Goal: Task Accomplishment & Management: Complete application form

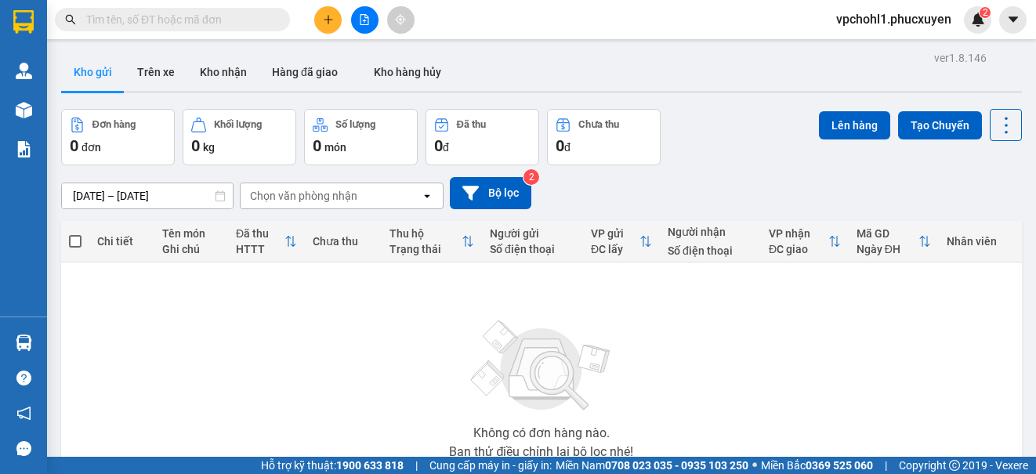
click at [165, 15] on input "text" at bounding box center [178, 19] width 185 height 17
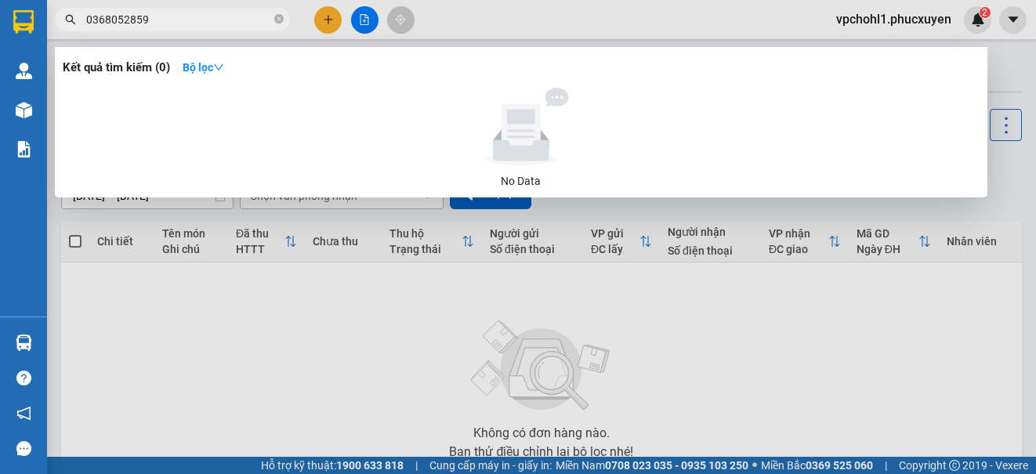
drag, startPoint x: 162, startPoint y: 16, endPoint x: 72, endPoint y: 17, distance: 90.2
click at [72, 17] on div "0368052859" at bounding box center [153, 20] width 306 height 24
type input "0368052859"
click at [326, 20] on div at bounding box center [518, 237] width 1036 height 474
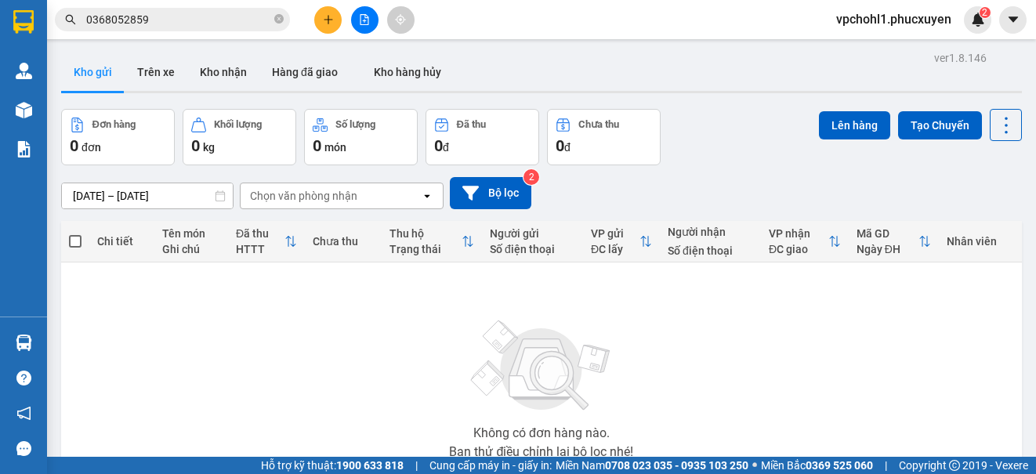
click at [326, 20] on icon "plus" at bounding box center [328, 19] width 9 height 1
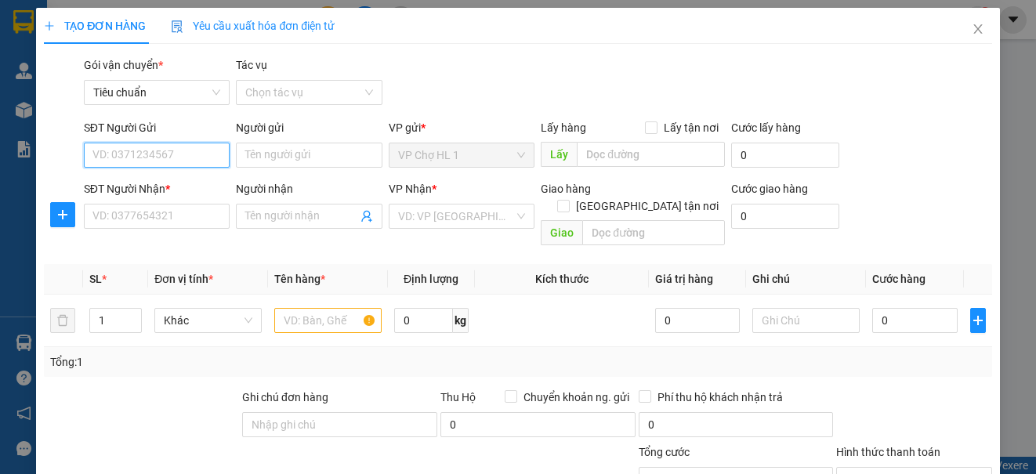
click at [187, 154] on input "SĐT Người Gửi" at bounding box center [157, 155] width 146 height 25
paste input "0368052859"
type input "0368052859"
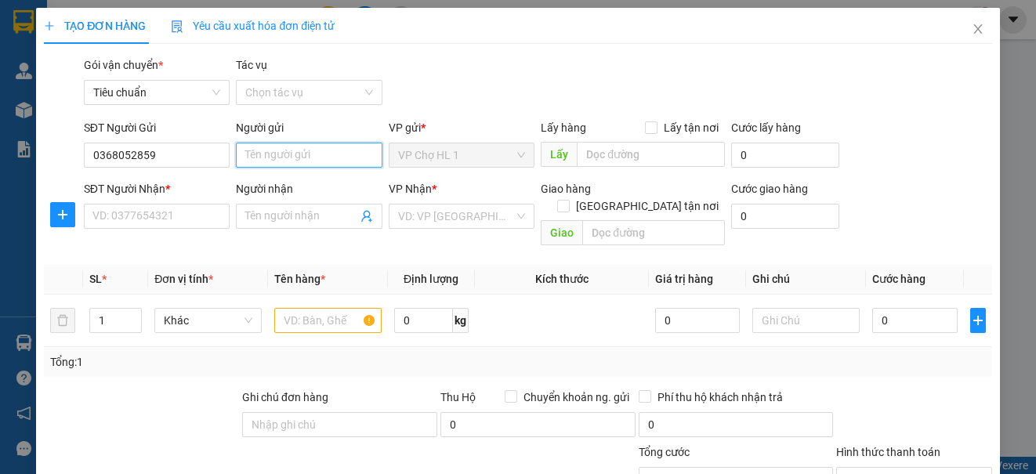
click at [263, 157] on input "Người gửi" at bounding box center [309, 155] width 146 height 25
type input "cô đua"
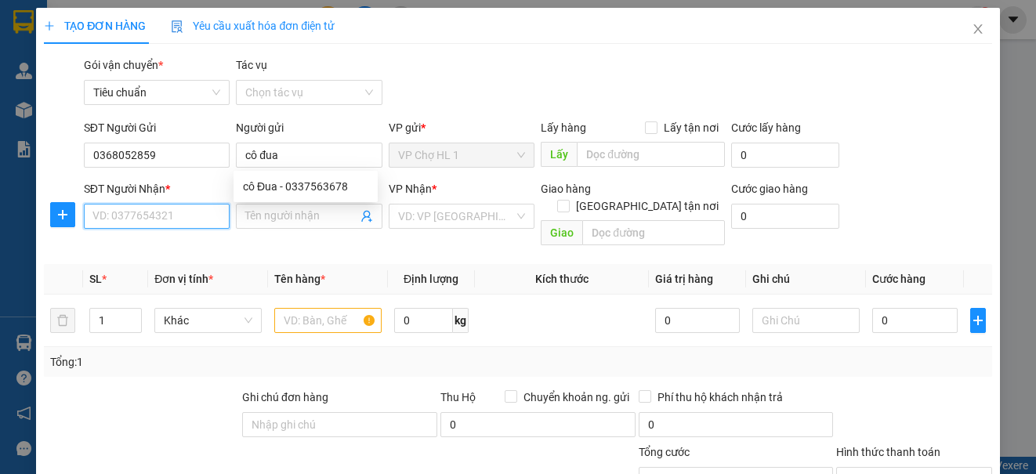
click at [190, 210] on input "SĐT Người Nhận *" at bounding box center [157, 216] width 146 height 25
type input "0961823126"
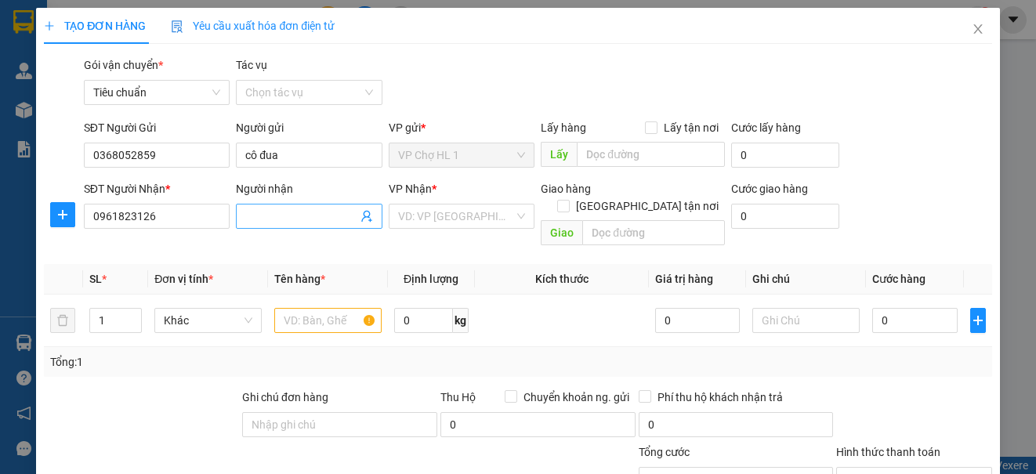
click at [280, 212] on input "Người nhận" at bounding box center [300, 216] width 111 height 17
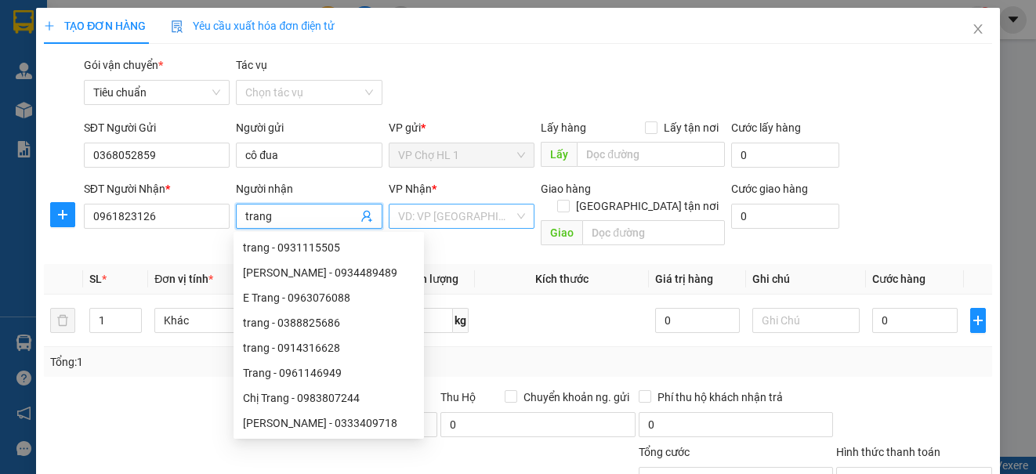
type input "trang"
click at [444, 223] on input "search" at bounding box center [456, 217] width 116 height 24
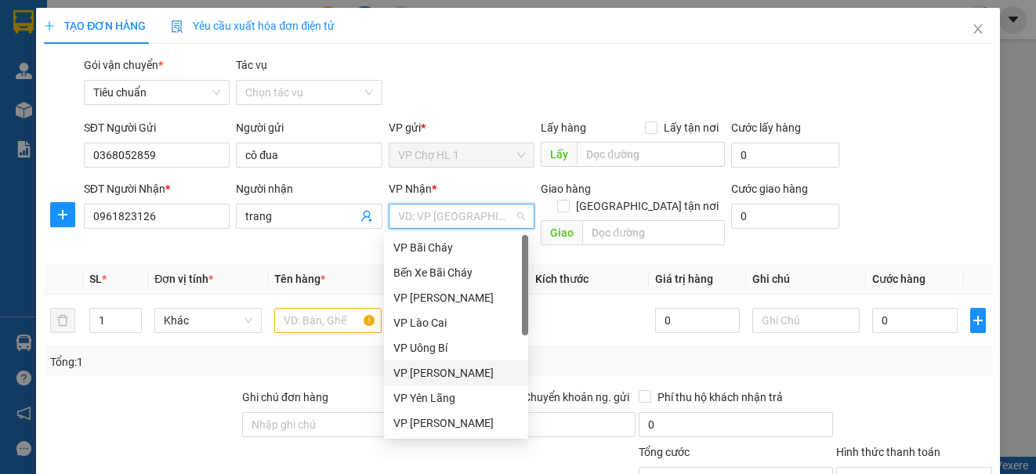
scroll to position [235, 0]
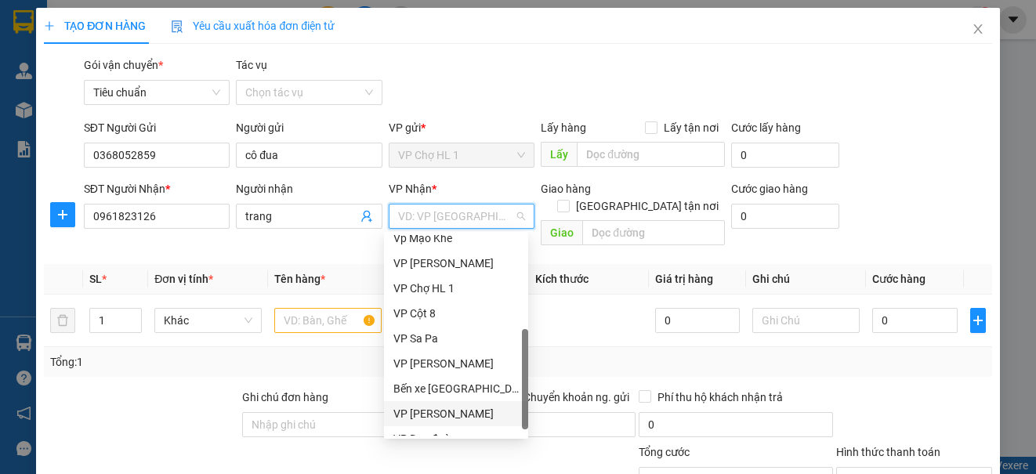
drag, startPoint x: 453, startPoint y: 416, endPoint x: 372, endPoint y: 351, distance: 104.3
click at [452, 417] on div "VP [PERSON_NAME]" at bounding box center [455, 413] width 125 height 17
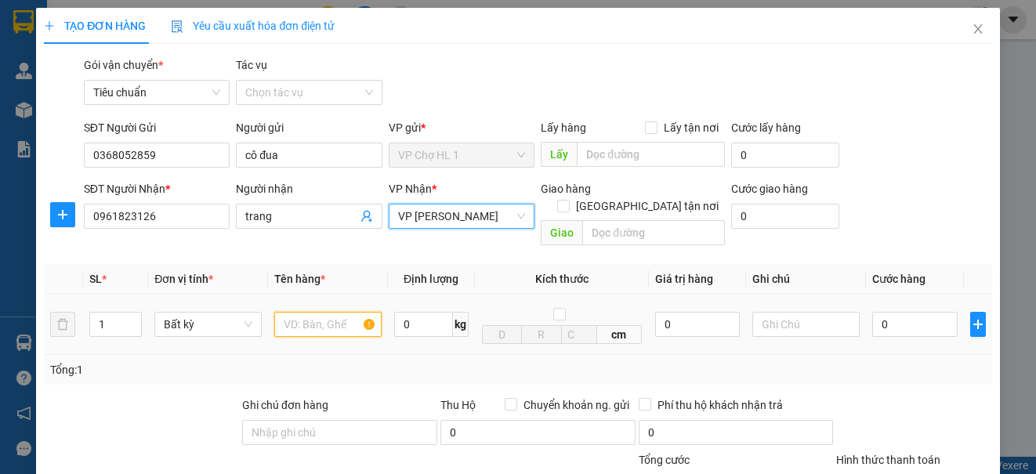
click at [341, 312] on input "text" at bounding box center [327, 324] width 107 height 25
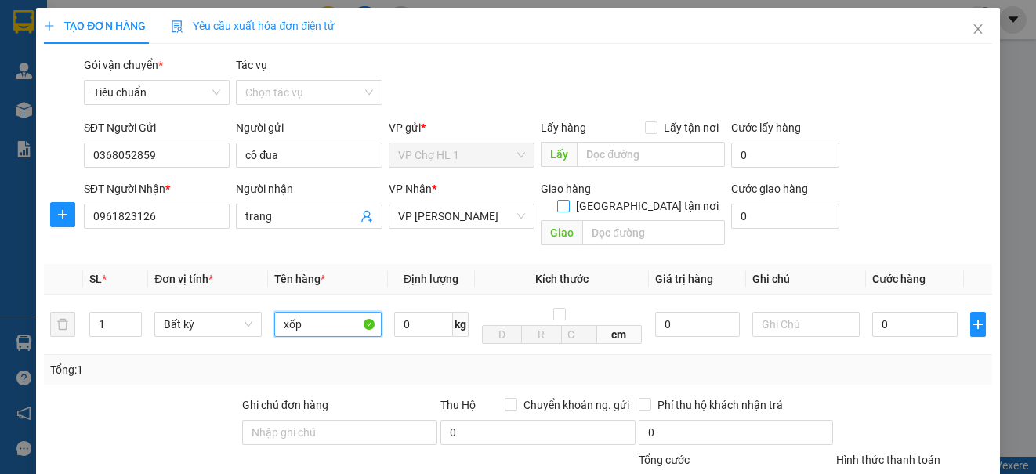
type input "xốp"
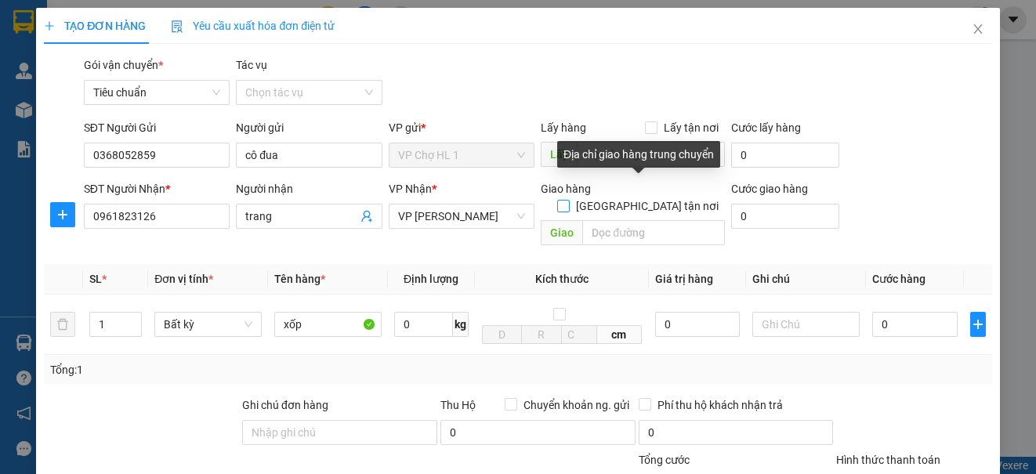
click at [568, 200] on input "[GEOGRAPHIC_DATA] tận nơi" at bounding box center [562, 205] width 11 height 11
checkbox input "true"
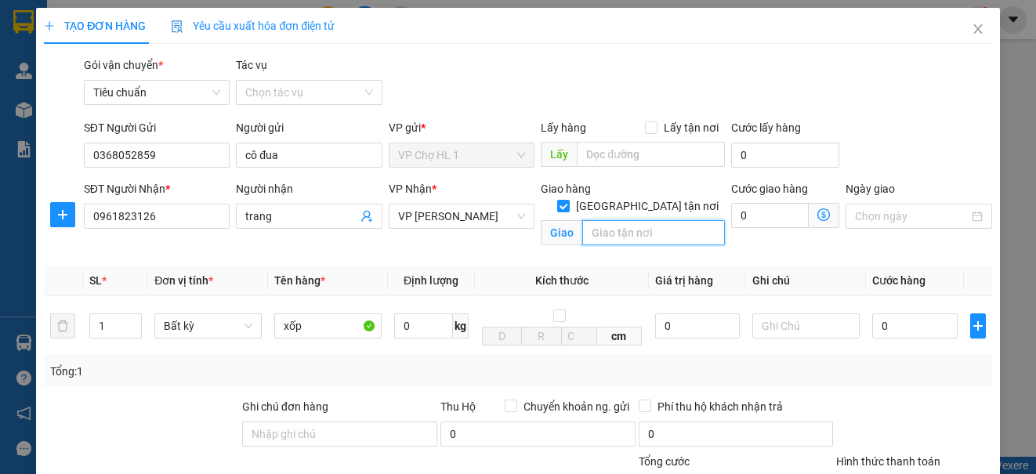
click at [610, 220] on input "text" at bounding box center [653, 232] width 143 height 25
type input "sn 33 ngõ 2 phương mai,[GEOGRAPHIC_DATA],[GEOGRAPHIC_DATA]"
click at [818, 216] on icon "dollar-circle" at bounding box center [824, 215] width 13 height 13
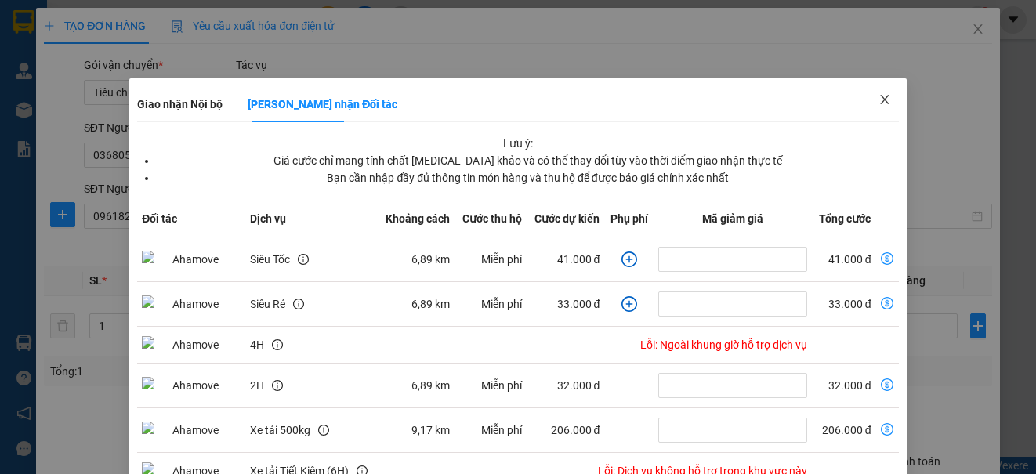
click at [880, 97] on icon "close" at bounding box center [884, 99] width 9 height 9
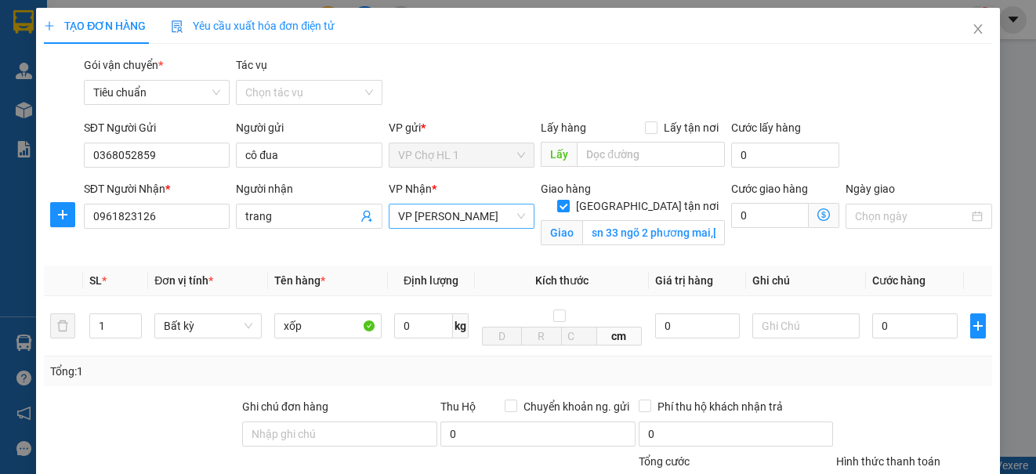
click at [446, 214] on span "VP [PERSON_NAME]" at bounding box center [461, 217] width 127 height 24
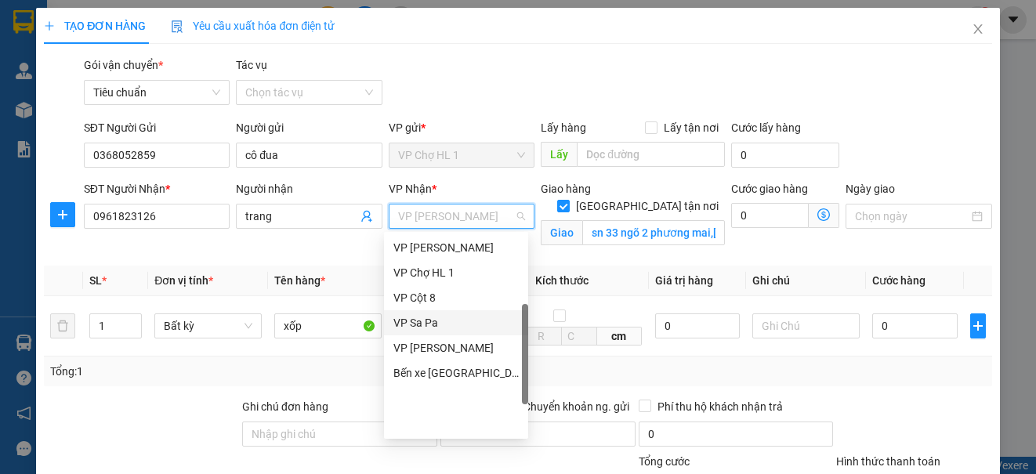
scroll to position [94, 0]
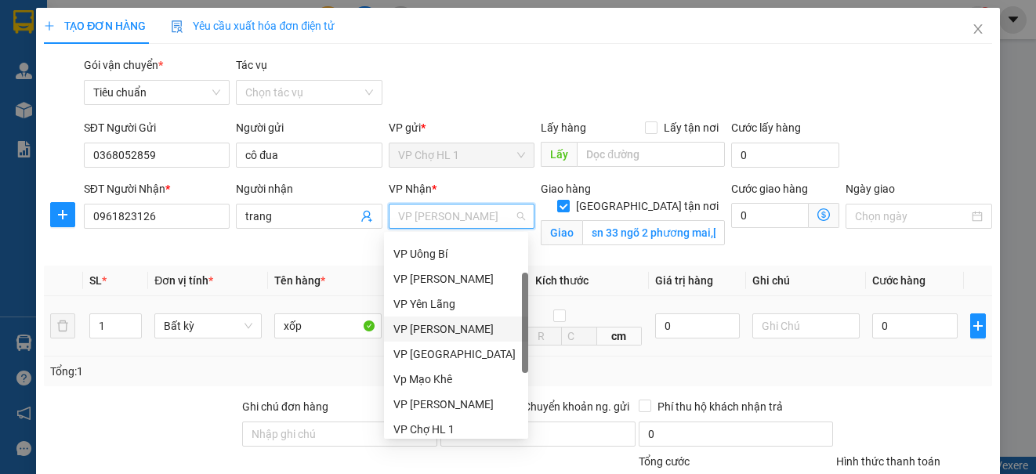
click at [440, 337] on div "VP [PERSON_NAME]" at bounding box center [455, 329] width 125 height 17
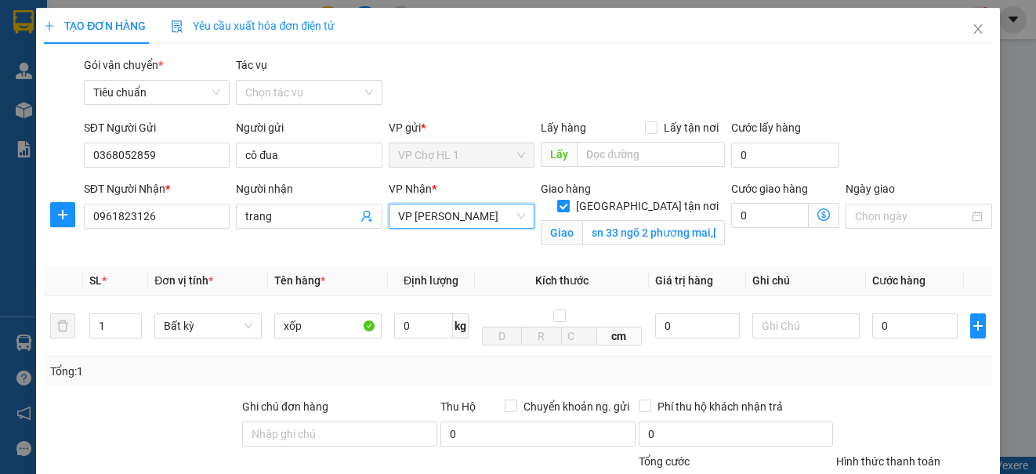
click at [818, 213] on icon "dollar-circle" at bounding box center [824, 215] width 13 height 13
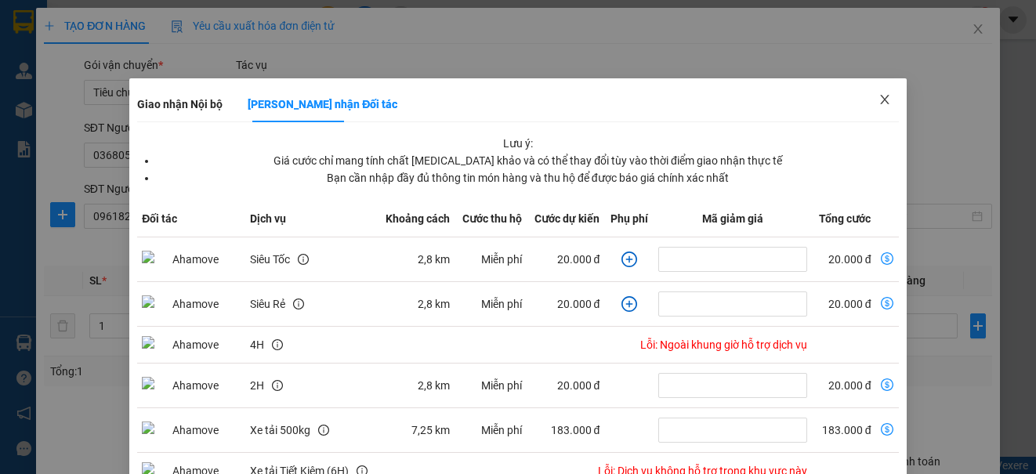
click at [879, 96] on icon "close" at bounding box center [885, 99] width 13 height 13
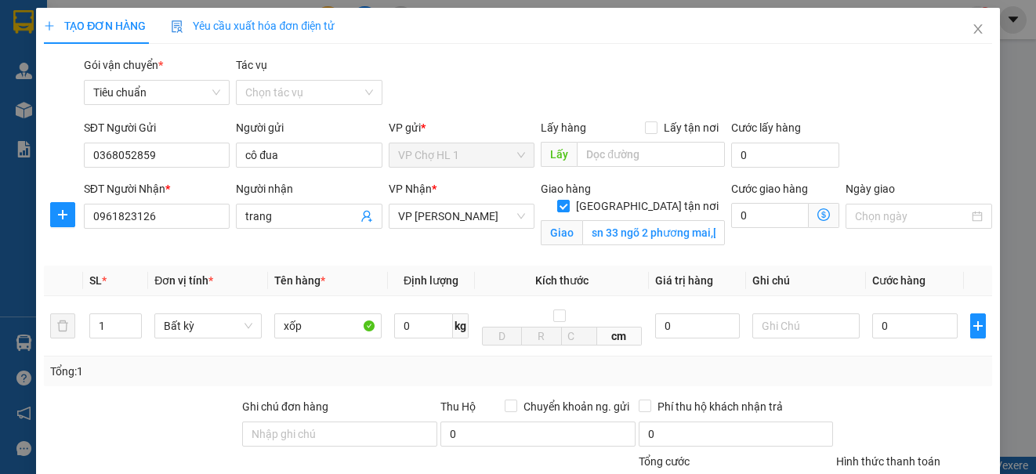
click at [818, 213] on icon "dollar-circle" at bounding box center [824, 215] width 13 height 13
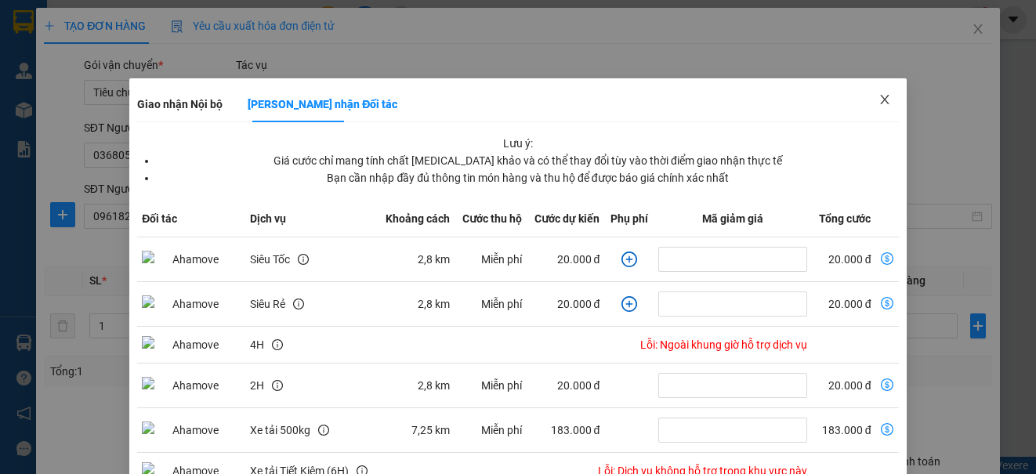
click at [879, 98] on icon "close" at bounding box center [885, 99] width 13 height 13
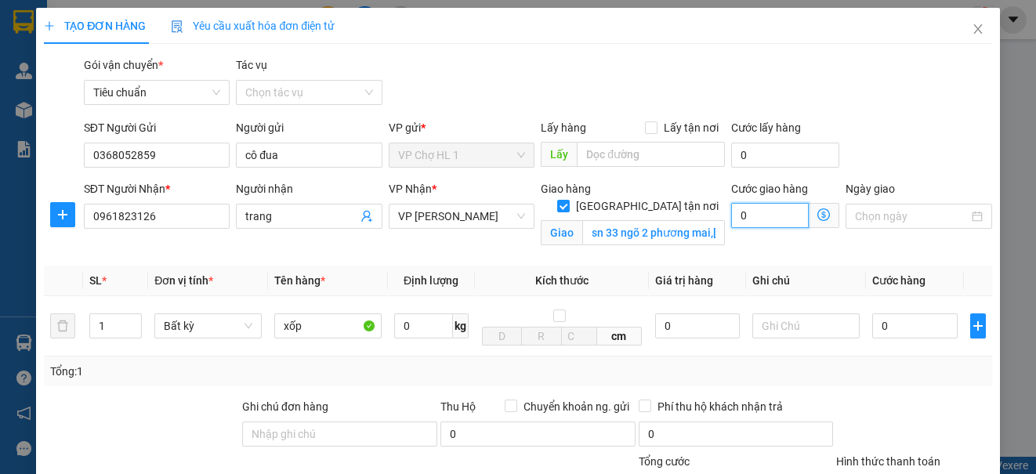
click at [779, 216] on input "0" at bounding box center [770, 215] width 78 height 25
type input "4"
type input "40"
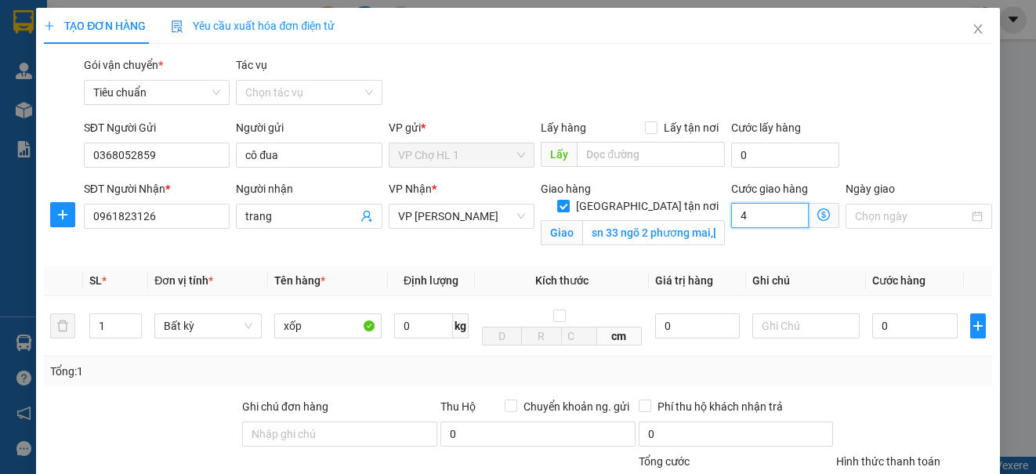
type input "40"
type input "40.000"
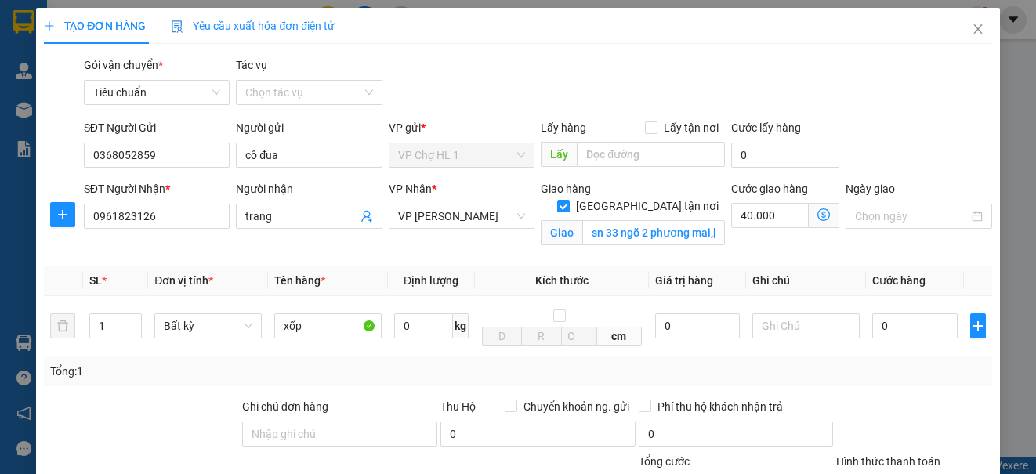
click at [887, 130] on div "SĐT Người Gửi 0368052859 Người gửi cô đua VP gửi * VP Chợ HL 1 Lấy hàng Lấy tận…" at bounding box center [538, 146] width 915 height 55
type input "9"
type input "40.009"
type input "90"
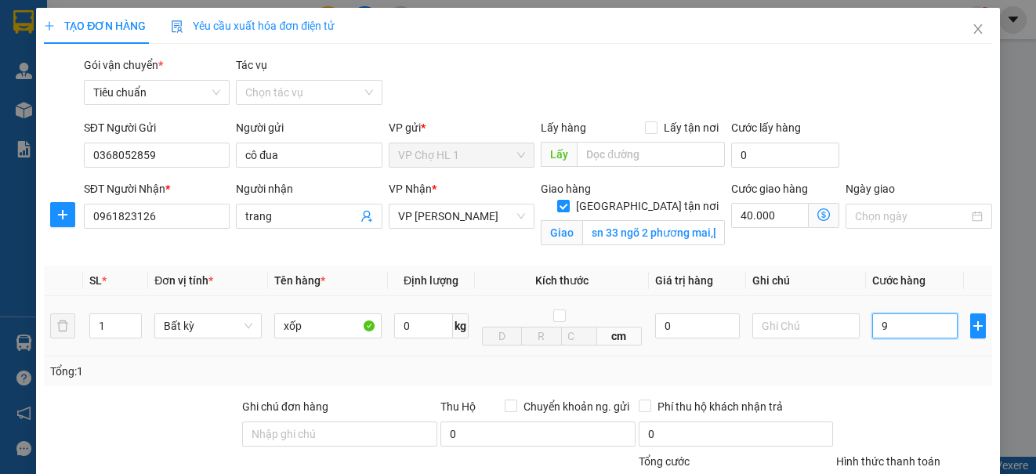
type input "40.090"
type input "90.000"
type input "130.000"
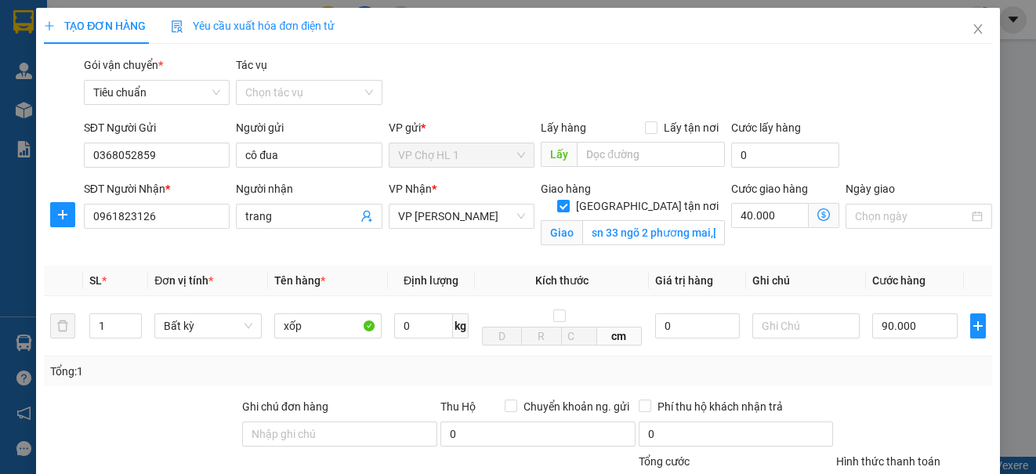
click at [918, 106] on div "Gói vận chuyển * Tiêu chuẩn Tác vụ Chọn tác vụ" at bounding box center [538, 83] width 915 height 55
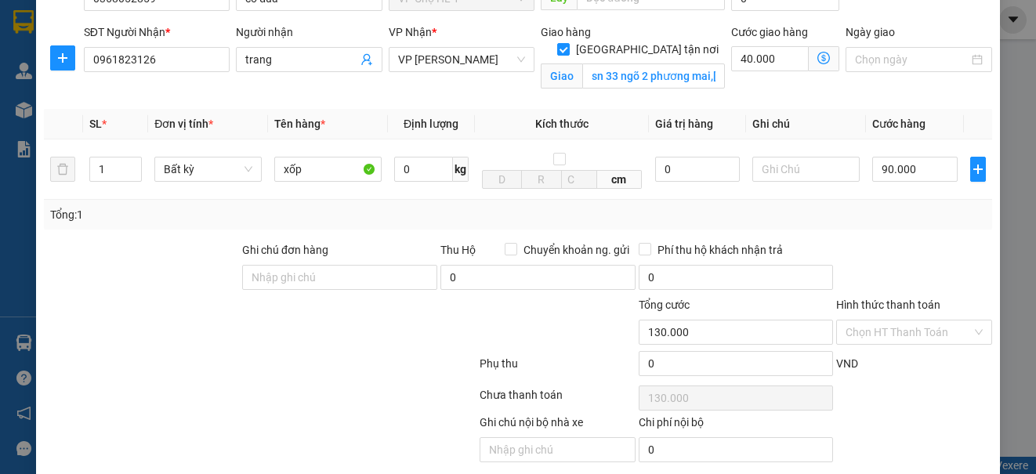
scroll to position [213, 0]
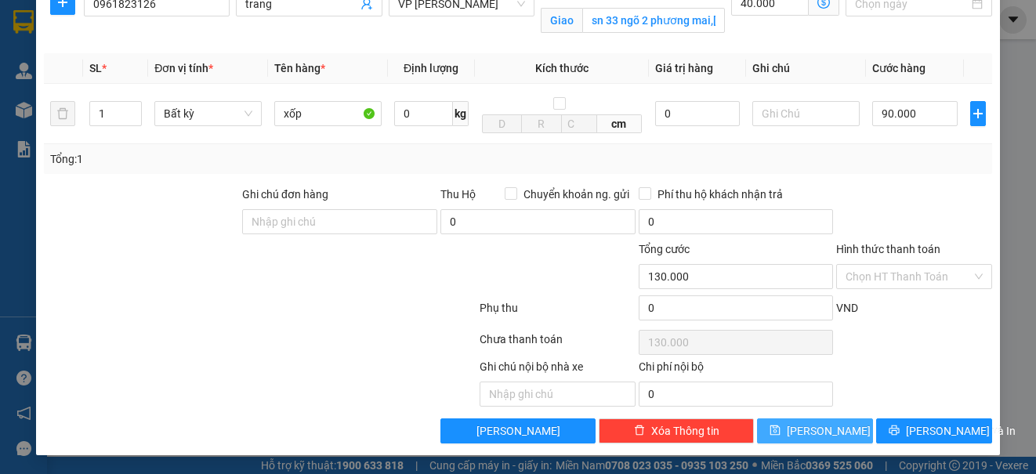
click at [838, 438] on button "[PERSON_NAME]" at bounding box center [815, 431] width 116 height 25
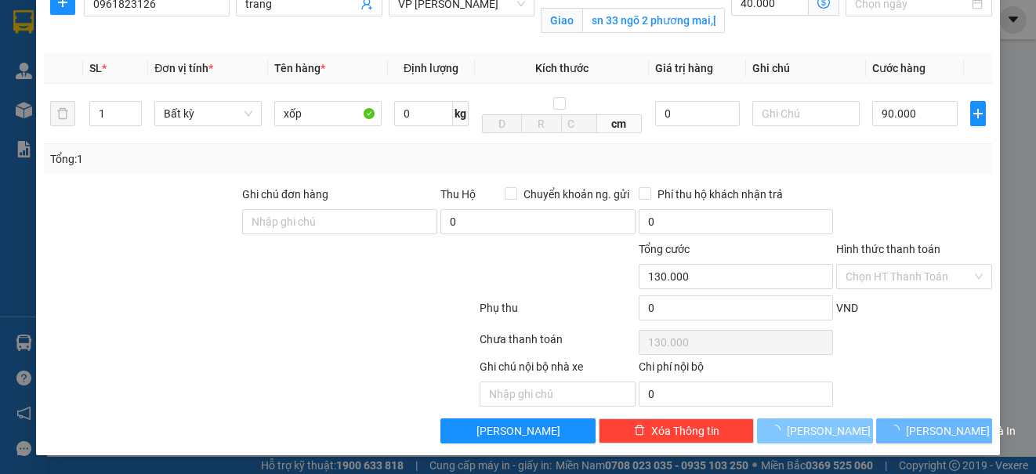
checkbox input "false"
type input "0"
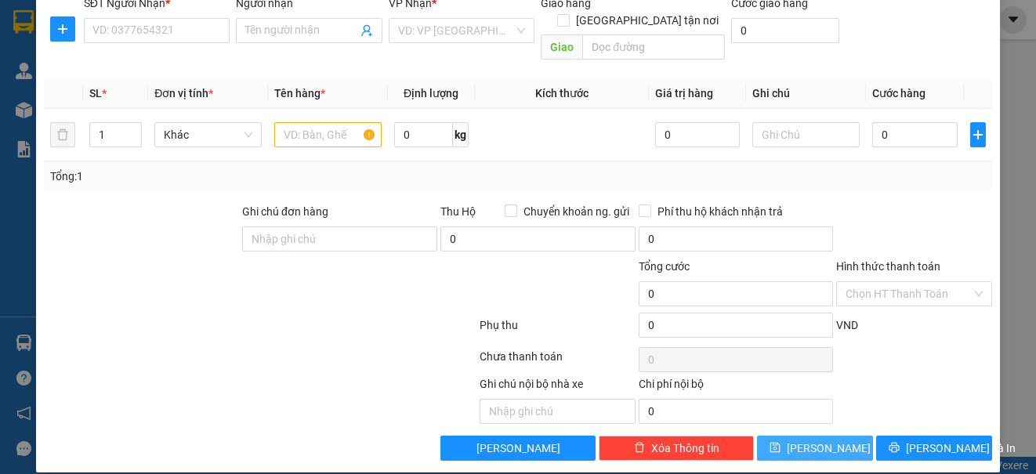
scroll to position [0, 0]
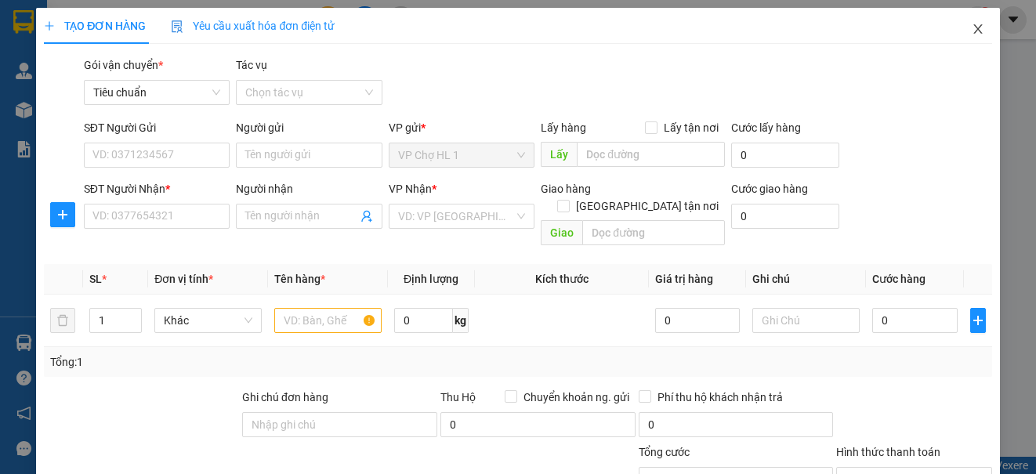
click at [972, 29] on icon "close" at bounding box center [978, 29] width 13 height 13
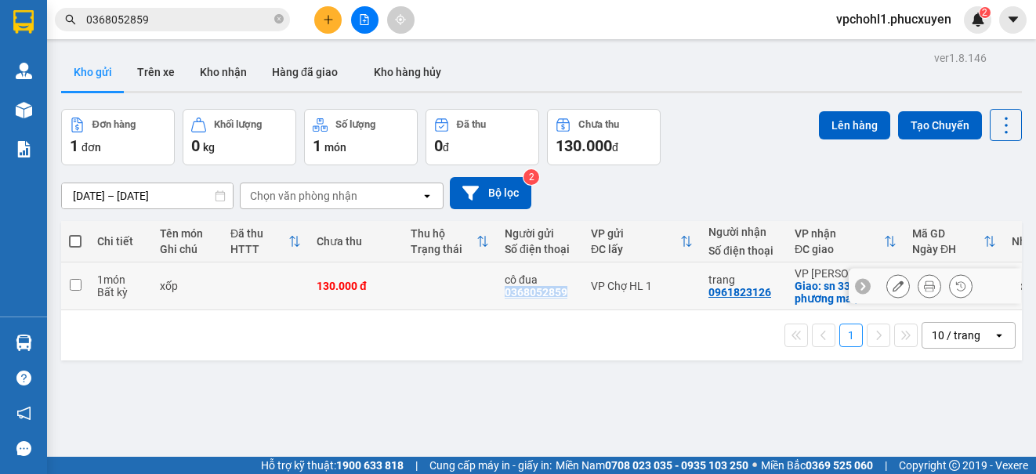
copy div "0368052859"
drag, startPoint x: 505, startPoint y: 292, endPoint x: 566, endPoint y: 292, distance: 61.1
click at [566, 292] on div "cô đua 0368052859" at bounding box center [540, 286] width 71 height 25
checkbox input "true"
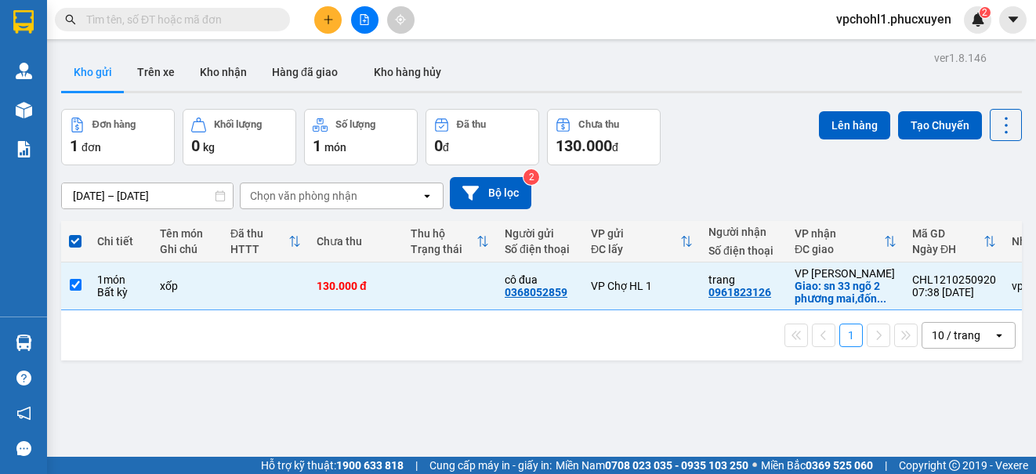
paste input "0368052859"
type input "0368052859"
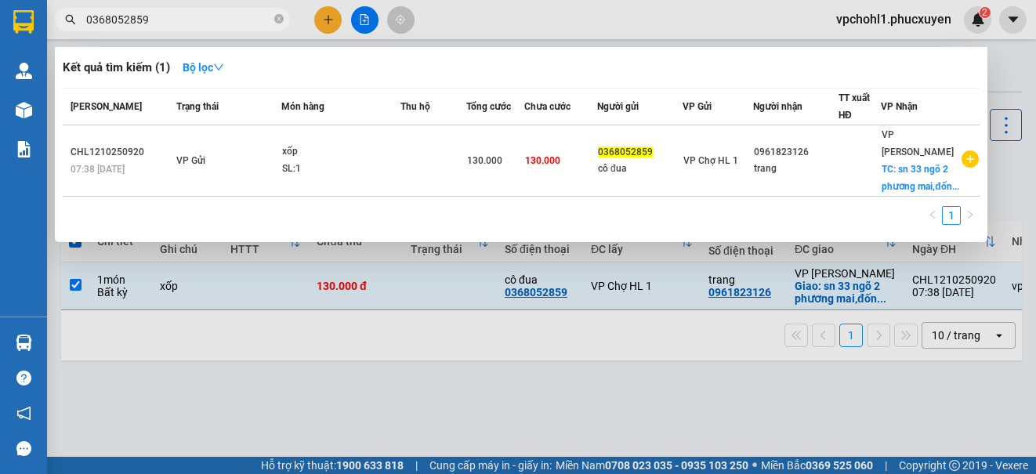
click at [578, 416] on div at bounding box center [518, 237] width 1036 height 474
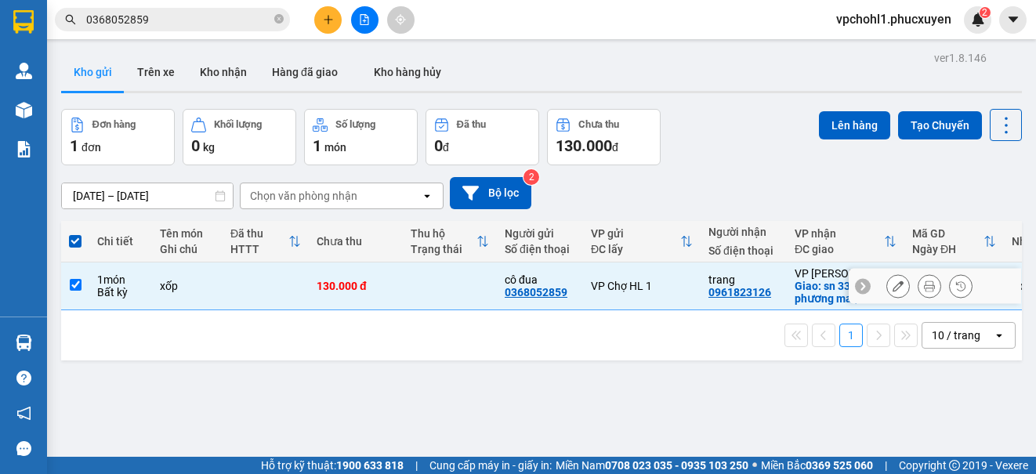
click at [71, 284] on input "checkbox" at bounding box center [76, 285] width 12 height 12
checkbox input "false"
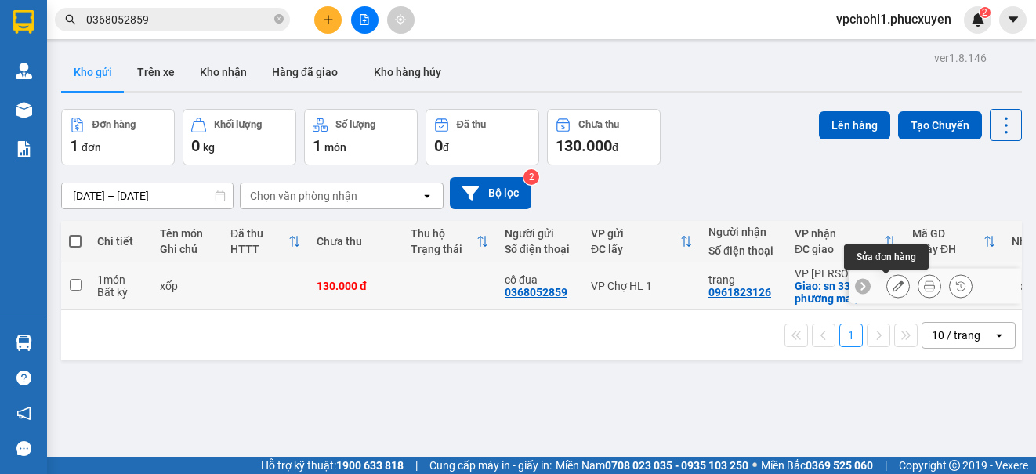
click at [893, 289] on icon at bounding box center [898, 286] width 11 height 11
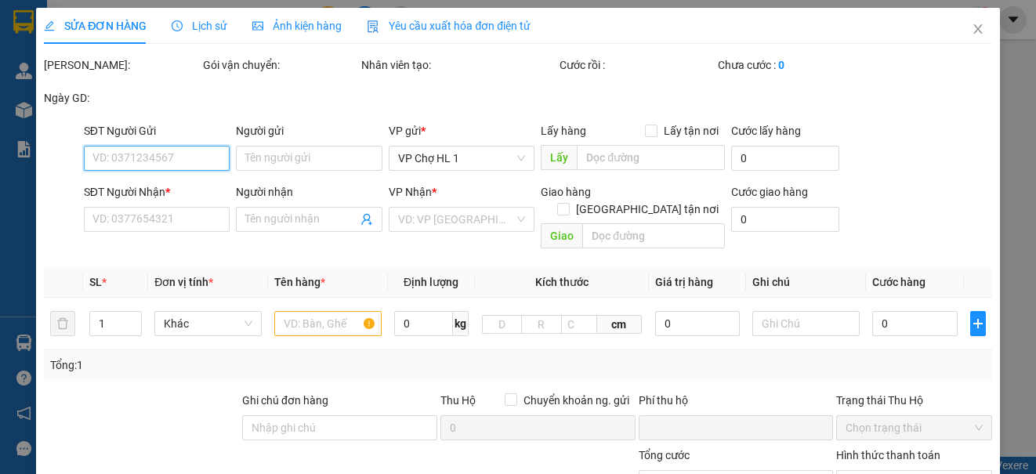
type input "0368052859"
type input "cô đua"
type input "0961823126"
type input "trang"
checkbox input "true"
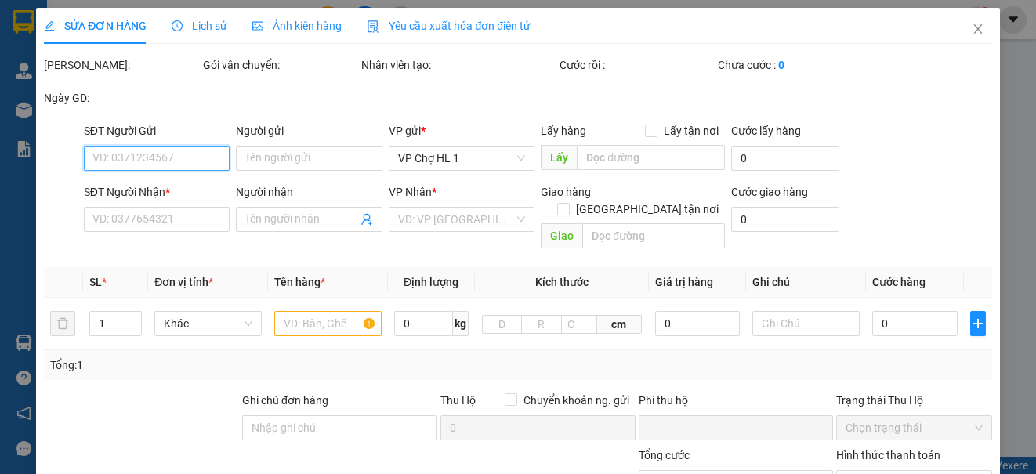
type input "sn 33 ngõ 2 phương mai,[GEOGRAPHIC_DATA],[GEOGRAPHIC_DATA]"
type input "0"
type input "130.000"
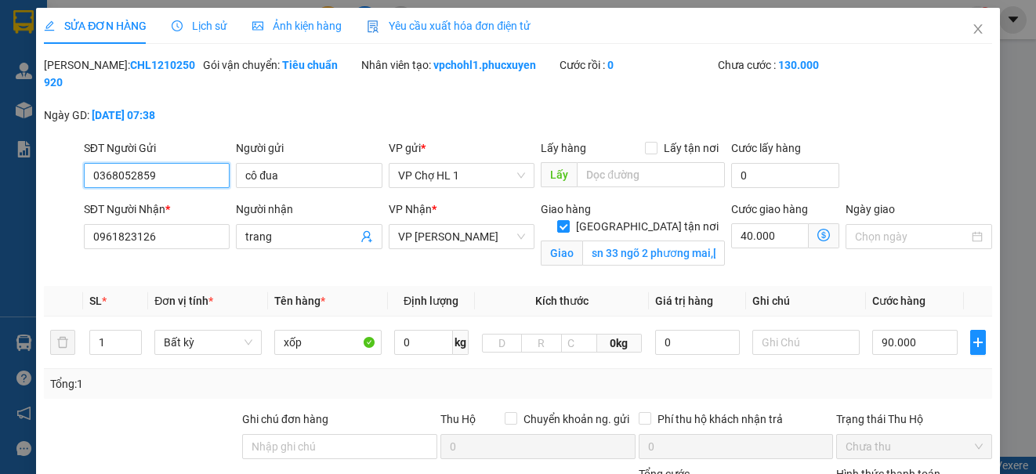
scroll to position [157, 0]
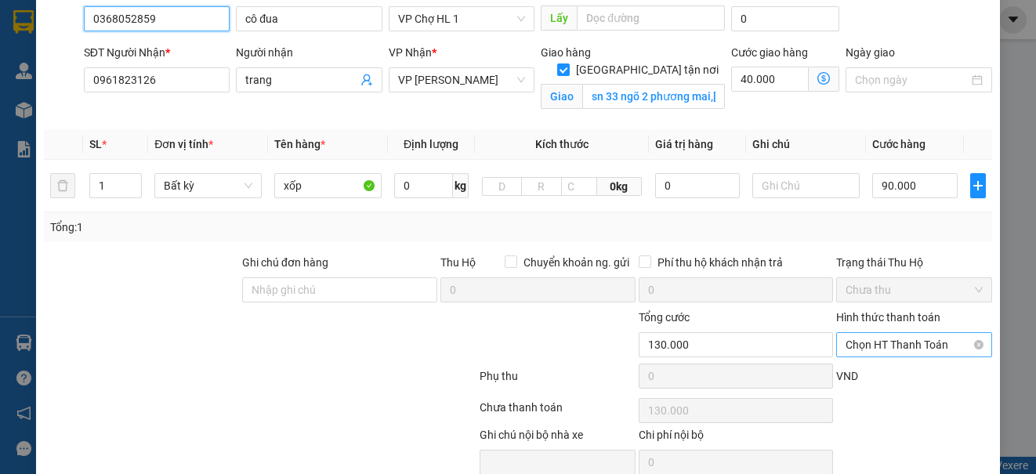
click at [868, 346] on span "Chọn HT Thanh Toán" at bounding box center [914, 345] width 136 height 24
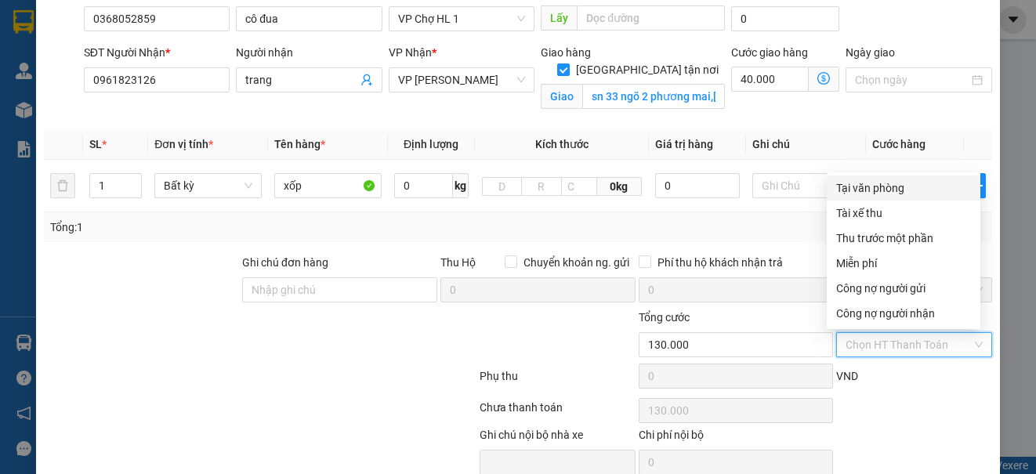
click at [875, 182] on div "Tại văn phòng" at bounding box center [903, 188] width 135 height 17
type input "0"
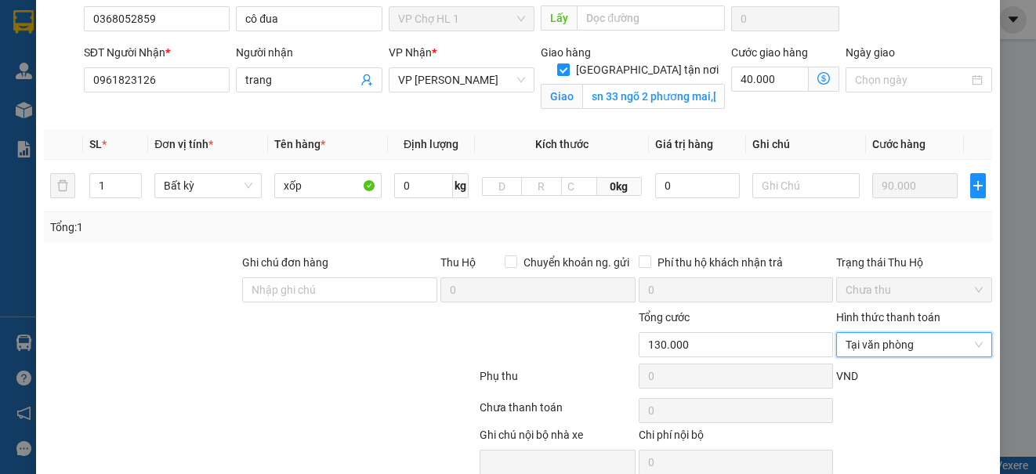
scroll to position [225, 0]
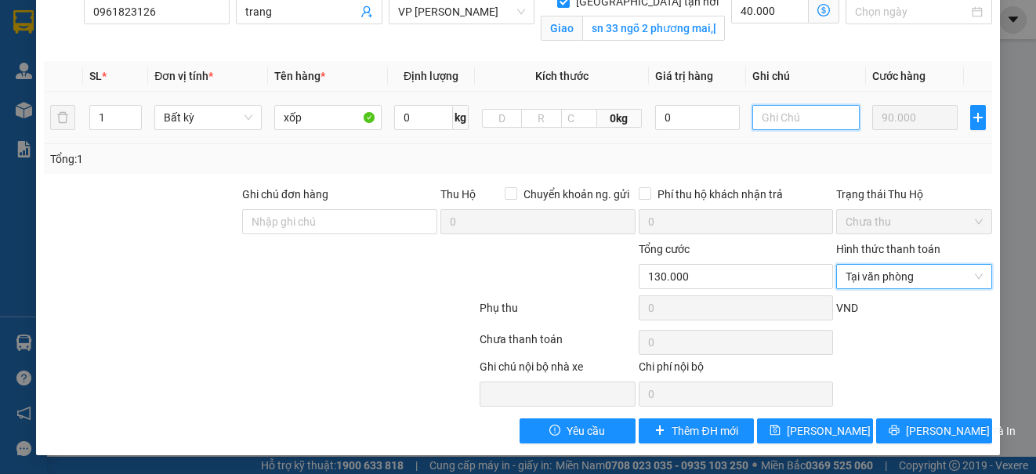
click at [786, 125] on input "text" at bounding box center [805, 117] width 107 height 25
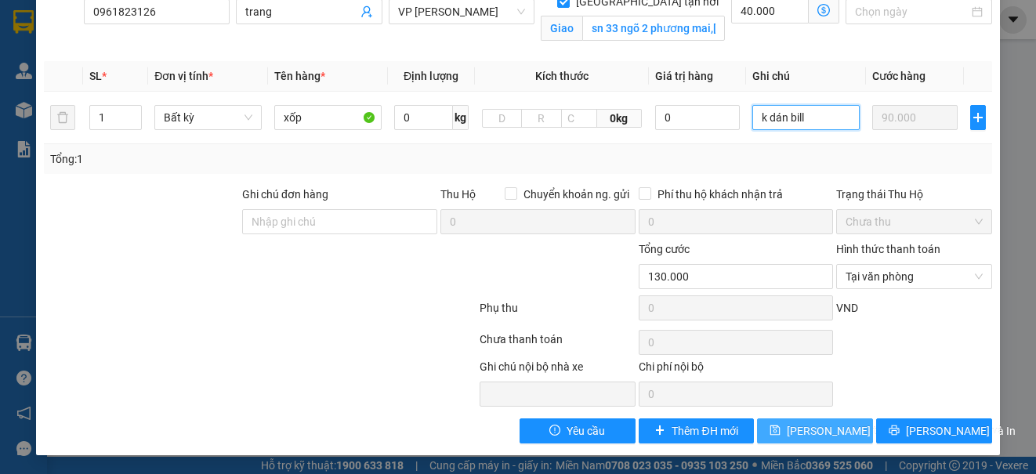
type input "k dán bill"
click at [803, 425] on span "[PERSON_NAME] thay đổi" at bounding box center [849, 430] width 125 height 17
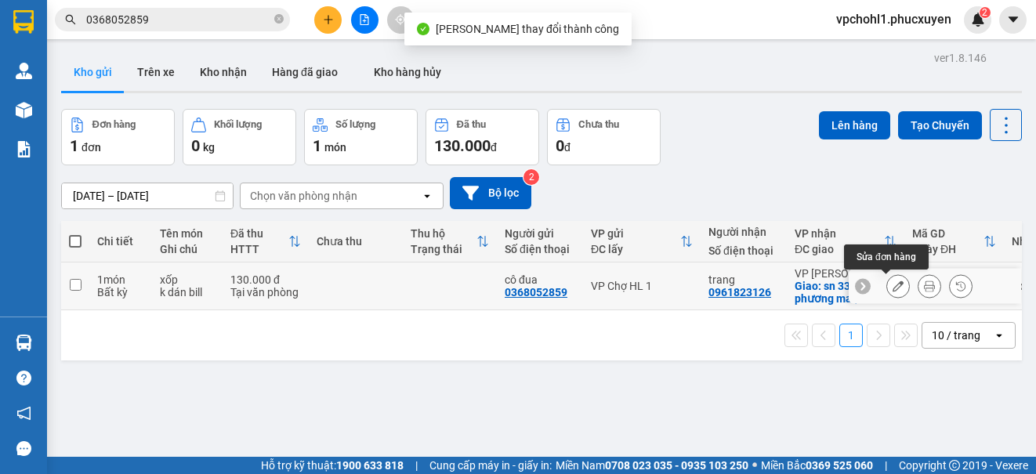
click at [893, 285] on icon at bounding box center [898, 286] width 11 height 11
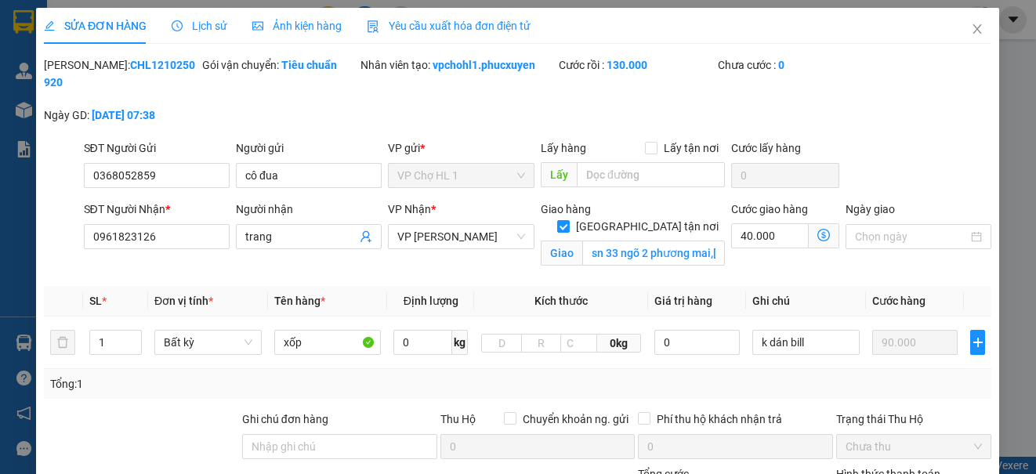
type input "0368052859"
type input "cô đua"
type input "0961823126"
type input "trang"
checkbox input "true"
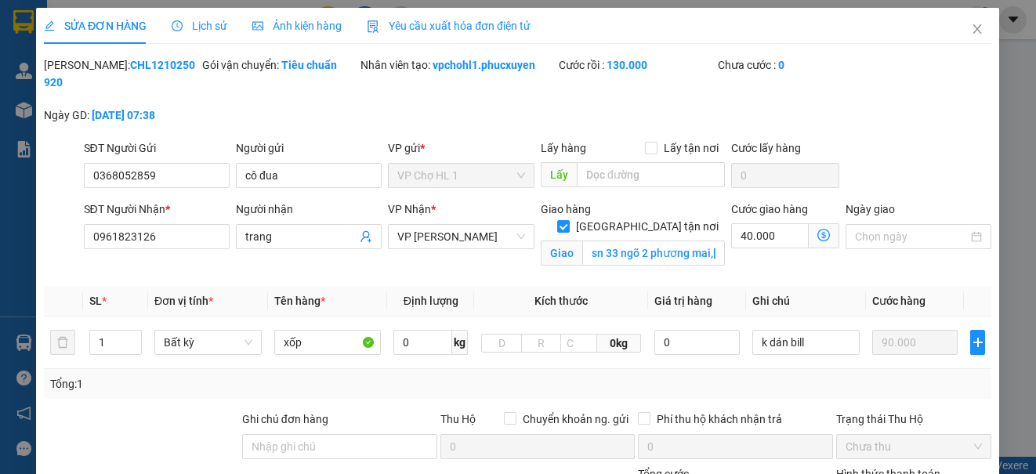
type input "sn 33 ngõ 2 phương mai,[GEOGRAPHIC_DATA],[GEOGRAPHIC_DATA]"
type input "0"
type input "130.000"
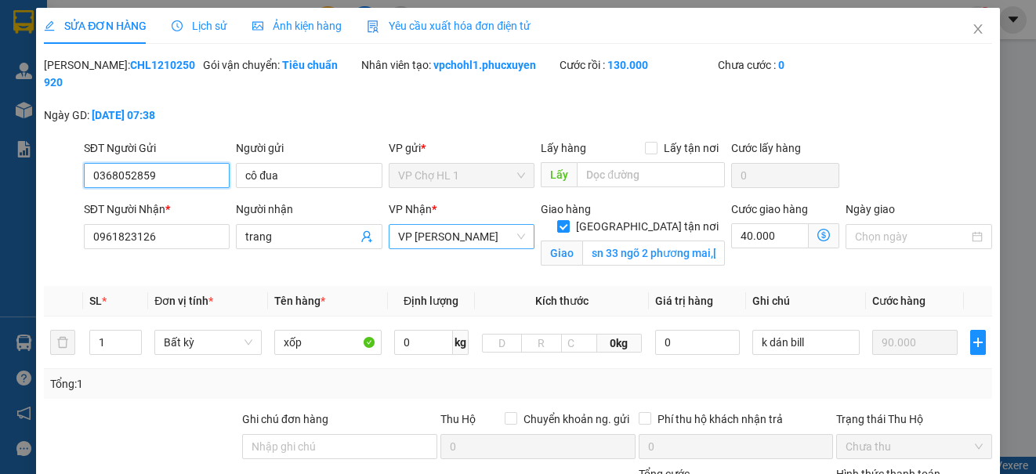
click at [469, 234] on span "VP [PERSON_NAME]" at bounding box center [461, 237] width 127 height 24
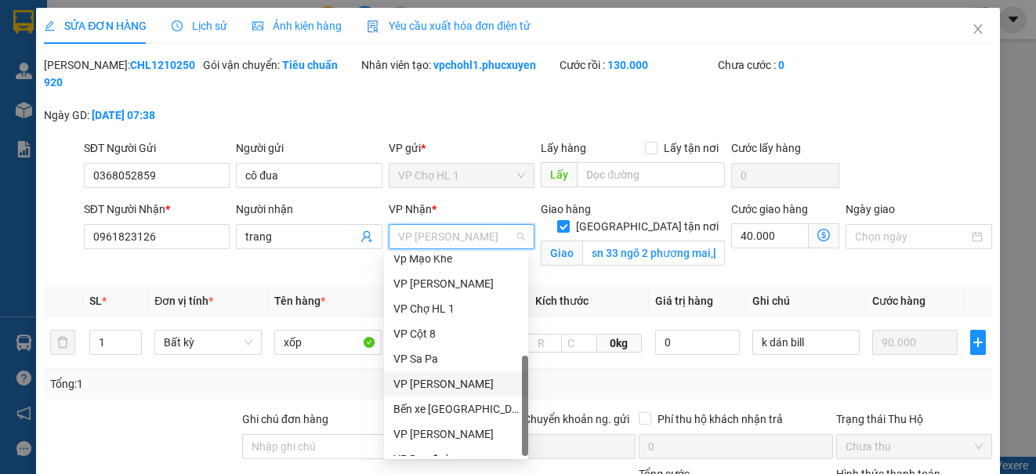
scroll to position [251, 0]
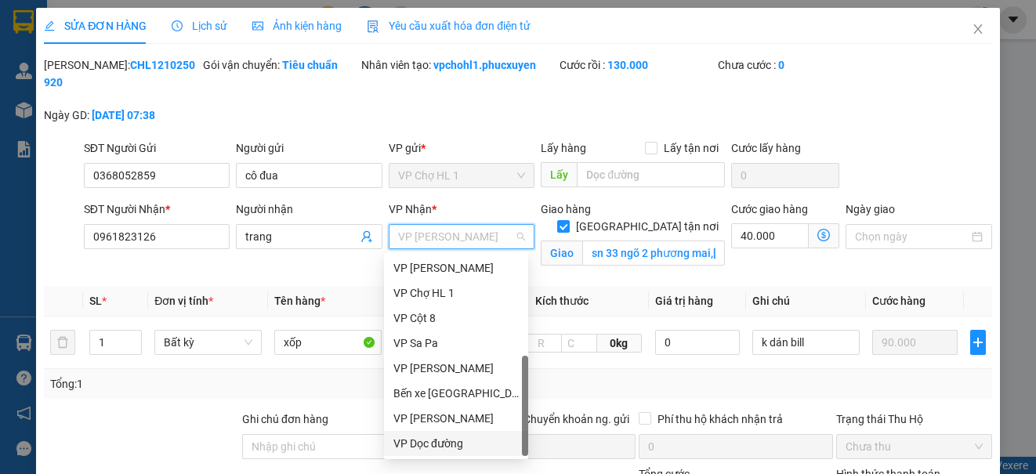
click at [439, 442] on div "VP Dọc đường" at bounding box center [455, 443] width 125 height 17
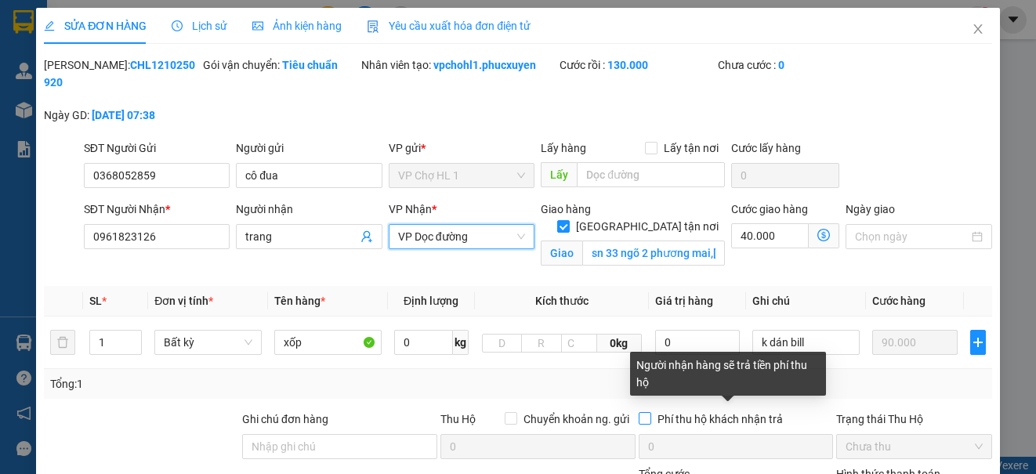
scroll to position [225, 0]
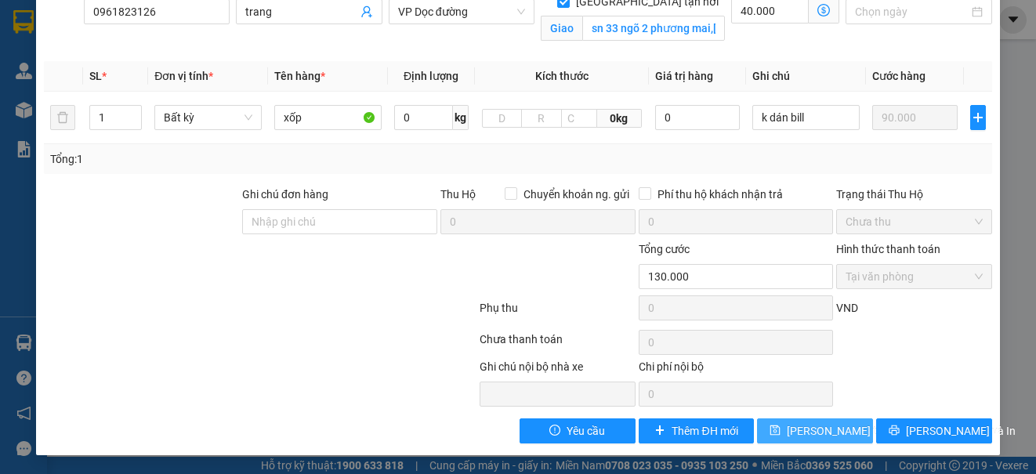
click at [803, 426] on span "[PERSON_NAME] thay đổi" at bounding box center [849, 430] width 125 height 17
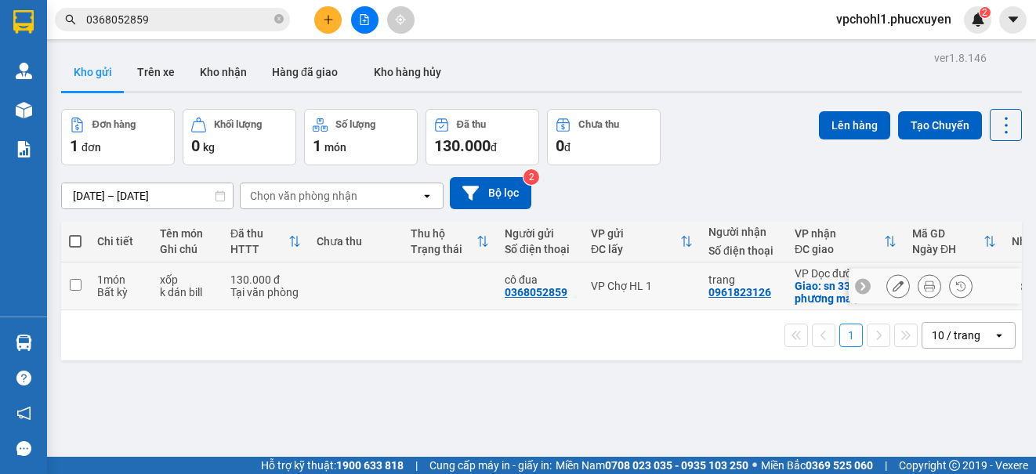
click at [74, 288] on input "checkbox" at bounding box center [76, 285] width 12 height 12
checkbox input "true"
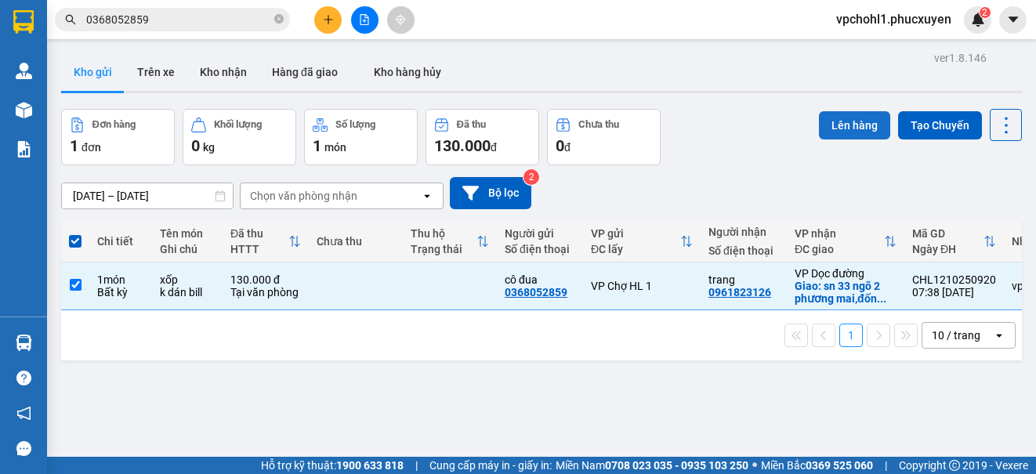
click at [822, 125] on button "Lên hàng" at bounding box center [854, 125] width 71 height 28
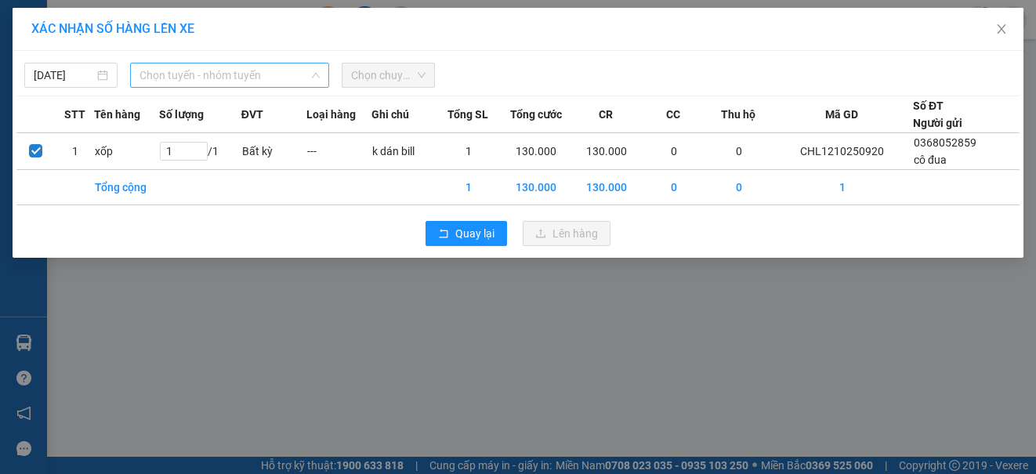
click at [213, 79] on span "Chọn tuyến - nhóm tuyến" at bounding box center [230, 75] width 180 height 24
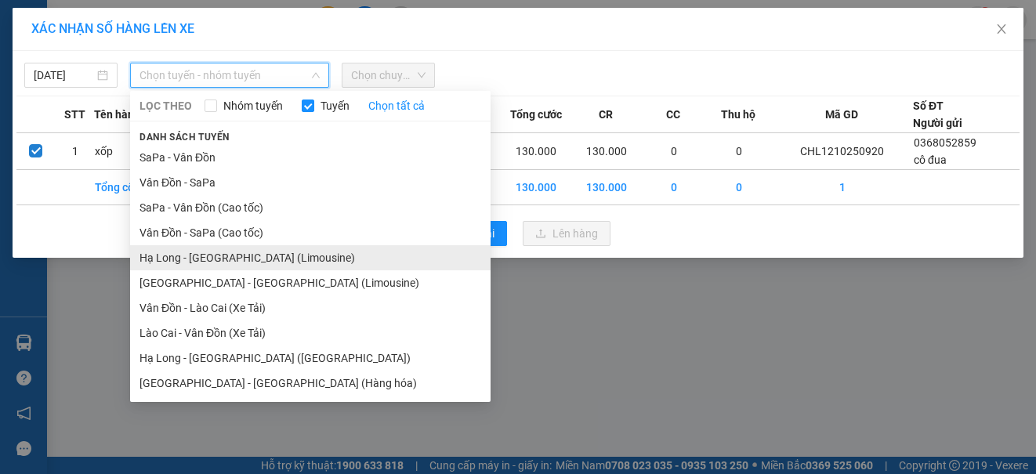
click at [253, 261] on li "Hạ Long - [GEOGRAPHIC_DATA] (Limousine)" at bounding box center [310, 257] width 361 height 25
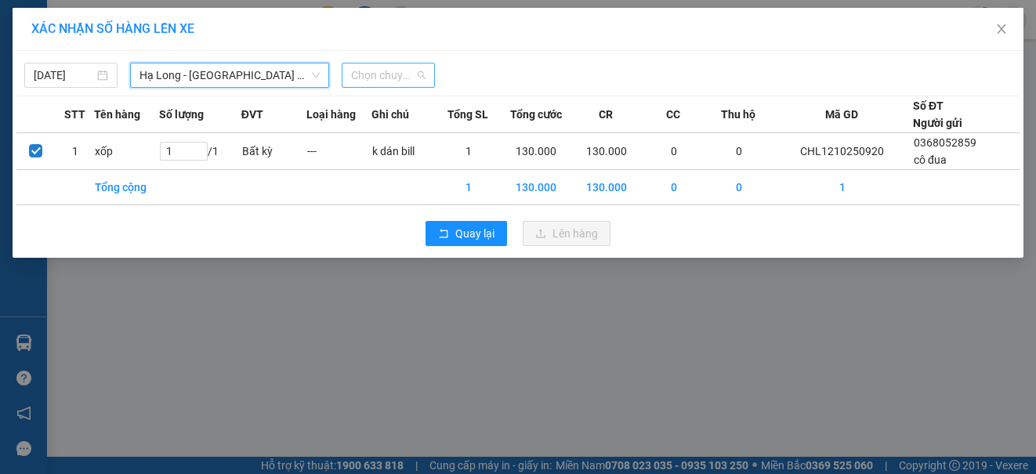
click at [386, 78] on span "Chọn chuyến" at bounding box center [388, 75] width 74 height 24
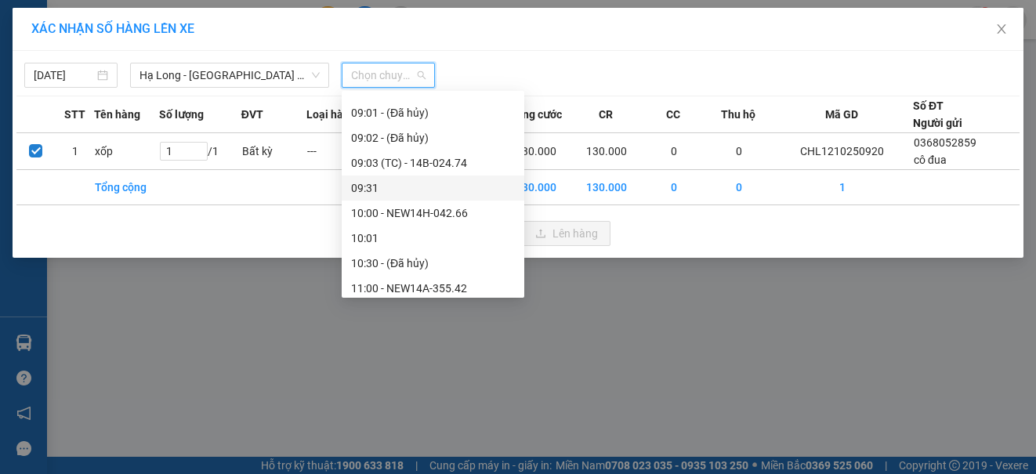
scroll to position [314, 0]
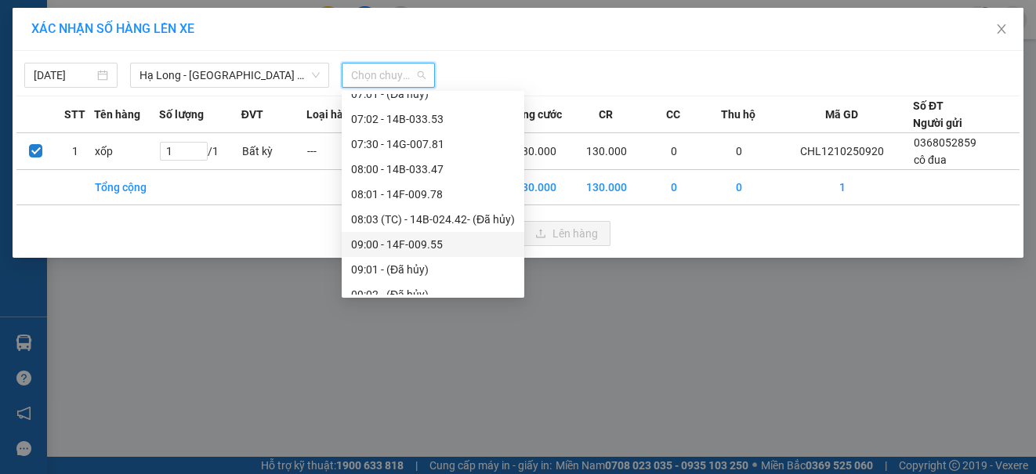
click at [430, 241] on div "09:00 - 14F-009.55" at bounding box center [433, 244] width 164 height 17
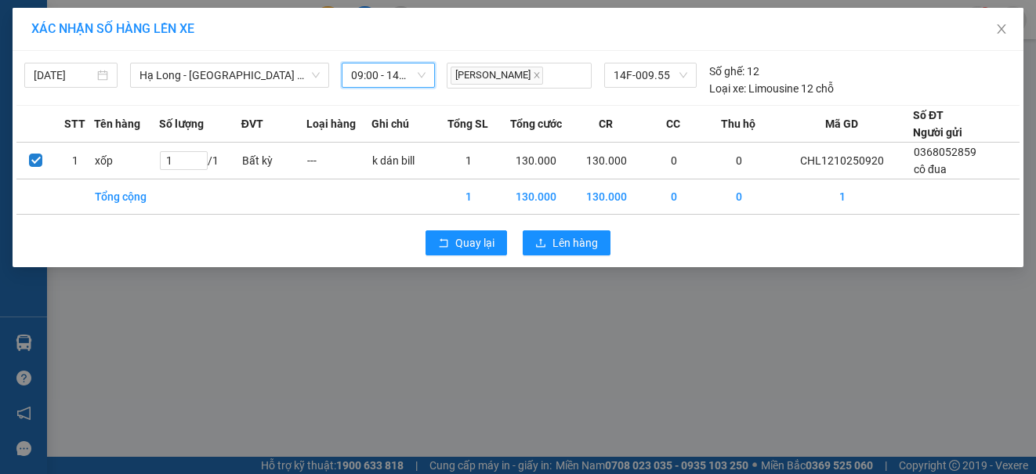
click at [397, 73] on span "09:00 - 14F-009.55" at bounding box center [388, 75] width 74 height 24
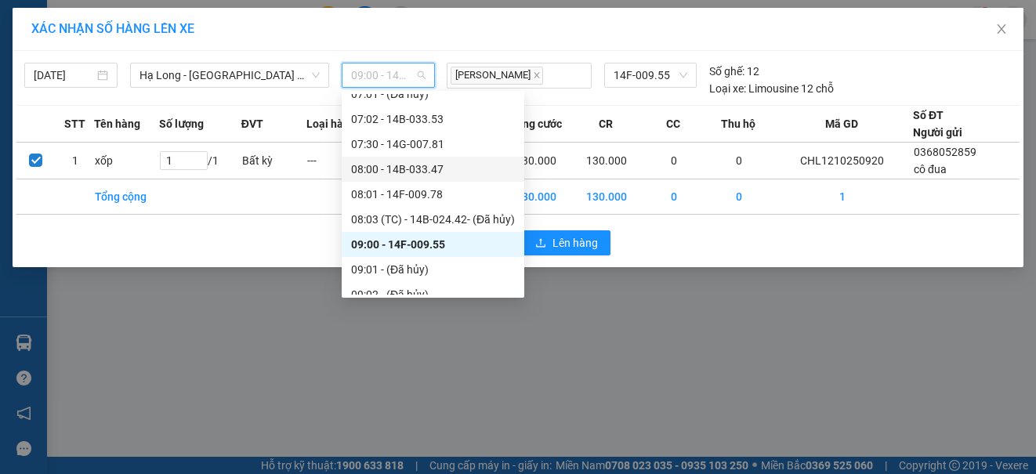
click at [426, 175] on div "08:00 - 14B-033.47" at bounding box center [433, 169] width 164 height 17
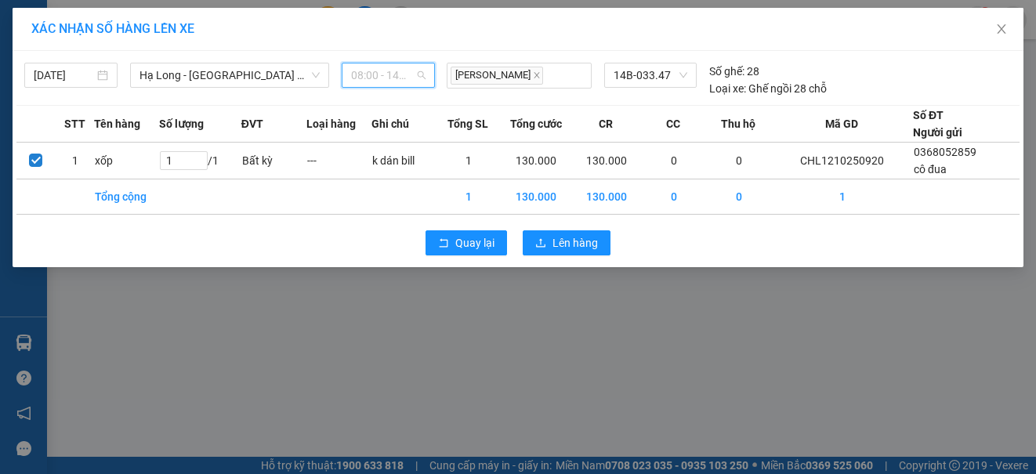
click at [398, 65] on span "08:00 - 14B-033.47" at bounding box center [388, 75] width 74 height 24
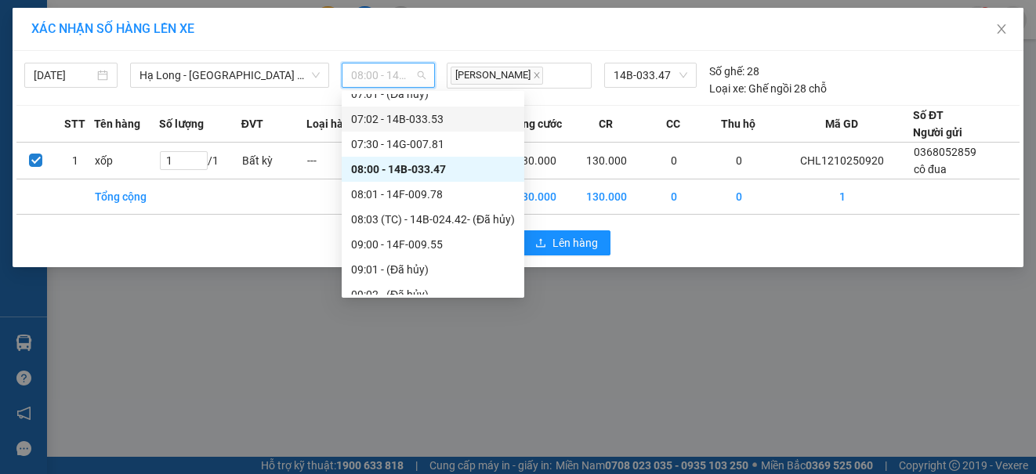
click at [407, 121] on div "07:02 - 14B-033.53" at bounding box center [433, 119] width 164 height 17
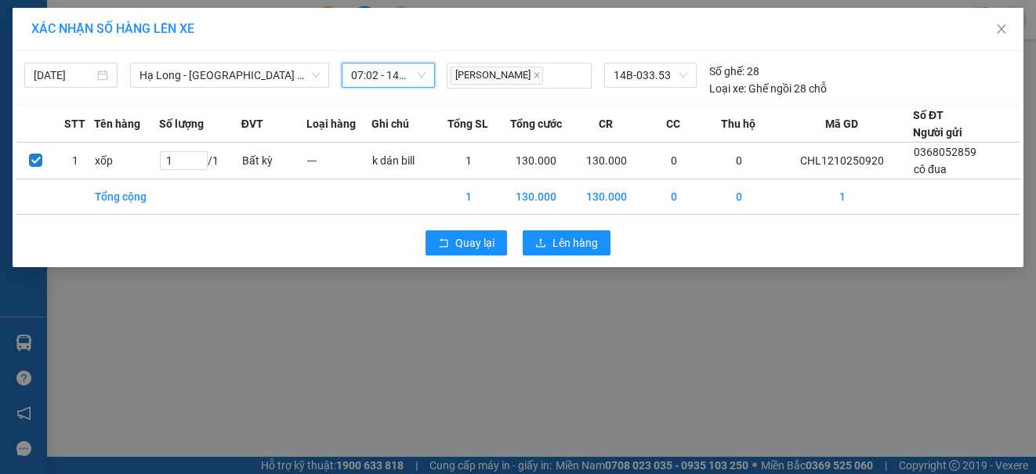
click at [393, 76] on span "07:02 - 14B-033.53" at bounding box center [388, 75] width 74 height 24
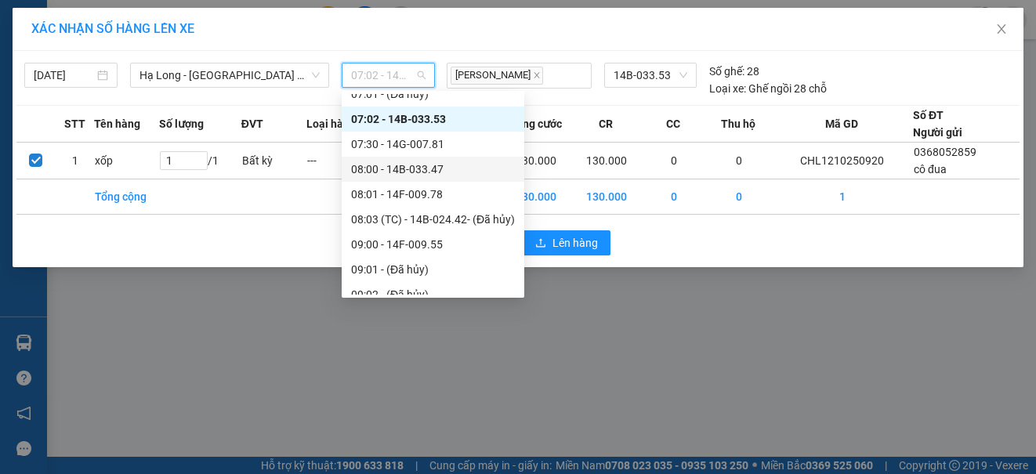
click at [401, 170] on div "08:00 - 14B-033.47" at bounding box center [433, 169] width 164 height 17
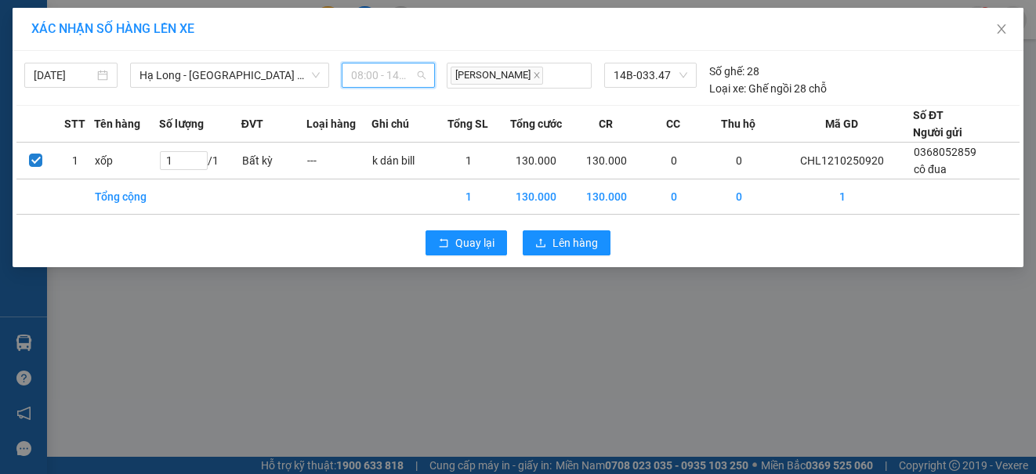
click at [388, 63] on div "08:00 - 14B-033.47" at bounding box center [388, 75] width 93 height 25
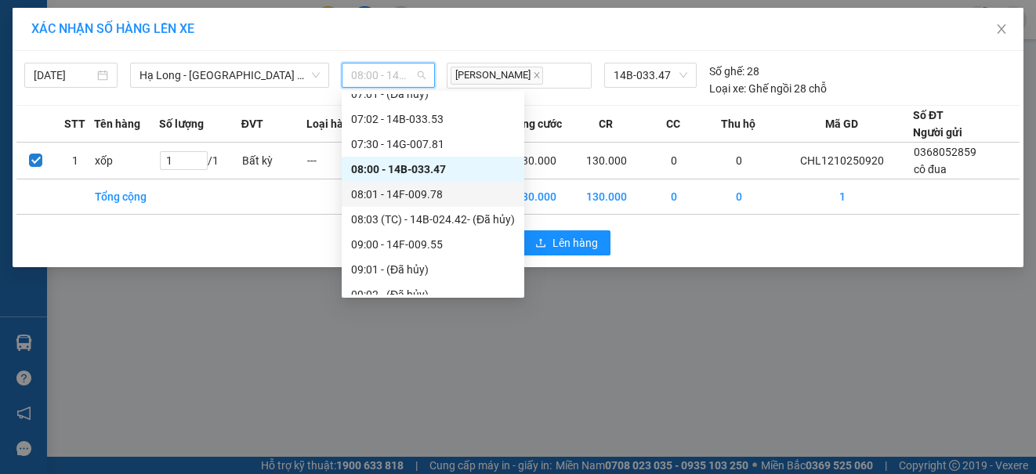
click at [404, 199] on div "08:01 - 14F-009.78" at bounding box center [433, 194] width 164 height 17
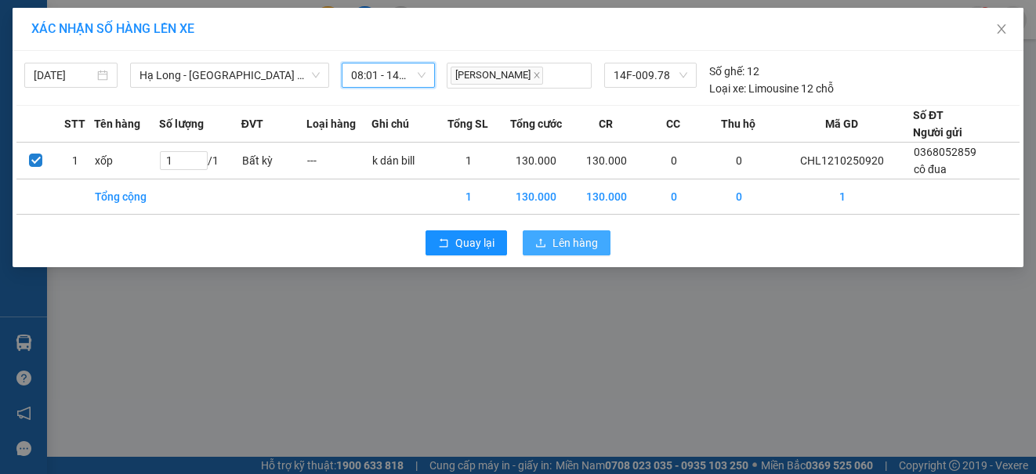
click at [567, 244] on span "Lên hàng" at bounding box center [575, 242] width 45 height 17
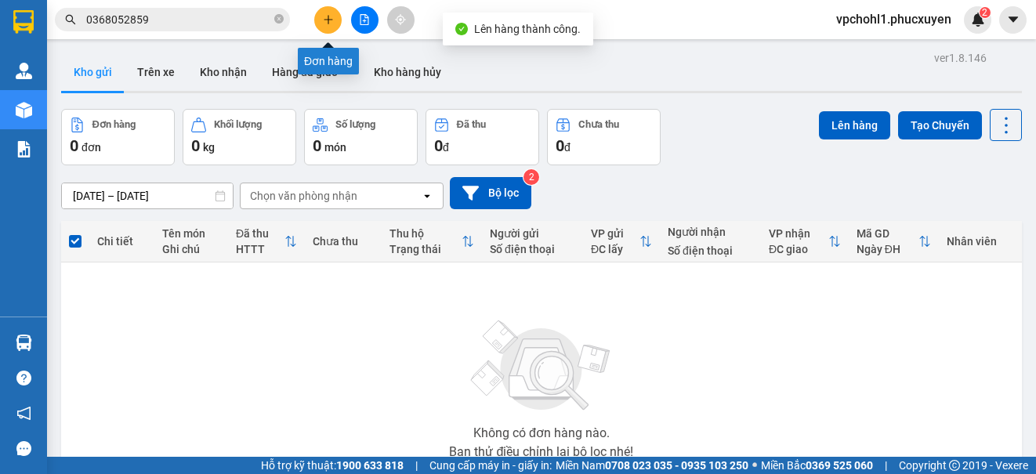
click at [325, 20] on icon "plus" at bounding box center [328, 19] width 9 height 1
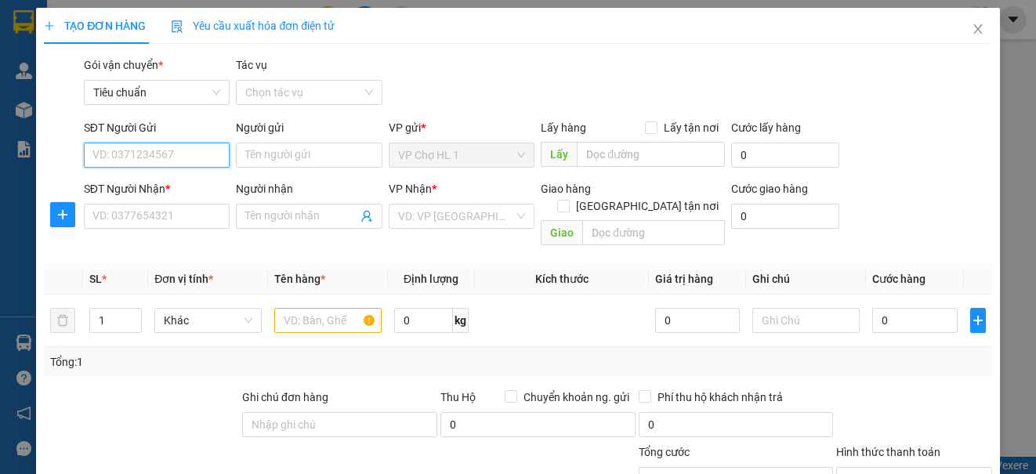
click at [174, 155] on input "SĐT Người Gửi" at bounding box center [157, 155] width 146 height 25
click at [156, 193] on div "0985133626 - a TÁM" at bounding box center [154, 186] width 125 height 17
type input "0985133626"
type input "a TÁM"
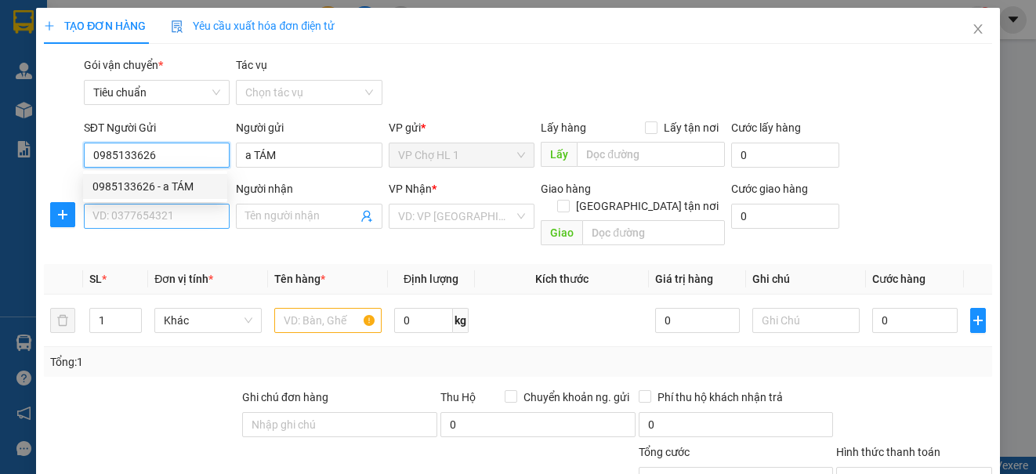
type input "0985133626"
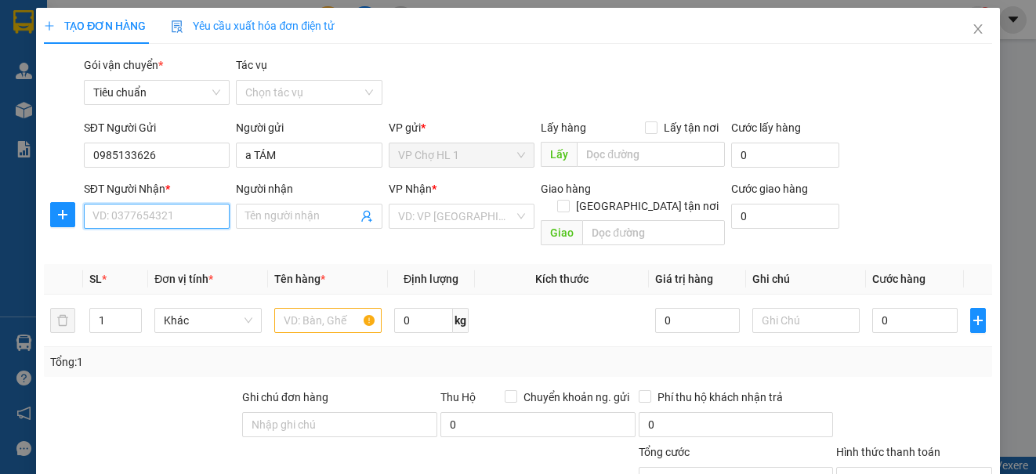
click at [140, 218] on input "SĐT Người Nhận *" at bounding box center [157, 216] width 146 height 25
type input "0947232409"
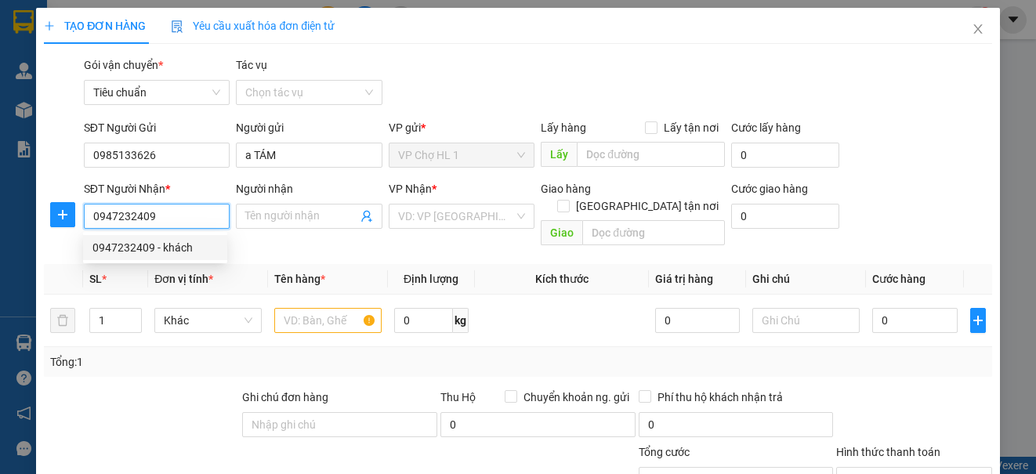
click at [142, 248] on div "0947232409 - khách" at bounding box center [154, 247] width 125 height 17
type input "khách"
checkbox input "true"
type input "B20-HH06 đối diện CT18 khu đô thị [GEOGRAPHIC_DATA], [GEOGRAPHIC_DATA], [GEOGRA…"
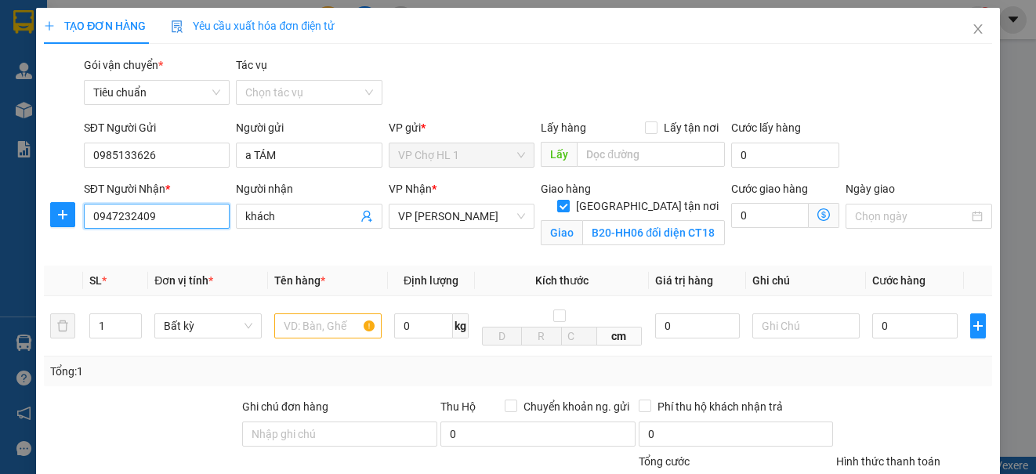
type input "0947232409"
click at [818, 212] on icon "dollar-circle" at bounding box center [824, 215] width 13 height 13
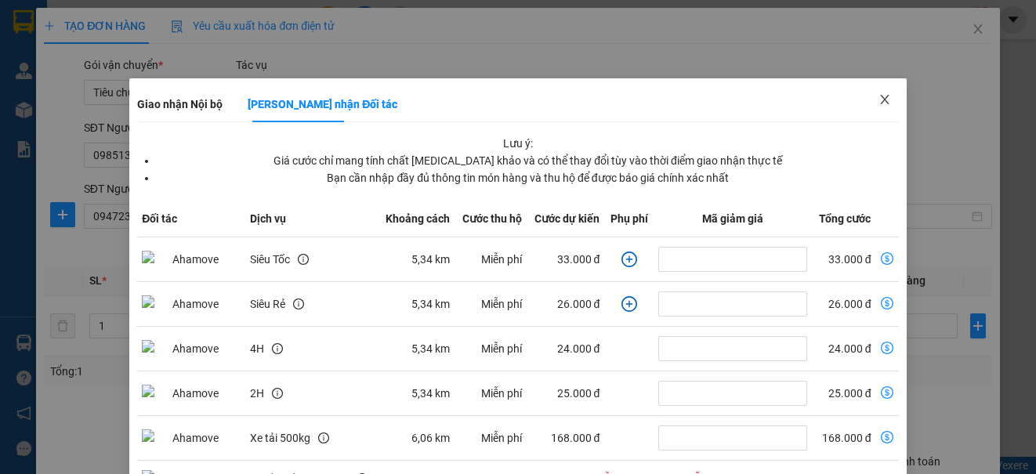
click at [880, 98] on icon "close" at bounding box center [884, 99] width 9 height 9
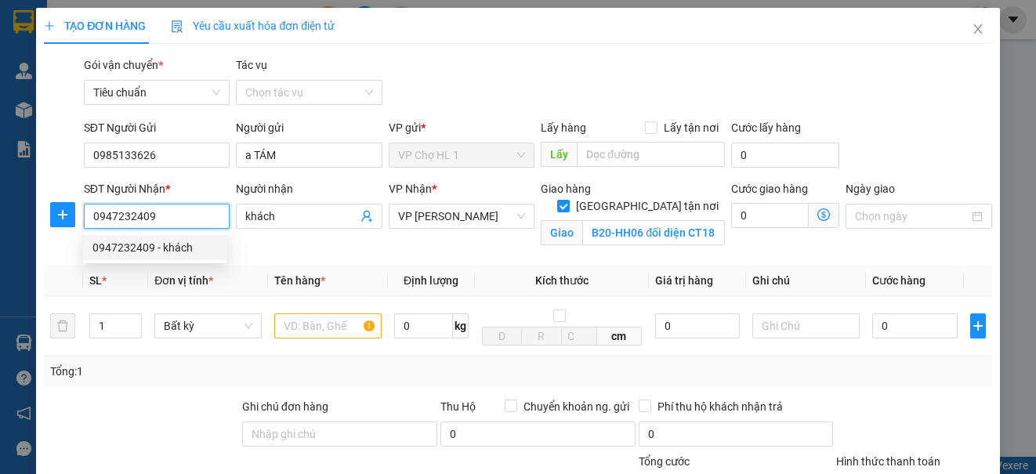
drag, startPoint x: 165, startPoint y: 218, endPoint x: 45, endPoint y: 215, distance: 120.0
click at [47, 216] on div "SĐT Người Nhận * 0947232409 Người nhận khách VP Nhận * VP Cổ Linh Giao hàng [GE…" at bounding box center [517, 217] width 951 height 74
click at [963, 23] on span "Close" at bounding box center [978, 30] width 44 height 44
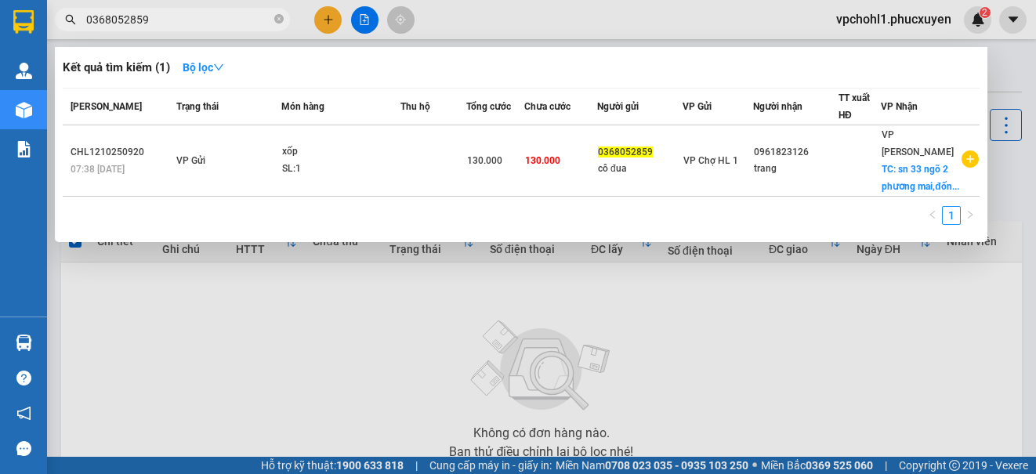
drag, startPoint x: 155, startPoint y: 22, endPoint x: 59, endPoint y: 28, distance: 96.6
click at [59, 28] on span "0368052859" at bounding box center [172, 20] width 235 height 24
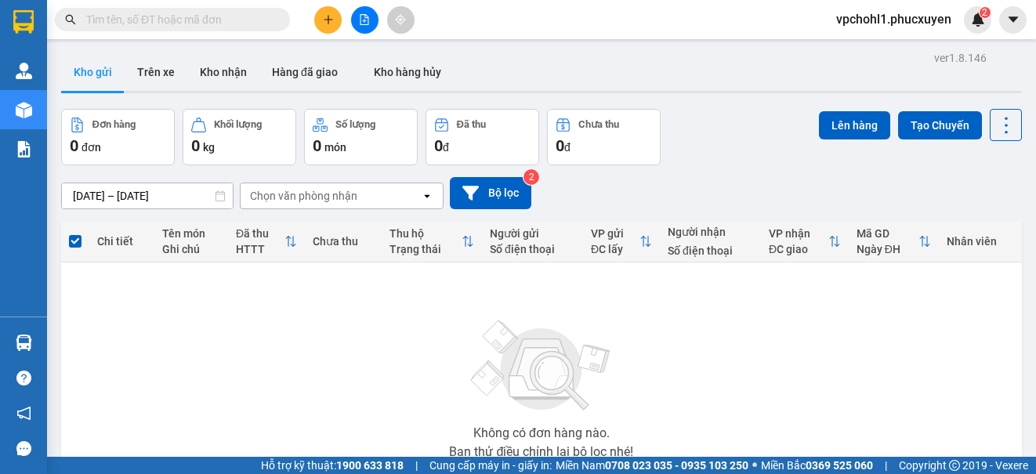
paste input "0947232409"
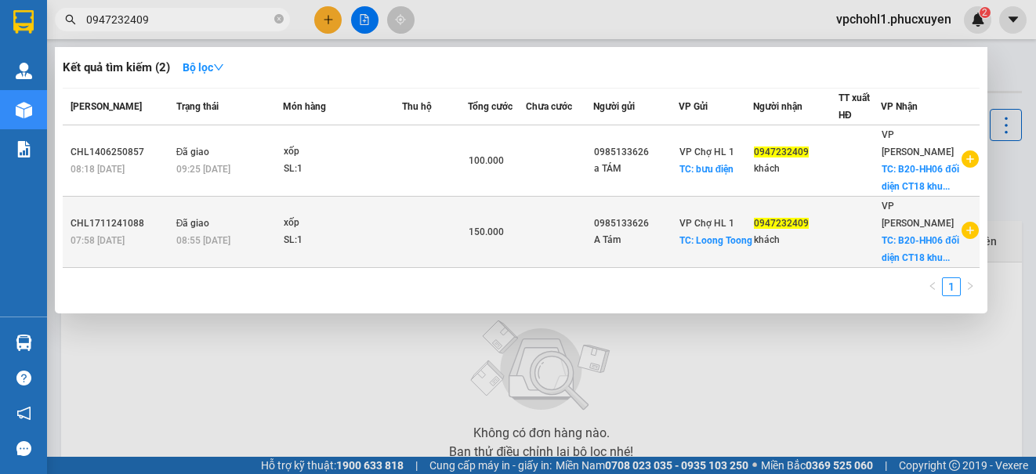
type input "0947232409"
click at [522, 244] on td "150.000" at bounding box center [497, 232] width 58 height 71
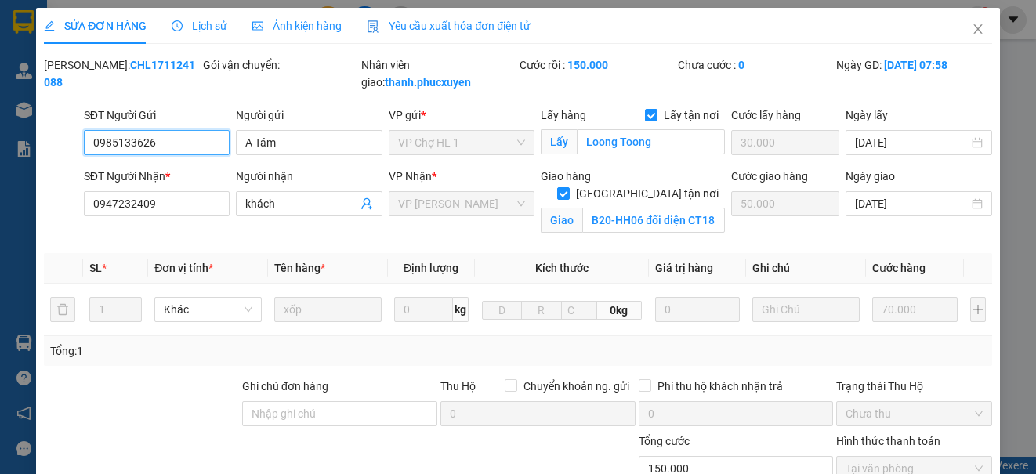
type input "0985133626"
type input "A Tám"
checkbox input "true"
type input "Loong Toong"
type input "30.000"
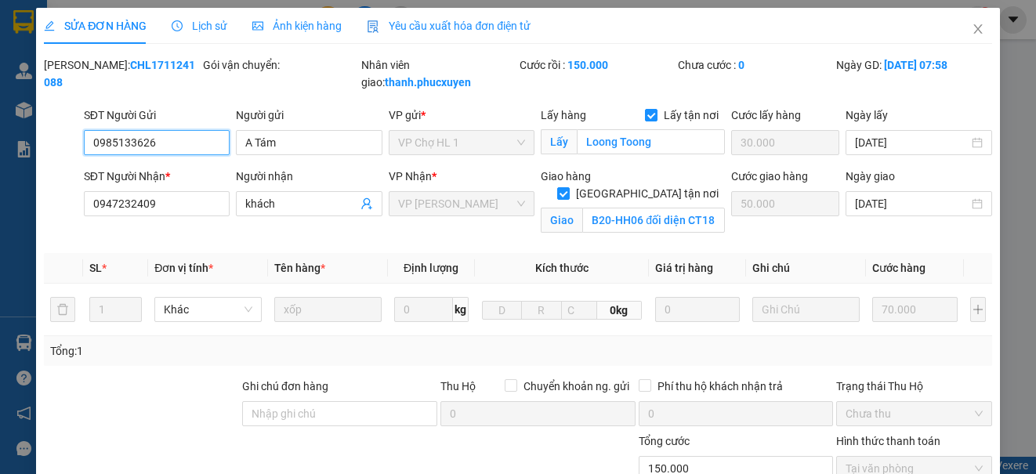
type input "0947232409"
type input "khách"
checkbox input "true"
type input "B20-HH06 đối diện CT18 khu đô thị [GEOGRAPHIC_DATA], [GEOGRAPHIC_DATA], [GEOGRA…"
type input "50.000"
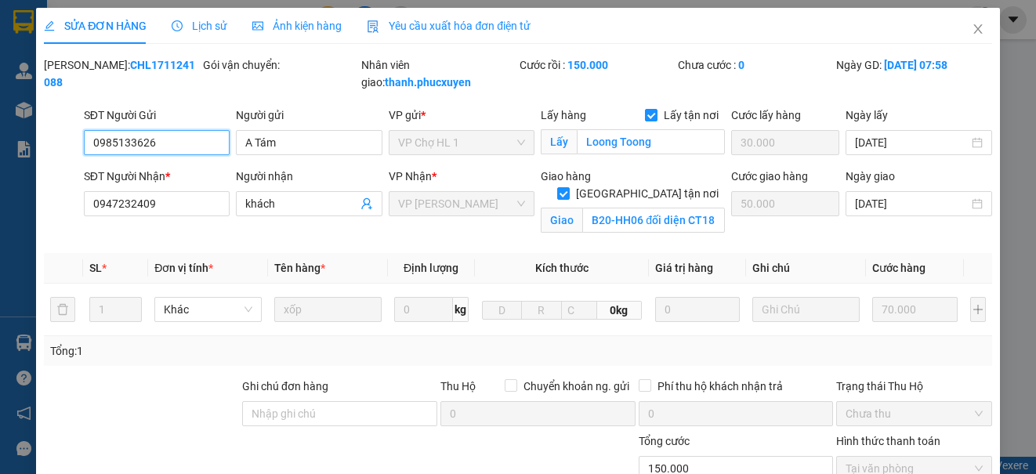
type input "0"
type input "150.000"
click at [974, 28] on icon "close" at bounding box center [978, 28] width 9 height 9
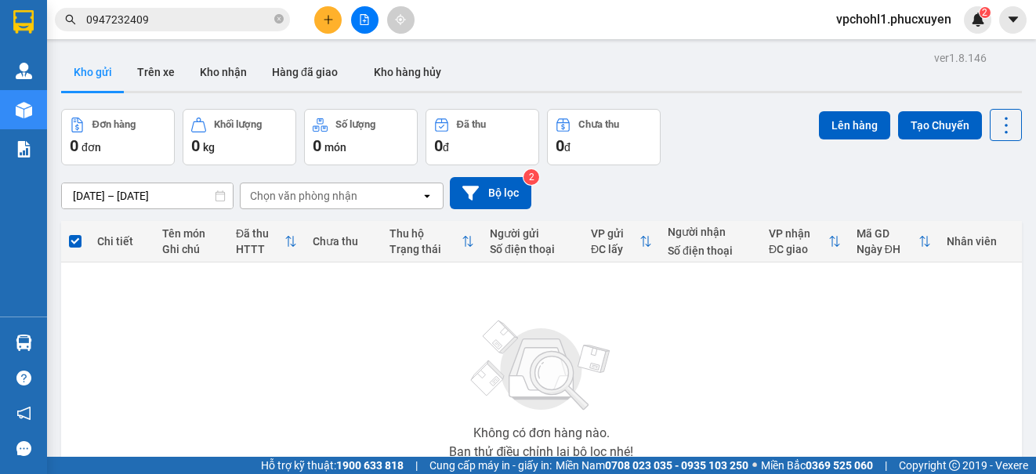
click at [328, 24] on icon "plus" at bounding box center [328, 19] width 1 height 9
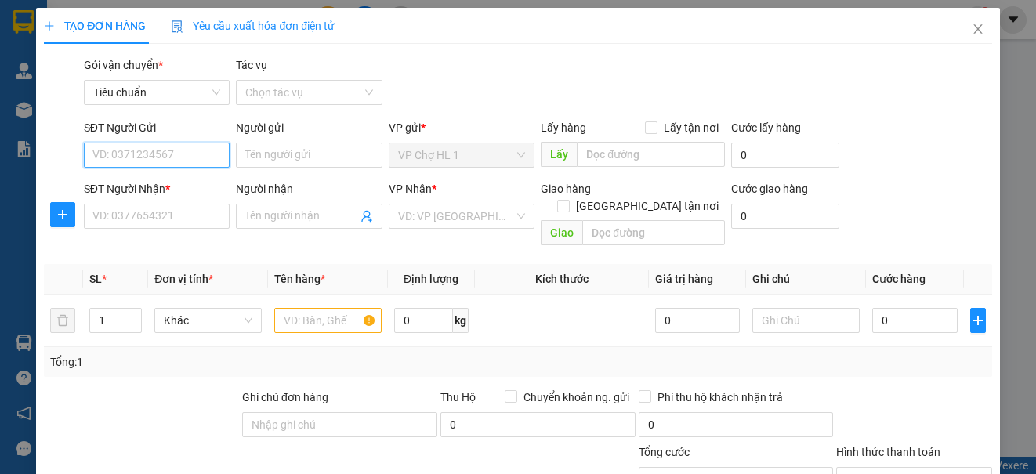
click at [155, 147] on input "SĐT Người Gửi" at bounding box center [157, 155] width 146 height 25
click at [168, 182] on div "0985133626 - a TÁM" at bounding box center [154, 186] width 125 height 17
type input "0985133626"
type input "a TÁM"
type input "0985133626"
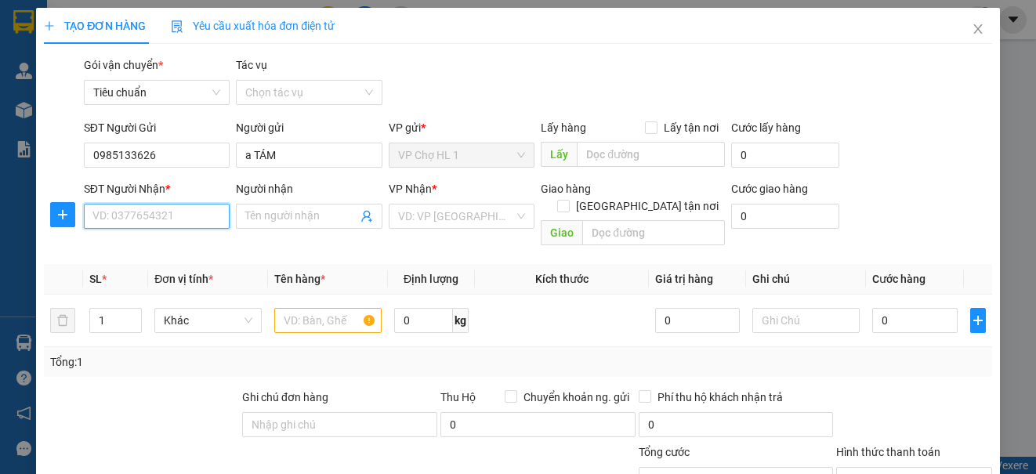
click at [158, 217] on input "SĐT Người Nhận *" at bounding box center [157, 216] width 146 height 25
type input "0973366689"
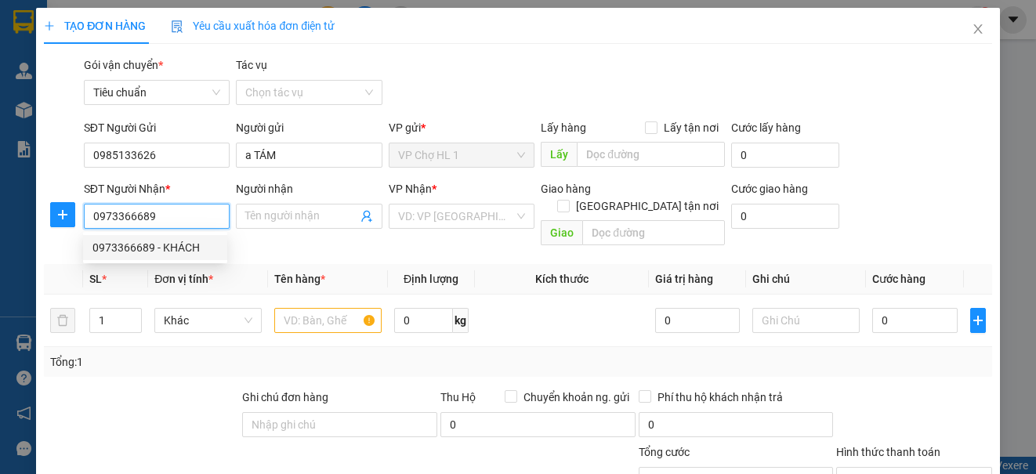
click at [158, 255] on div "0973366689 - KHÁCH" at bounding box center [154, 247] width 125 height 17
type input "KHÁCH"
checkbox input "true"
type input "58E KĐT ĐẠI KIM,[PERSON_NAME],"
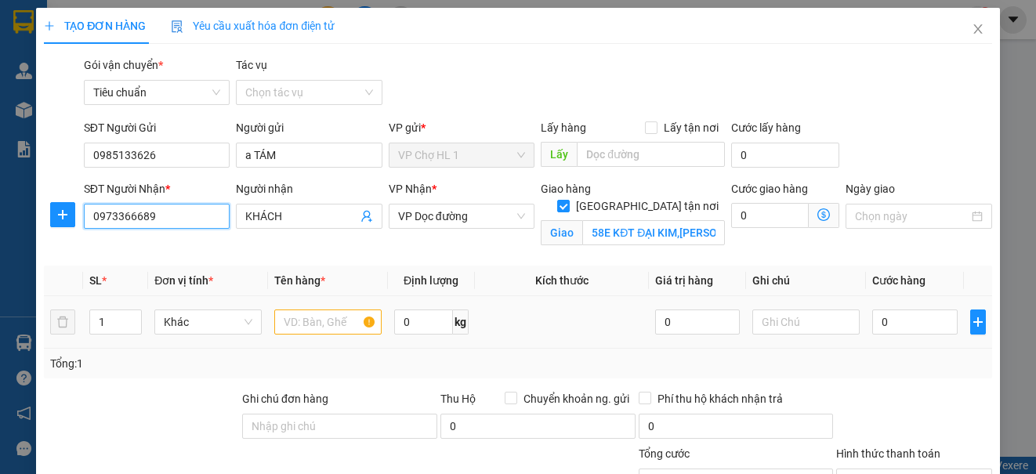
type input "0973366689"
click at [324, 321] on input "text" at bounding box center [327, 322] width 107 height 25
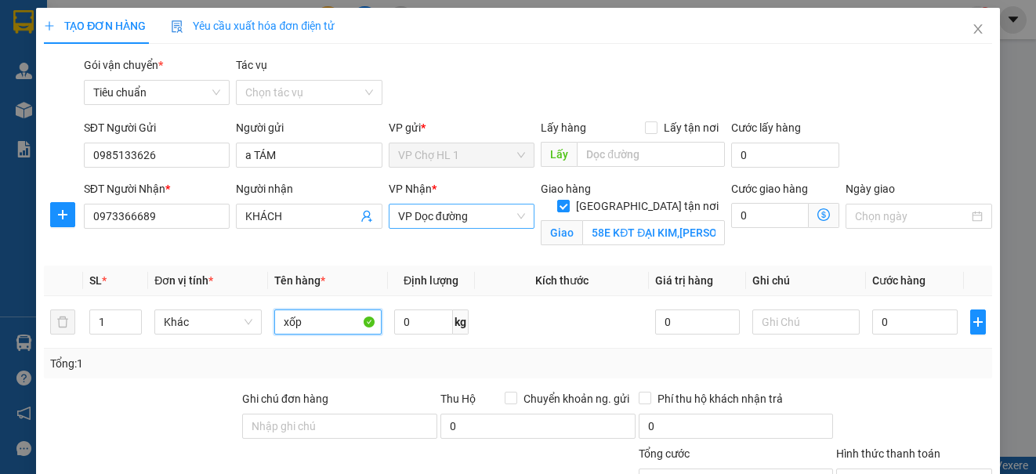
click at [439, 213] on span "VP Dọc đường" at bounding box center [461, 217] width 127 height 24
type input "xốp"
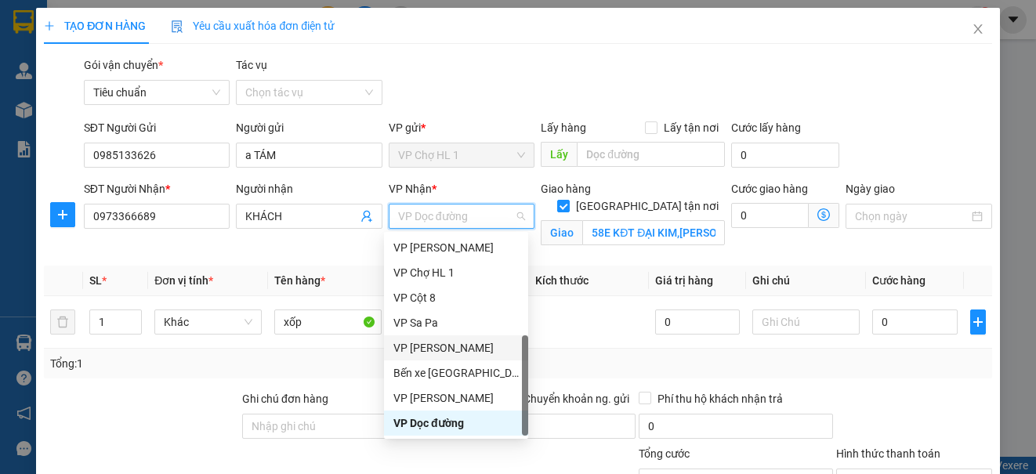
click at [441, 345] on div "VP [PERSON_NAME]" at bounding box center [455, 347] width 125 height 17
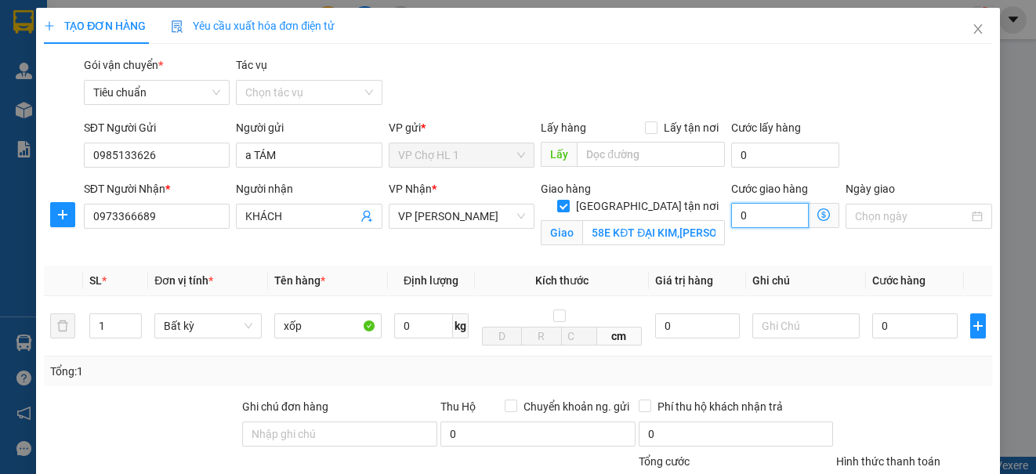
click at [774, 215] on input "0" at bounding box center [770, 215] width 78 height 25
type input "5"
type input "50"
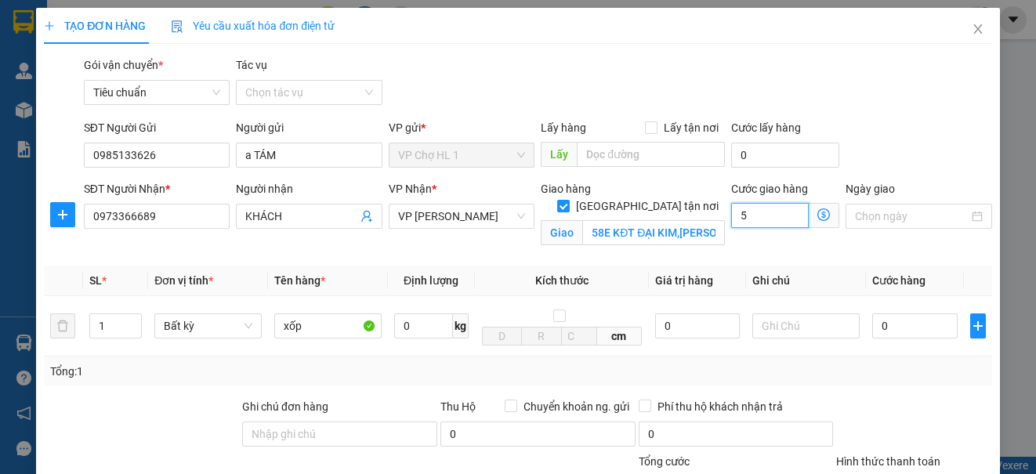
type input "50"
type input "50.000"
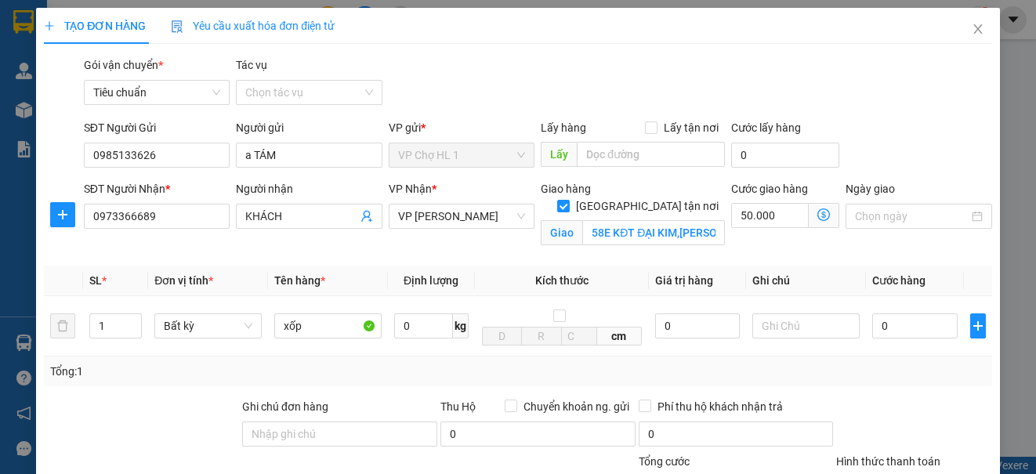
click at [864, 102] on div "Gói vận chuyển * Tiêu chuẩn Tác vụ Chọn tác vụ" at bounding box center [538, 83] width 915 height 55
click at [904, 333] on input "0" at bounding box center [914, 326] width 85 height 25
type input "7"
type input "50.007"
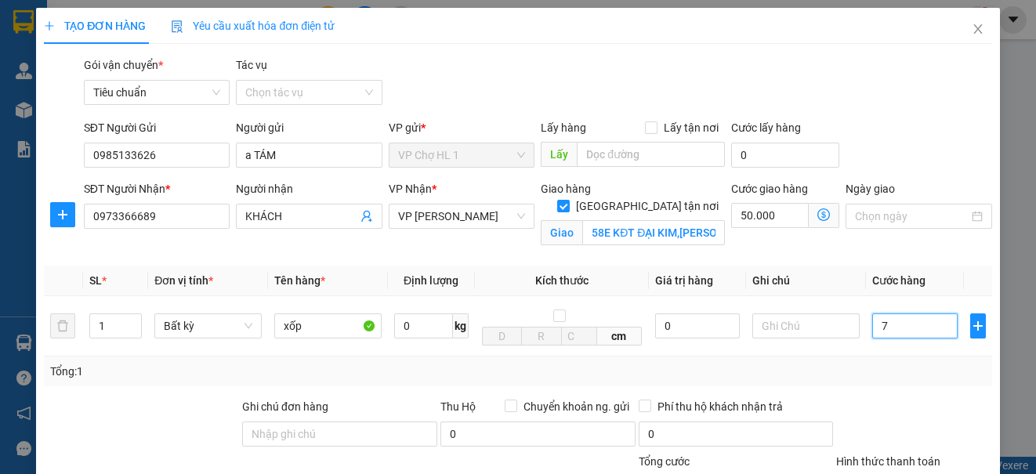
type input "70"
type input "50.070"
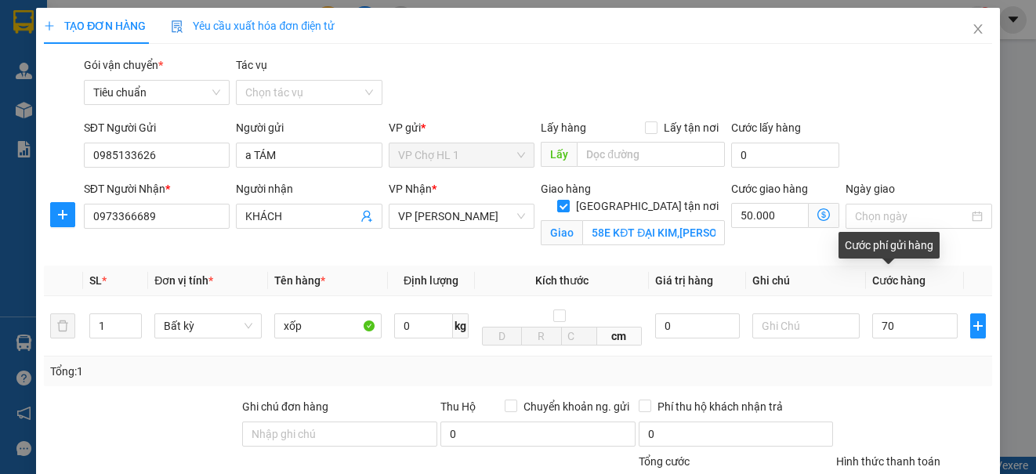
type input "70.000"
type input "120.000"
click at [899, 115] on div "Transit Pickup Surcharge Ids Transit Deliver Surcharge Ids Transit Deliver Surc…" at bounding box center [518, 356] width 948 height 600
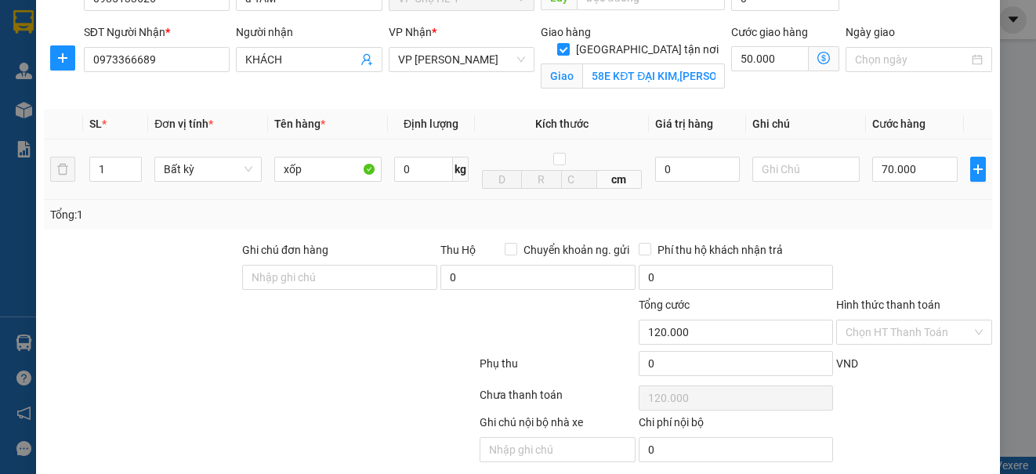
scroll to position [78, 0]
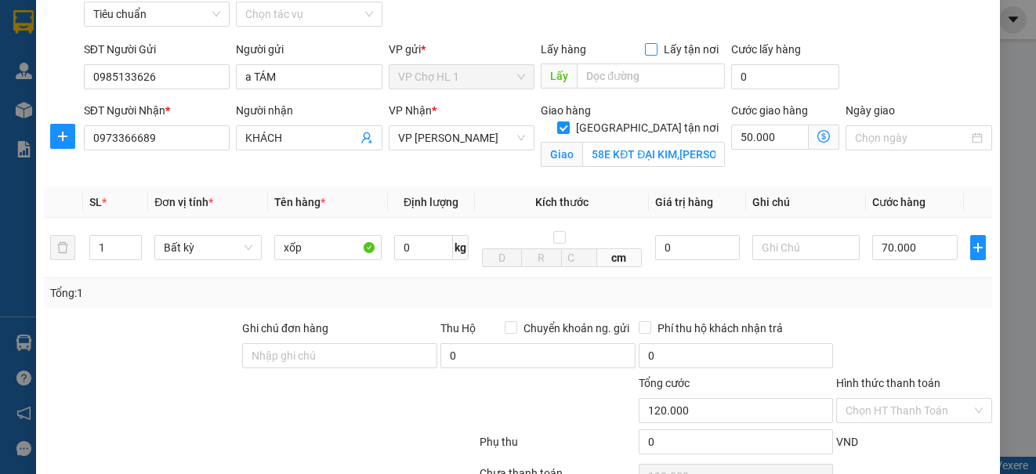
click at [645, 46] on input "Lấy tận nơi" at bounding box center [650, 48] width 11 height 11
checkbox input "true"
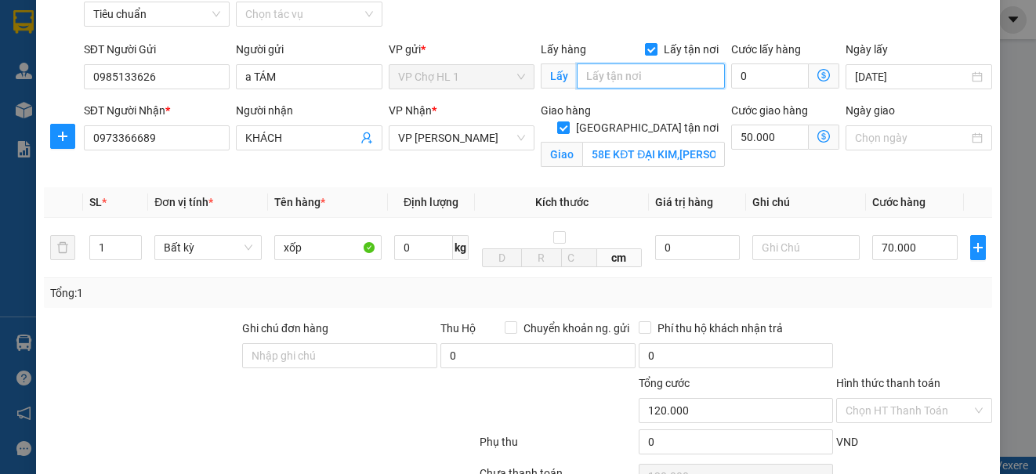
click at [630, 75] on input "text" at bounding box center [651, 75] width 148 height 25
type input "chợ"
click at [784, 79] on input "0" at bounding box center [770, 75] width 78 height 25
type input "120.003"
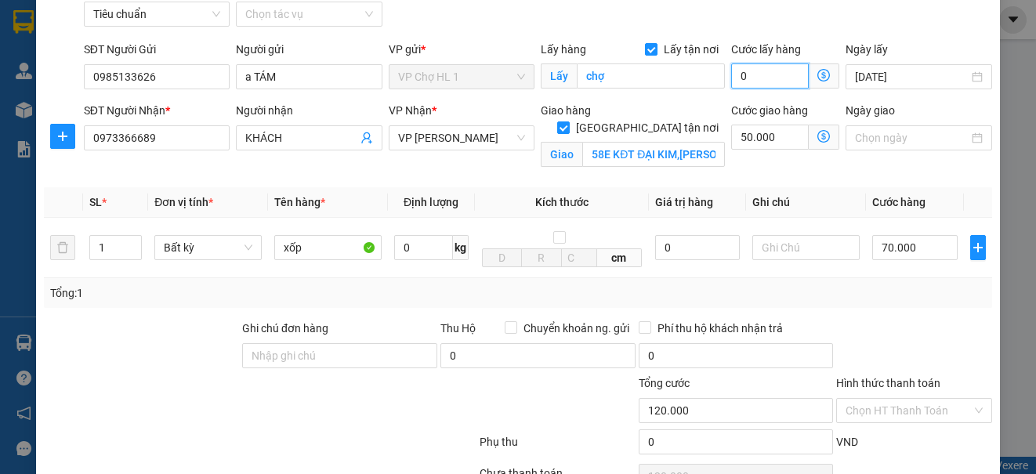
type input "3"
type input "120.030"
type input "30"
type input "150.000"
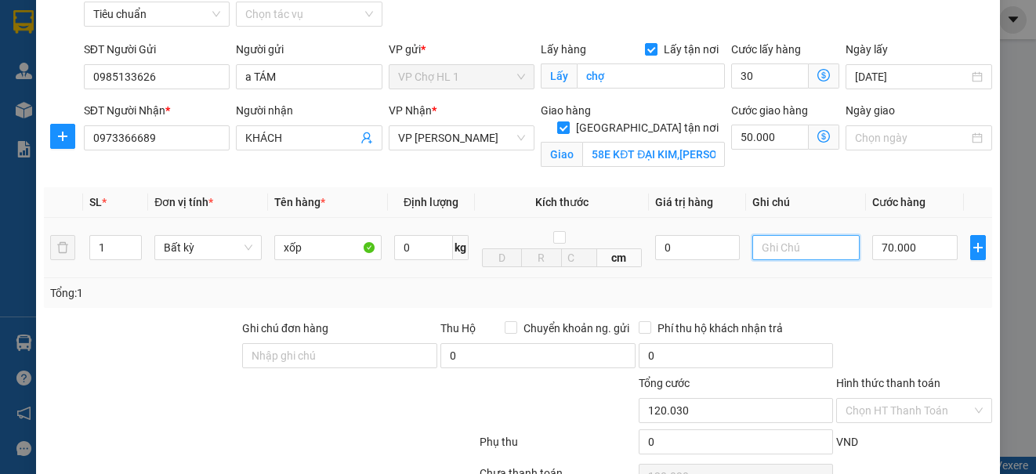
type input "150.000"
type input "30.000"
click at [785, 253] on input "text" at bounding box center [805, 247] width 107 height 25
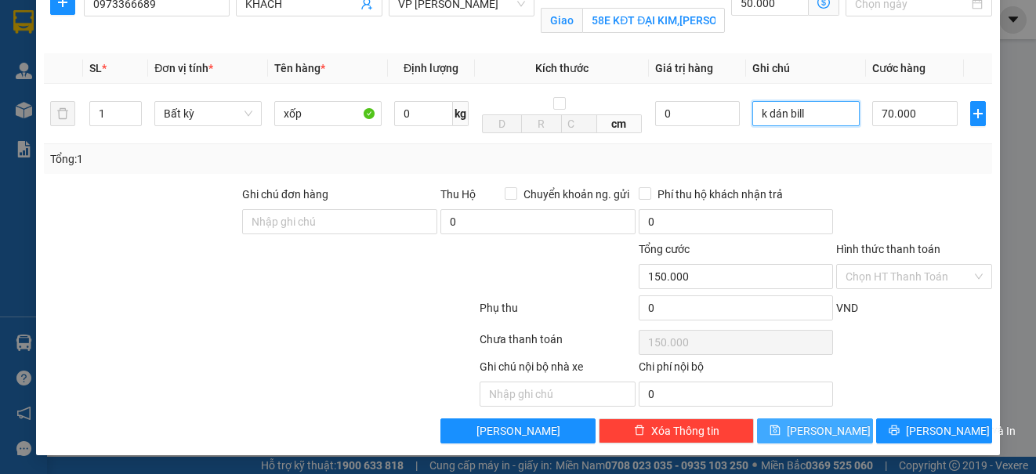
type input "k dán bill"
drag, startPoint x: 789, startPoint y: 437, endPoint x: 785, endPoint y: 428, distance: 9.2
click at [781, 436] on span "save" at bounding box center [775, 431] width 11 height 13
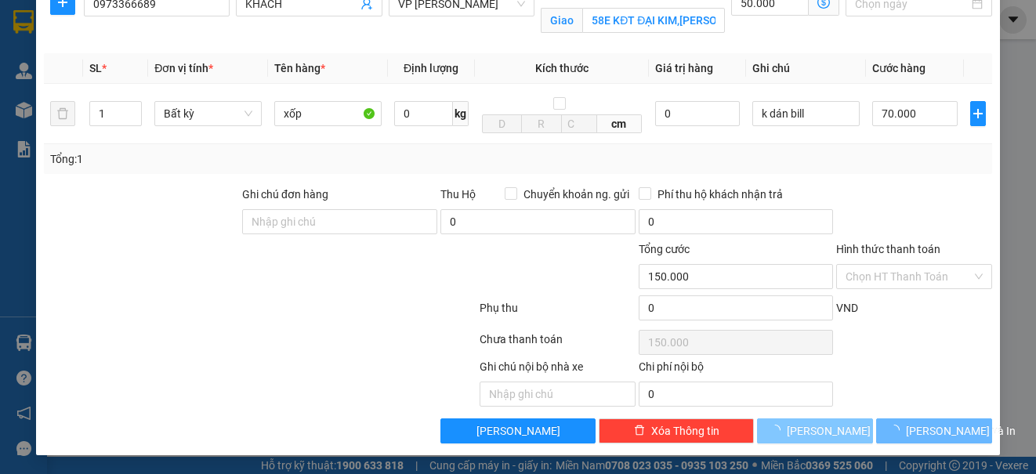
checkbox input "false"
type input "0"
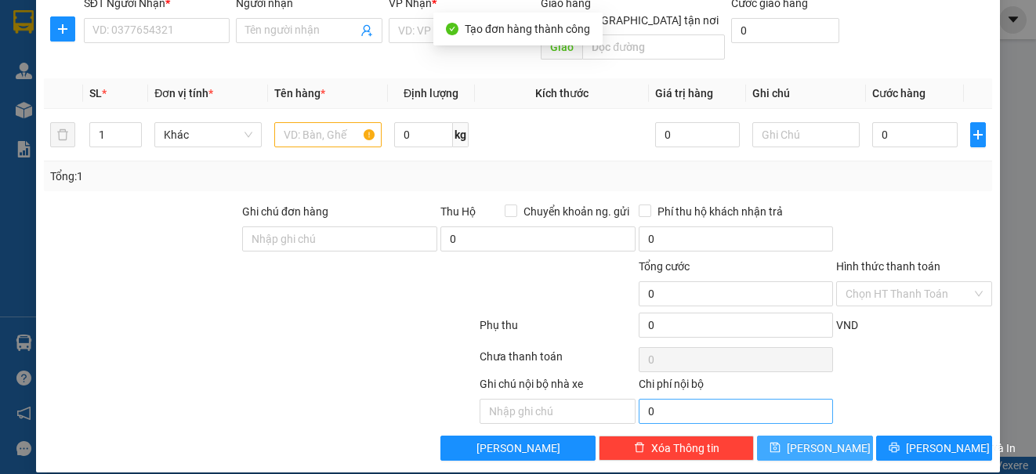
scroll to position [0, 0]
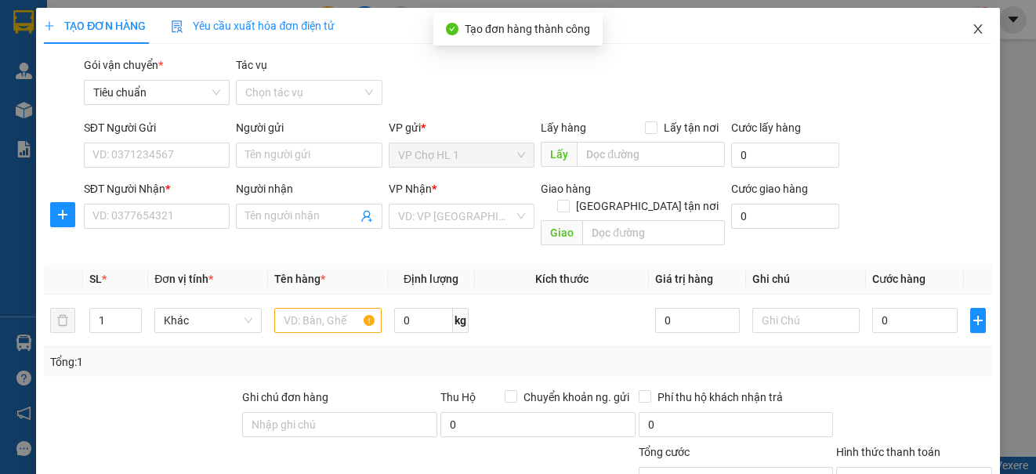
click at [972, 28] on icon "close" at bounding box center [978, 29] width 13 height 13
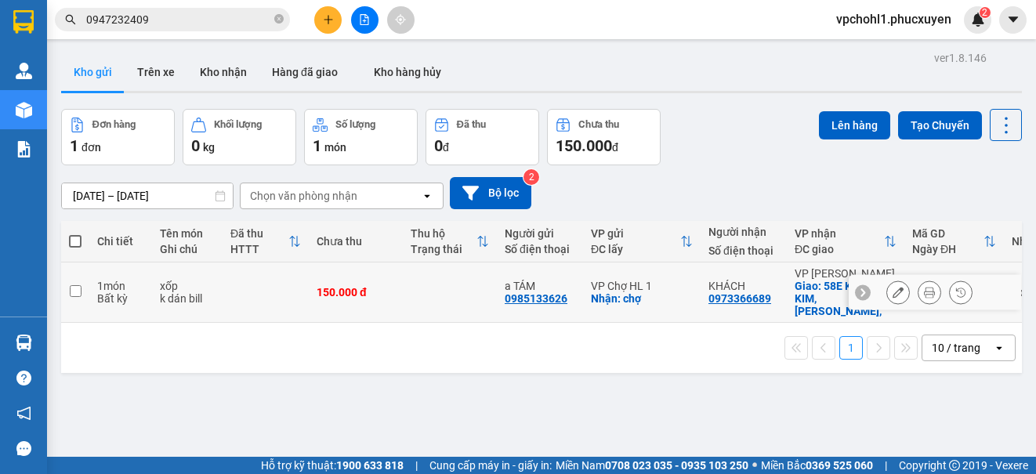
click at [893, 287] on icon at bounding box center [898, 292] width 11 height 11
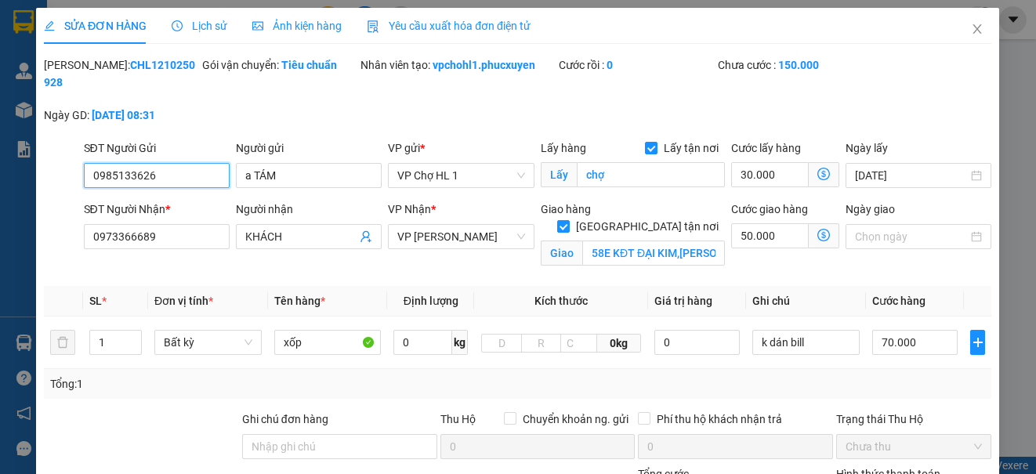
type input "0985133626"
type input "a TÁM"
checkbox input "true"
type input "chợ"
type input "0973366689"
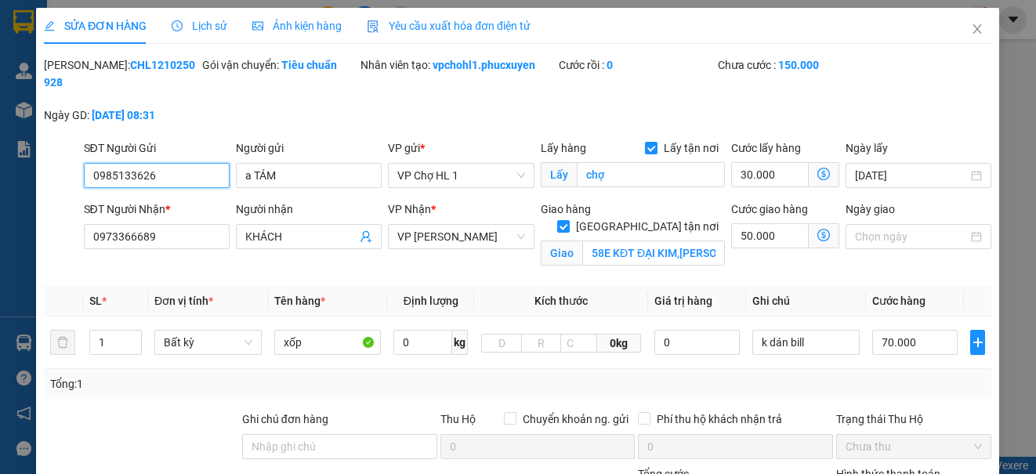
type input "KHÁCH"
checkbox input "true"
type input "58E KĐT ĐẠI KIM,[PERSON_NAME],"
type input "0"
type input "150.000"
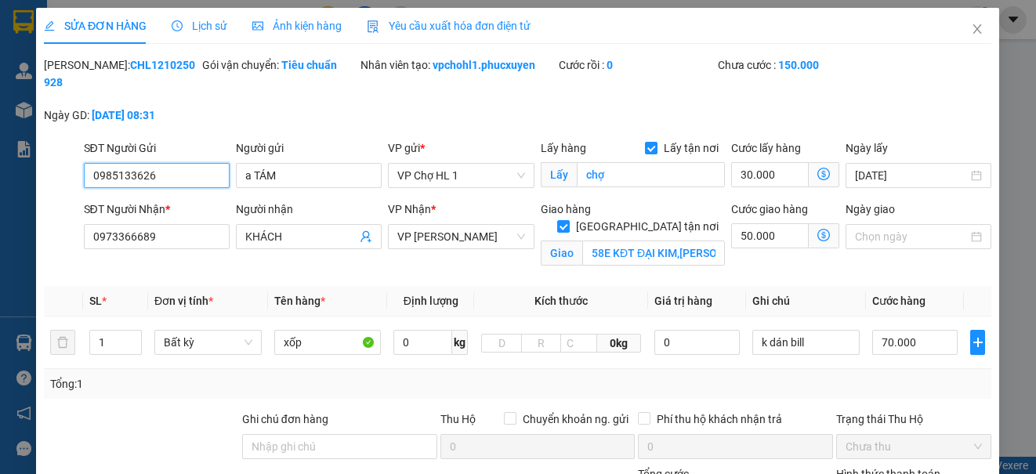
type input "150.000"
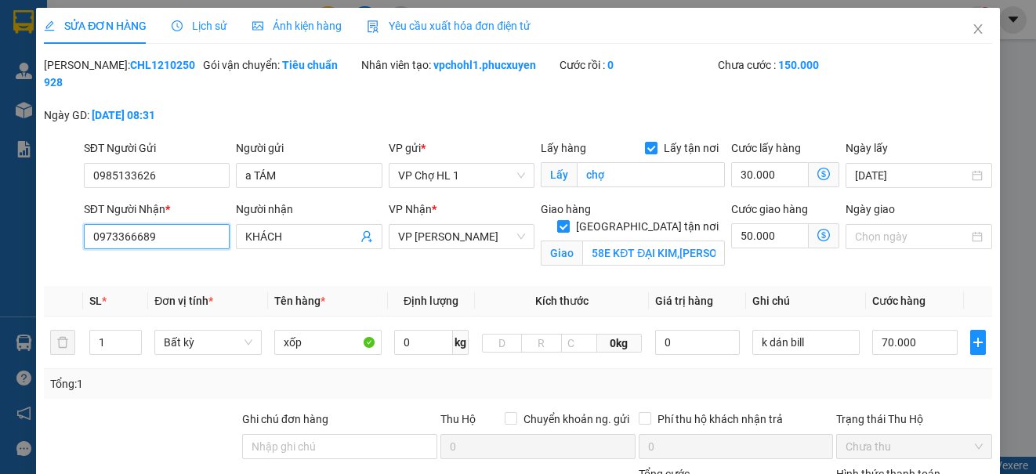
drag, startPoint x: 170, startPoint y: 239, endPoint x: 77, endPoint y: 231, distance: 93.6
click at [77, 231] on div "SĐT Người Nhận * 0973366689 0973366689 Người nhận KHÁCH VP Nhận * VP Cổ Linh Gi…" at bounding box center [517, 238] width 951 height 74
type input "0947232409"
click at [972, 30] on icon "close" at bounding box center [978, 29] width 13 height 13
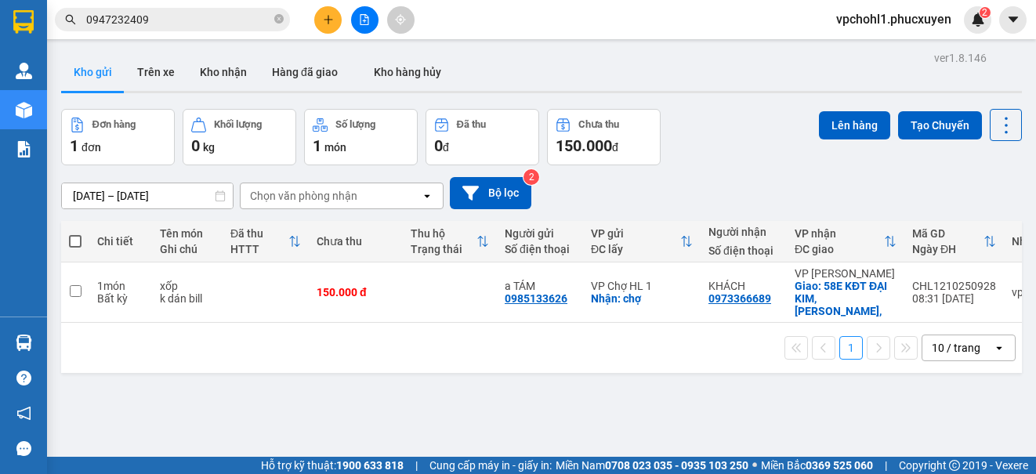
click at [321, 22] on button at bounding box center [327, 19] width 27 height 27
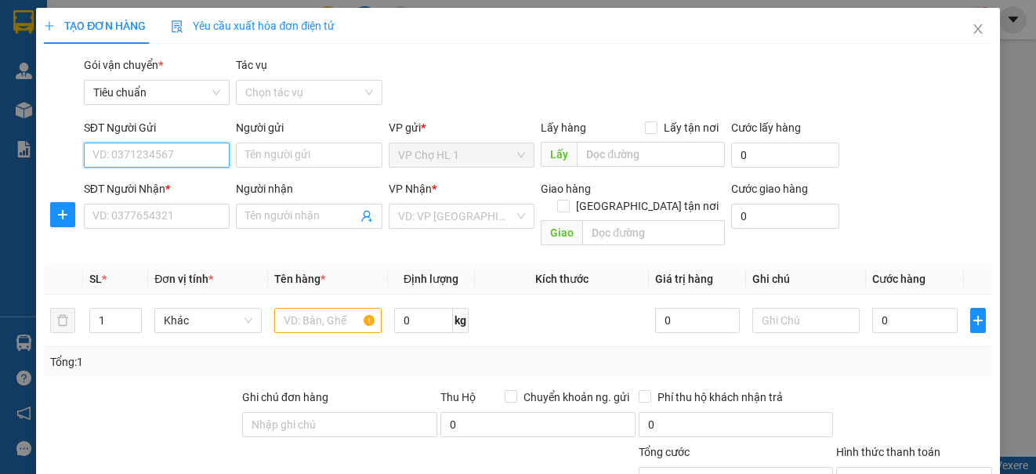
click at [195, 159] on input "SĐT Người Gửi" at bounding box center [157, 155] width 146 height 25
drag, startPoint x: 199, startPoint y: 187, endPoint x: 166, endPoint y: 200, distance: 35.5
click at [198, 186] on div "0985133626 - a TÁM" at bounding box center [154, 186] width 125 height 17
type input "0985133626"
type input "a TÁM"
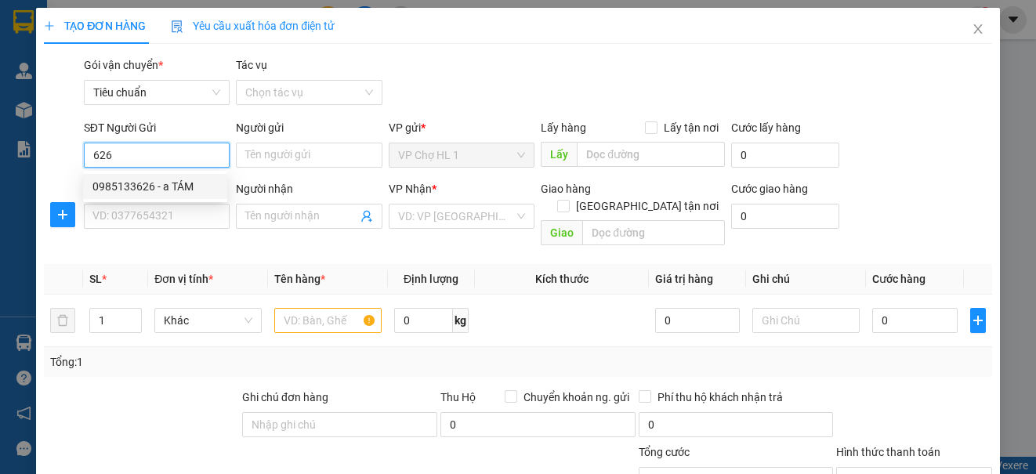
checkbox input "true"
type input "chợ"
type input "30.000"
type input "0985133626"
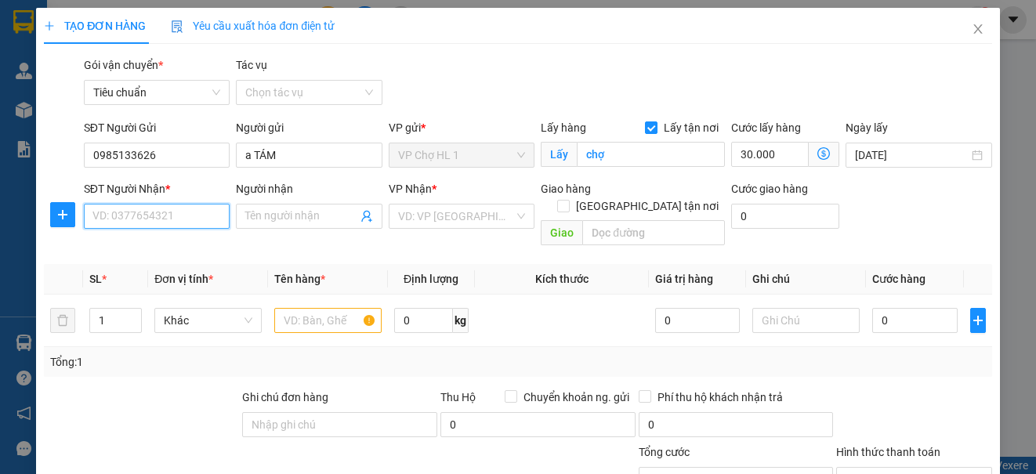
click at [165, 211] on input "SĐT Người Nhận *" at bounding box center [157, 216] width 146 height 25
type input "0947232409"
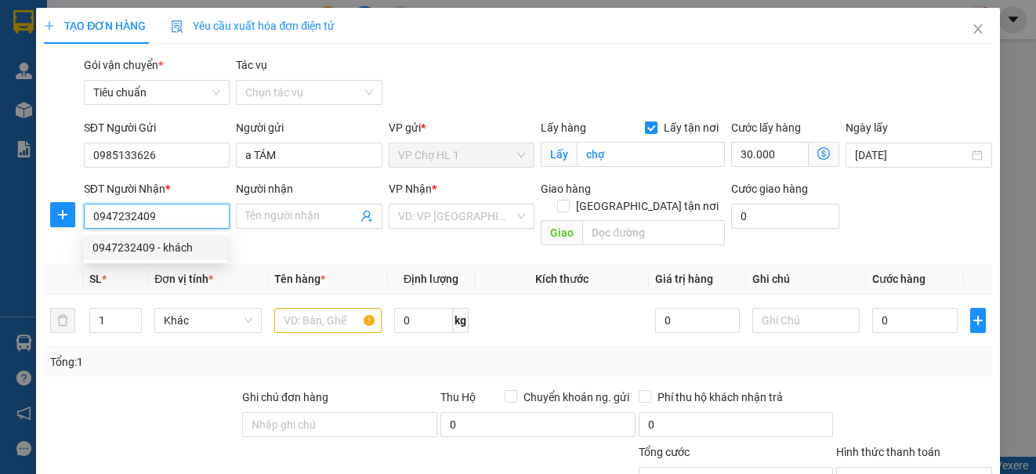
click at [165, 253] on div "0947232409 - khách" at bounding box center [154, 247] width 125 height 17
type input "khách"
checkbox input "true"
type input "B20-HH06 đối diện CT18 khu đô thị [GEOGRAPHIC_DATA], [GEOGRAPHIC_DATA], [GEOGRA…"
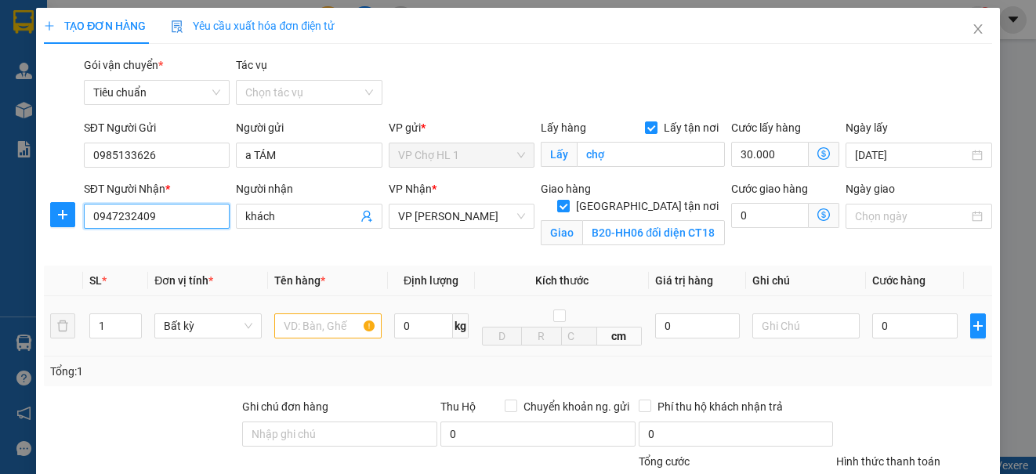
type input "0947232409"
click at [316, 325] on input "text" at bounding box center [327, 326] width 107 height 25
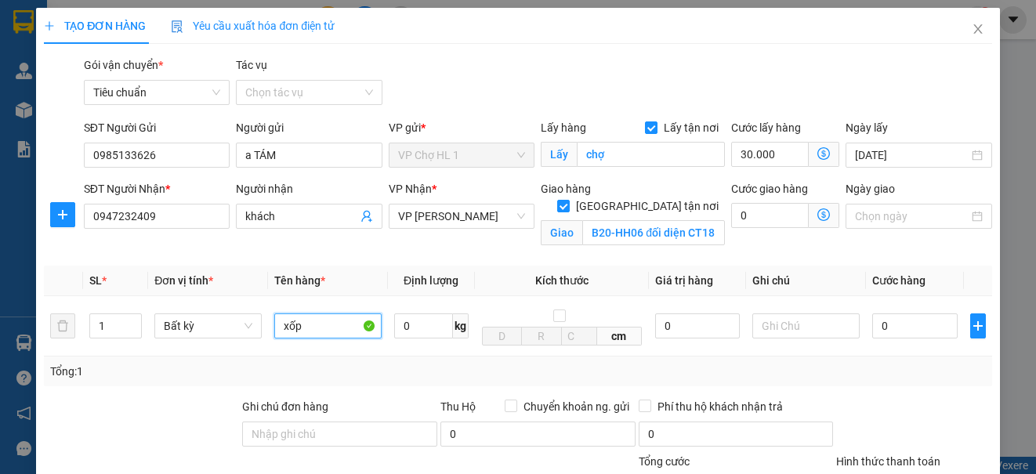
type input "xốp"
click at [818, 215] on icon "dollar-circle" at bounding box center [824, 215] width 13 height 13
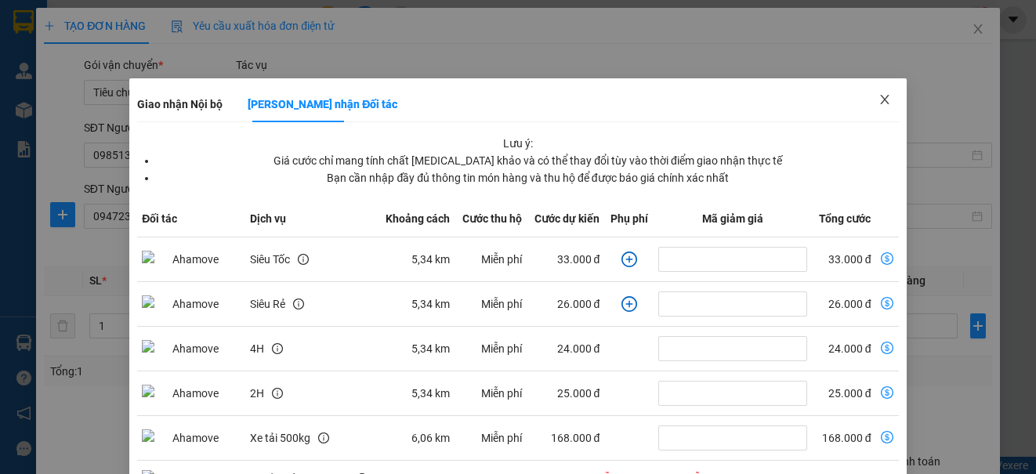
click at [880, 100] on icon "close" at bounding box center [884, 99] width 9 height 9
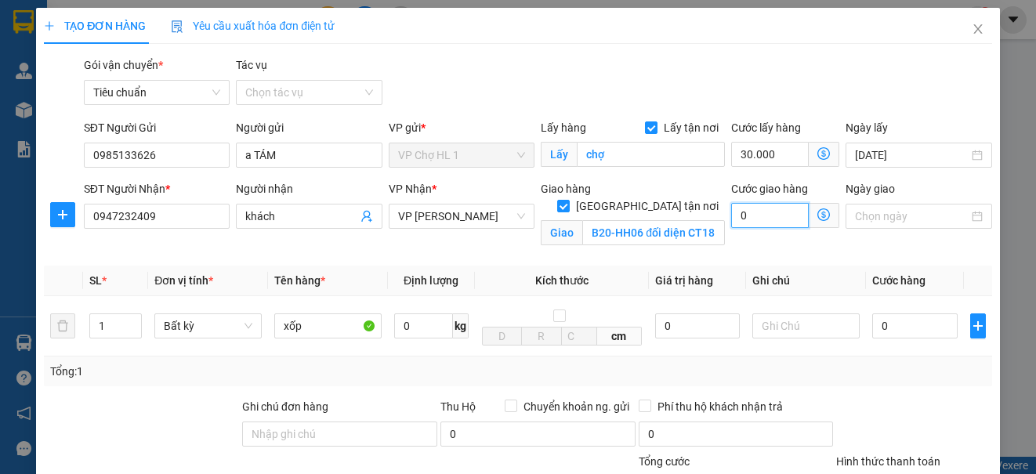
click at [756, 216] on input "0" at bounding box center [770, 215] width 78 height 25
type input "30.005"
type input "5"
type input "30.050"
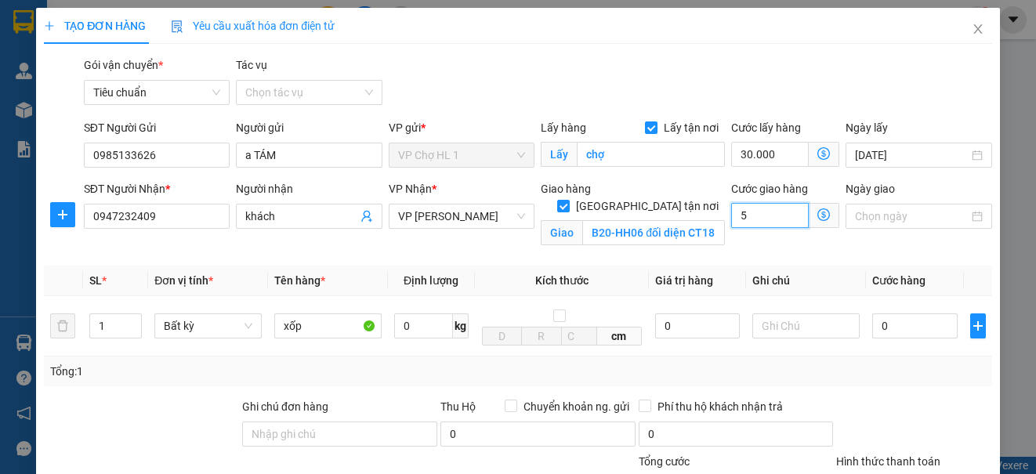
type input "30.050"
type input "50"
type input "80.000"
type input "50.000"
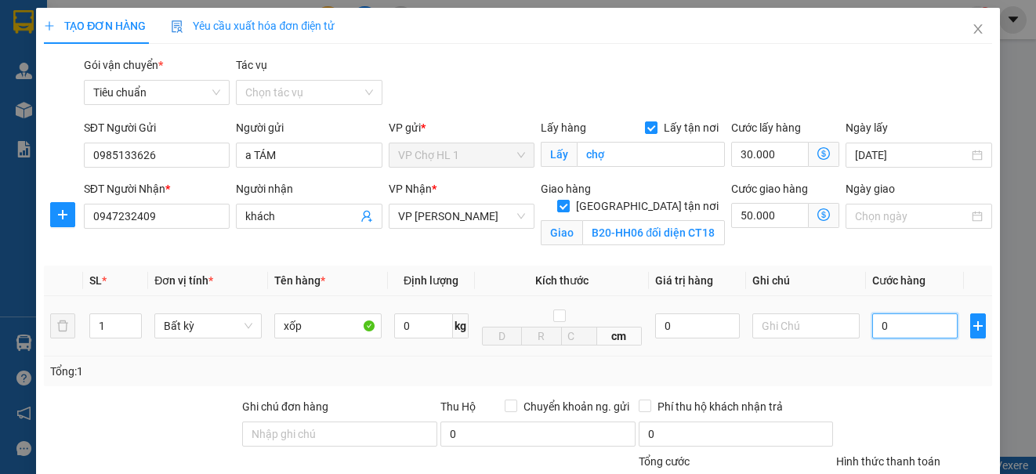
click at [919, 329] on input "0" at bounding box center [914, 326] width 85 height 25
type input "7"
type input "80.007"
type input "70"
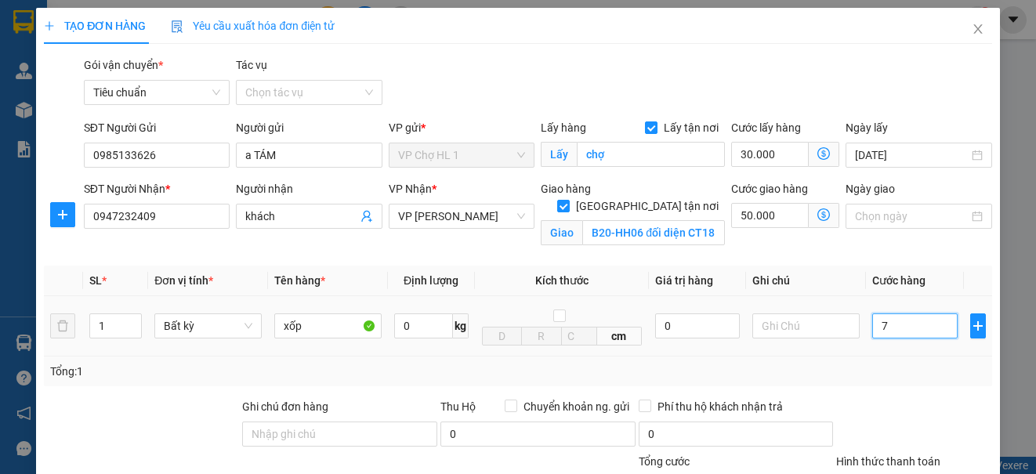
type input "80.070"
type input "70.000"
type input "150.000"
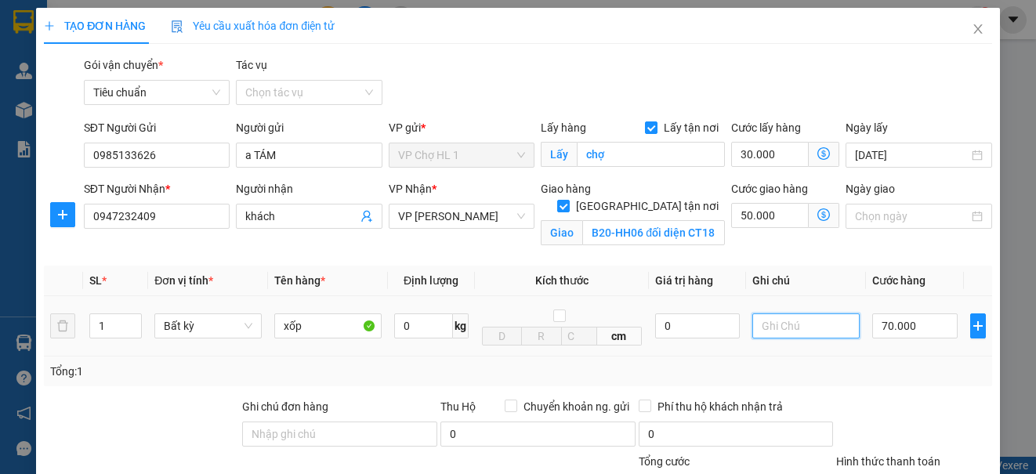
click at [804, 317] on input "text" at bounding box center [805, 326] width 107 height 25
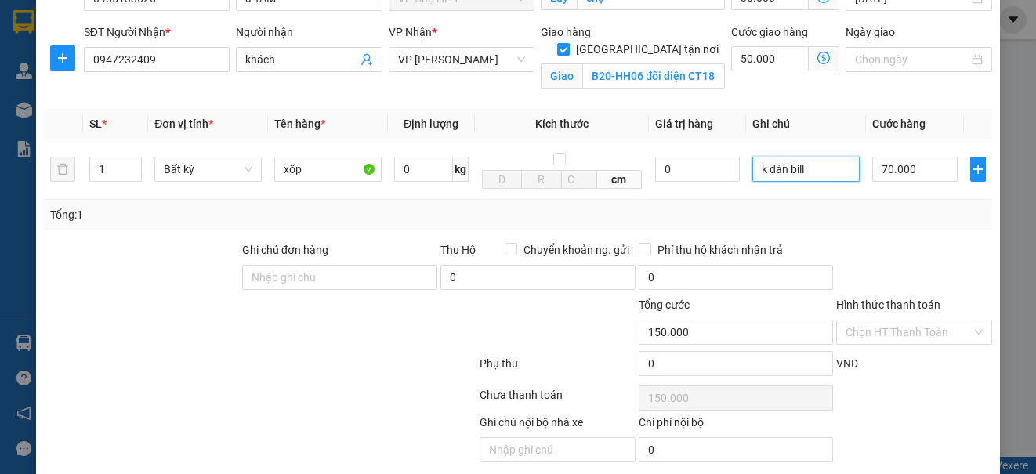
scroll to position [213, 0]
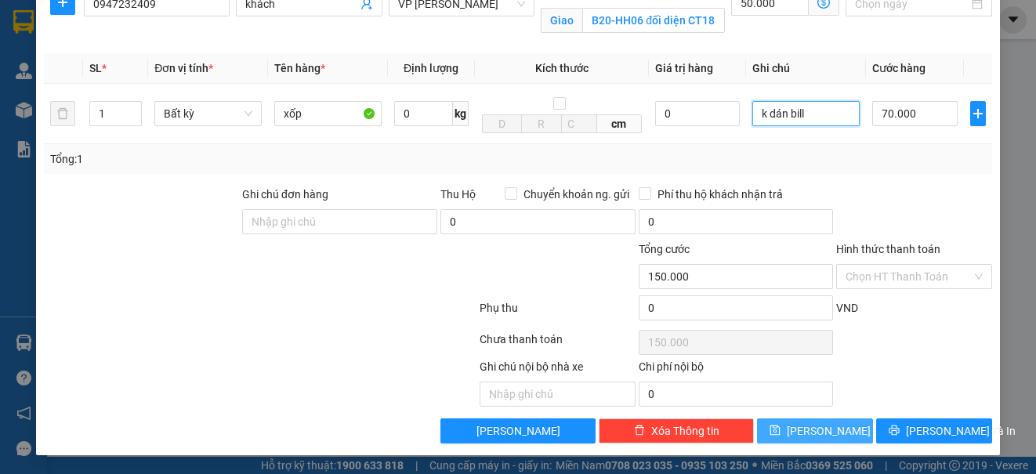
type input "k dán bill"
click at [780, 423] on button "[PERSON_NAME]" at bounding box center [815, 431] width 116 height 25
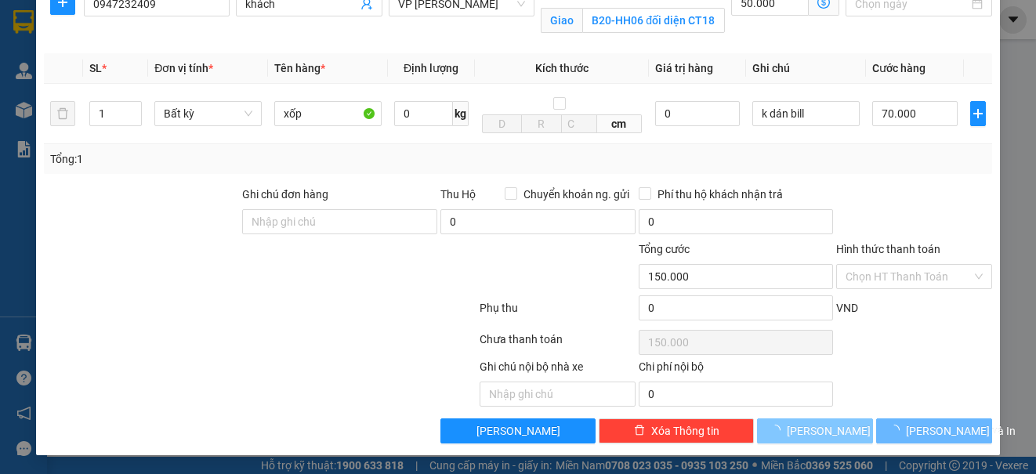
checkbox input "false"
type input "0"
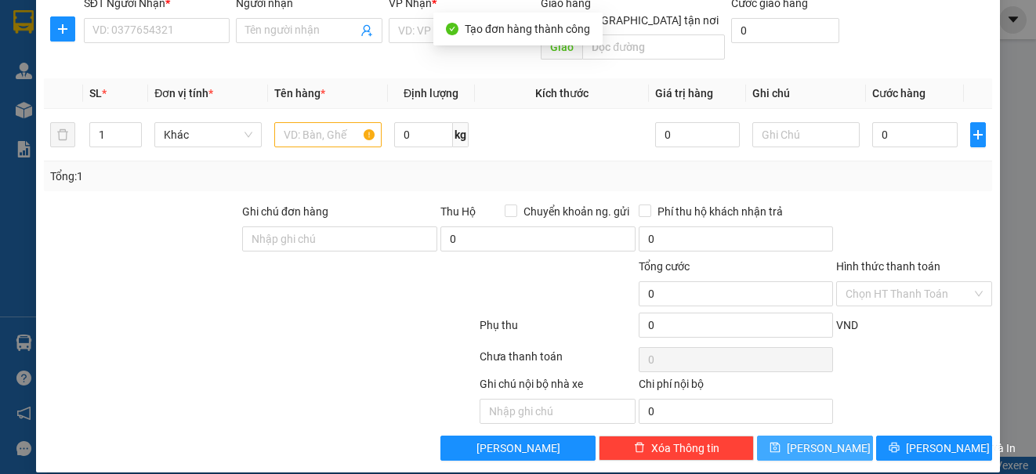
scroll to position [0, 0]
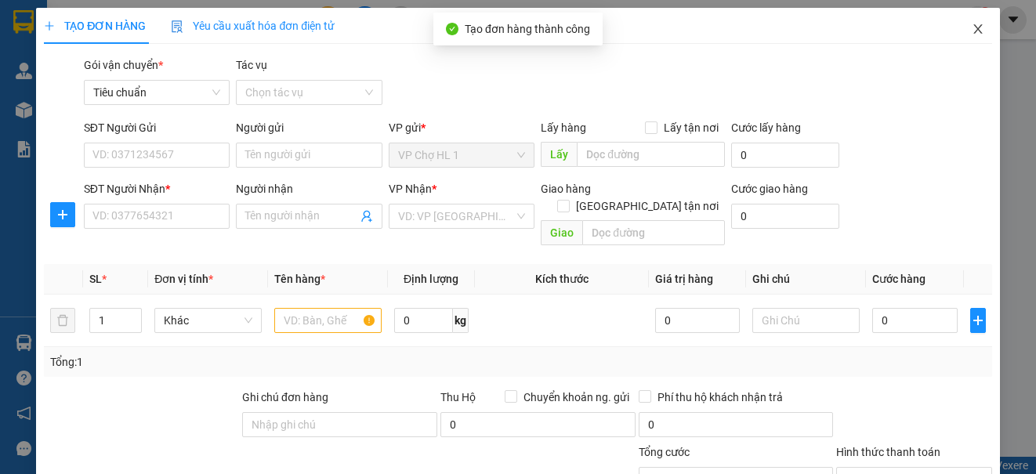
click at [974, 27] on icon "close" at bounding box center [978, 28] width 9 height 9
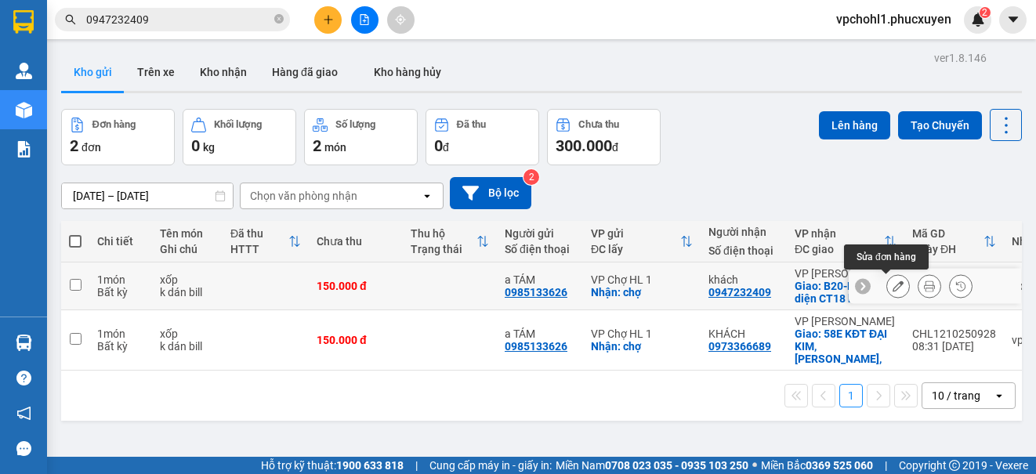
click at [893, 286] on icon at bounding box center [898, 286] width 11 height 11
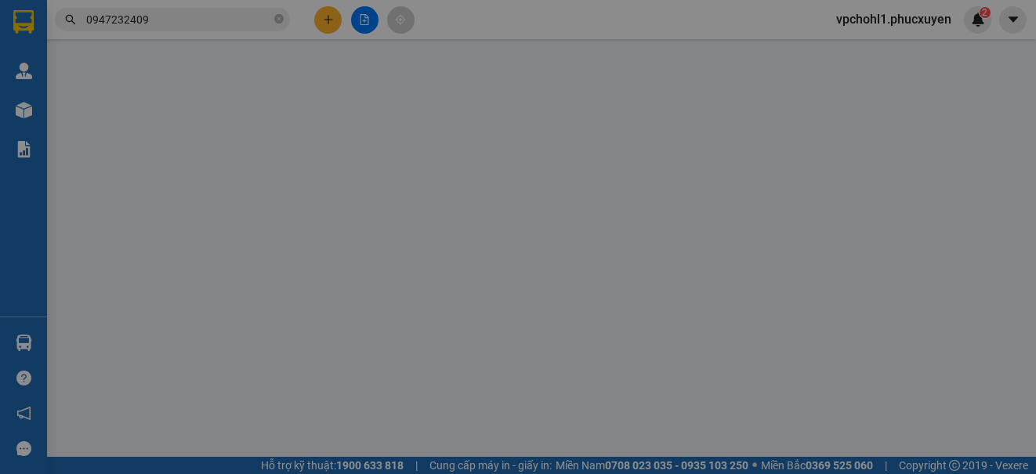
type input "0985133626"
type input "a TÁM"
checkbox input "true"
type input "chợ"
type input "0947232409"
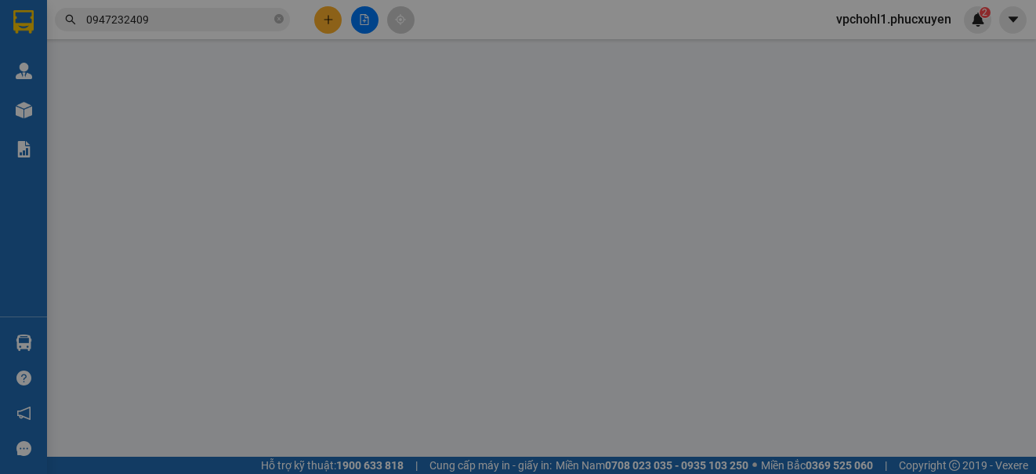
type input "khách"
checkbox input "true"
type input "B20-HH06 đối diện CT18 khu đô thị [GEOGRAPHIC_DATA], [GEOGRAPHIC_DATA], [GEOGRA…"
type input "0"
type input "150.000"
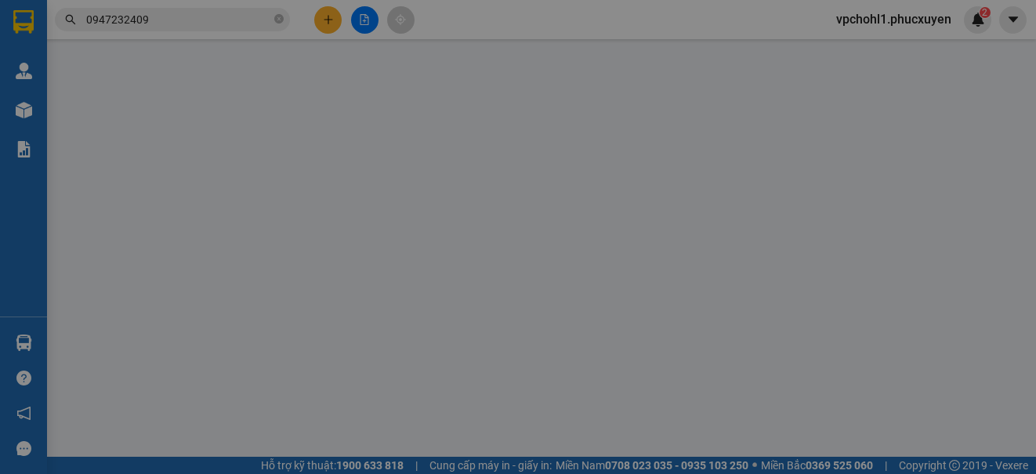
type input "150.000"
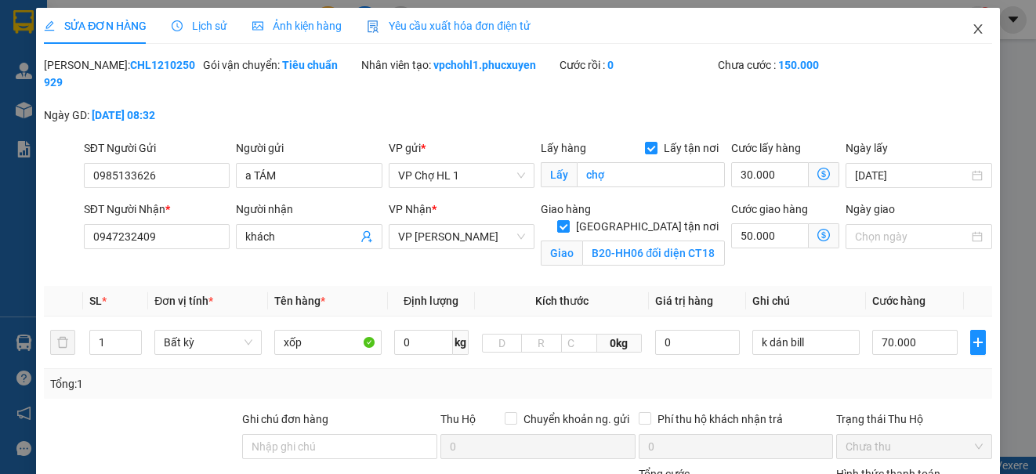
click at [972, 28] on icon "close" at bounding box center [978, 29] width 13 height 13
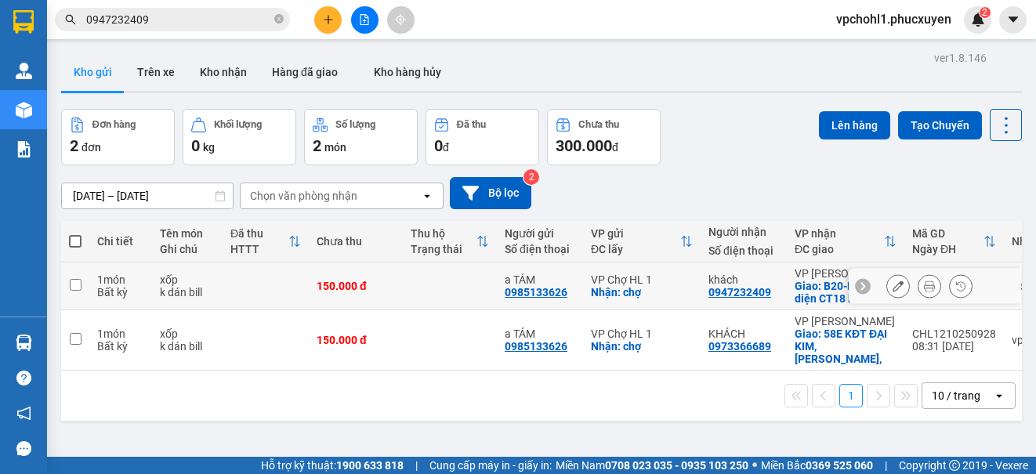
drag, startPoint x: 75, startPoint y: 286, endPoint x: 281, endPoint y: 247, distance: 209.1
click at [74, 285] on input "checkbox" at bounding box center [76, 285] width 12 height 12
checkbox input "true"
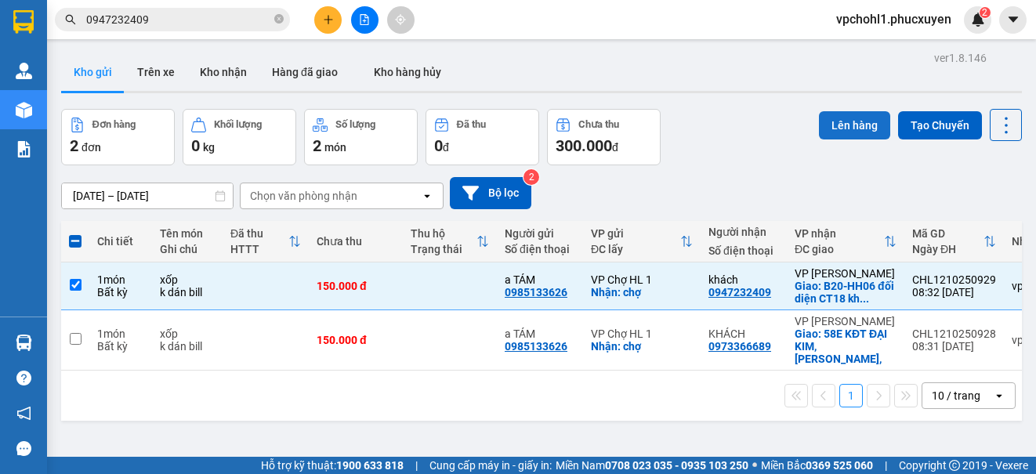
click at [834, 127] on button "Lên hàng" at bounding box center [854, 125] width 71 height 28
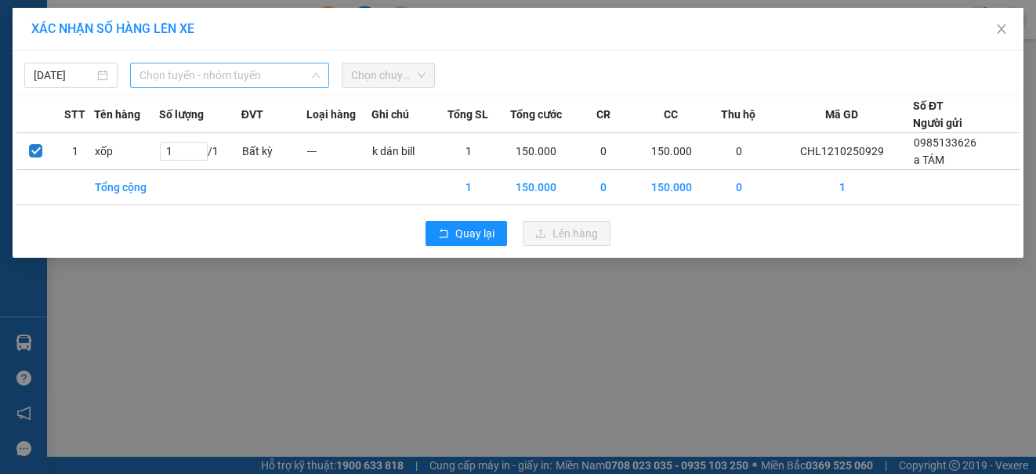
click at [192, 75] on span "Chọn tuyến - nhóm tuyến" at bounding box center [230, 75] width 180 height 24
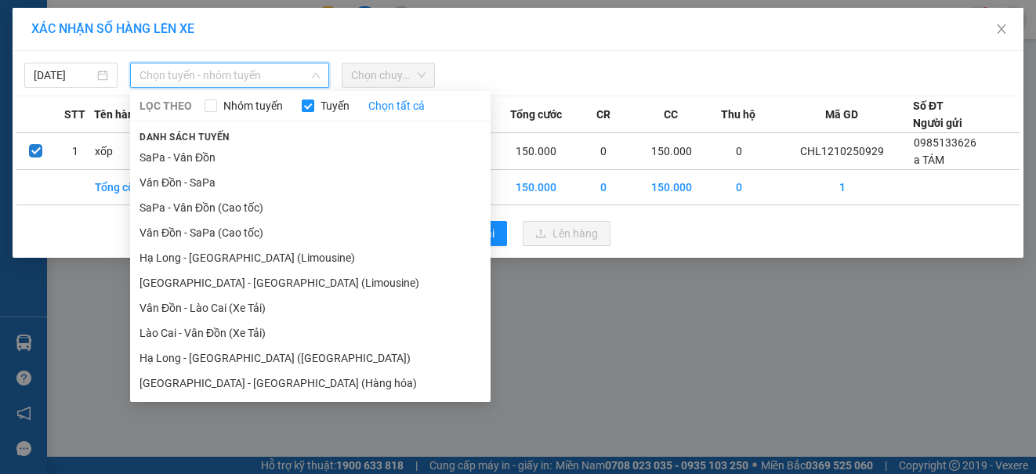
drag, startPoint x: 223, startPoint y: 260, endPoint x: 252, endPoint y: 223, distance: 47.5
click at [230, 248] on li "Hạ Long - [GEOGRAPHIC_DATA] (Limousine)" at bounding box center [310, 257] width 361 height 25
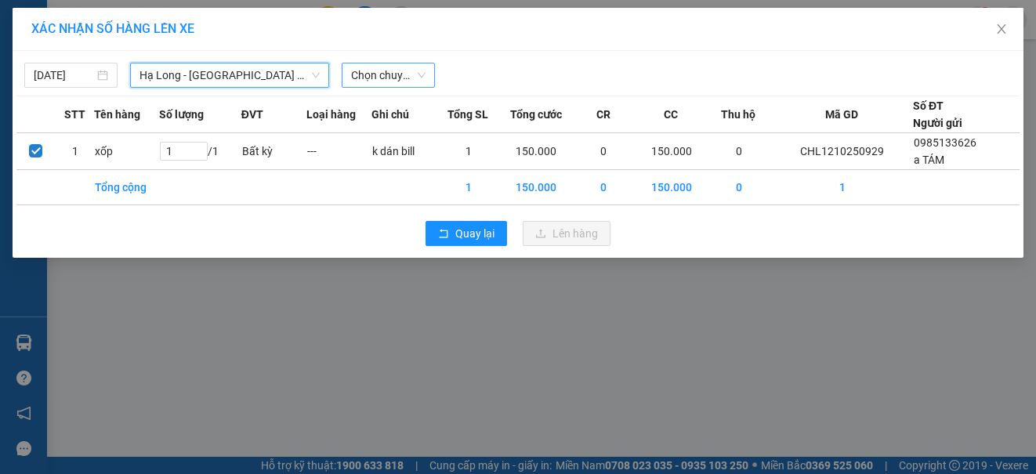
click at [387, 67] on span "Chọn chuyến" at bounding box center [388, 75] width 74 height 24
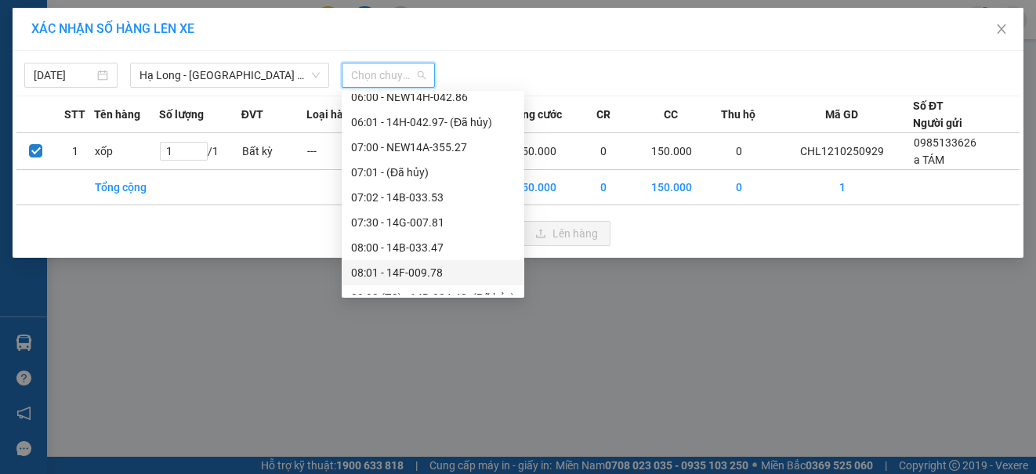
scroll to position [314, 0]
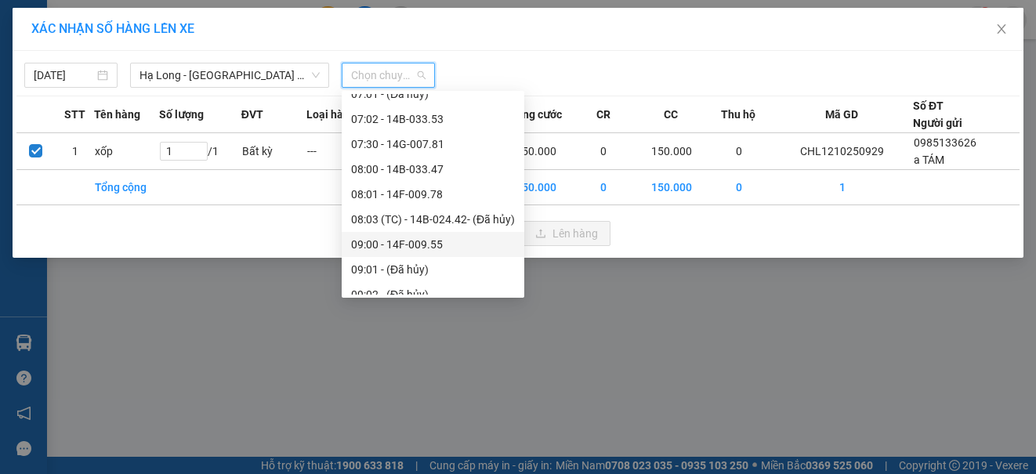
click at [401, 241] on div "09:00 - 14F-009.55" at bounding box center [433, 244] width 164 height 17
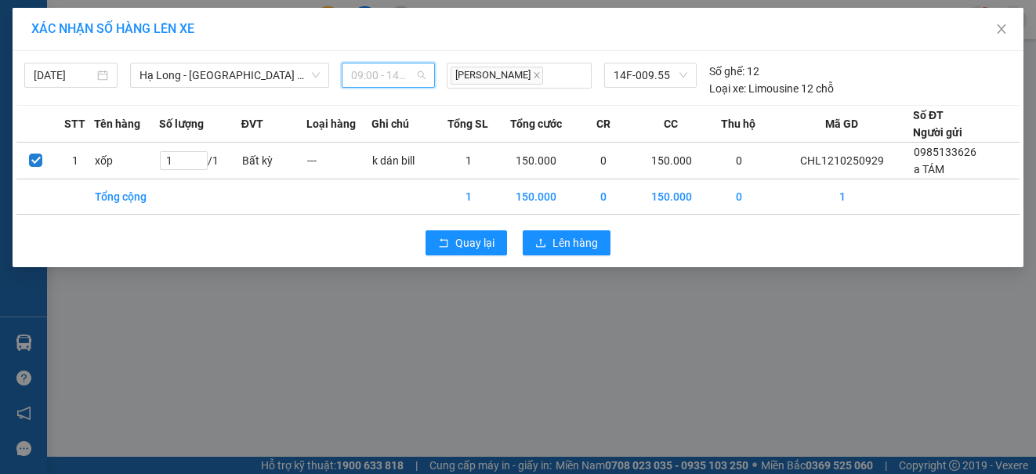
click at [425, 73] on span "09:00 - 14F-009.55" at bounding box center [388, 75] width 74 height 24
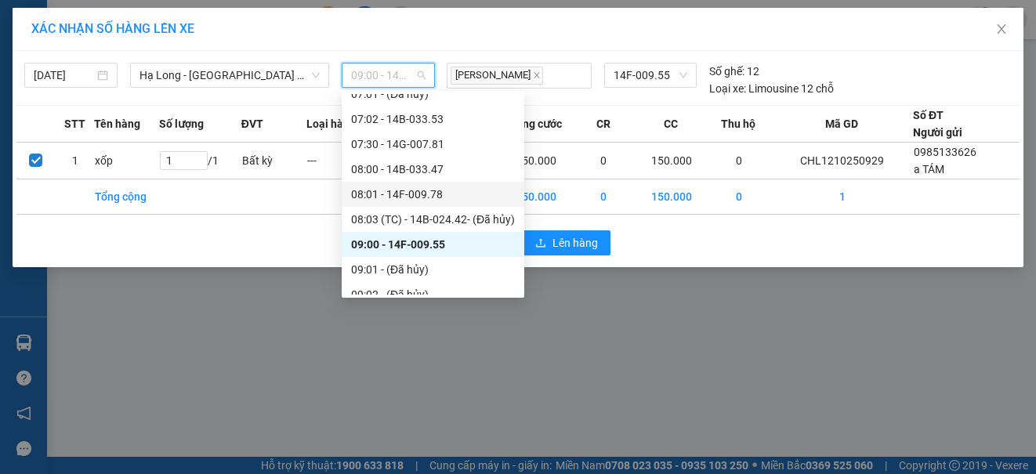
scroll to position [392, 0]
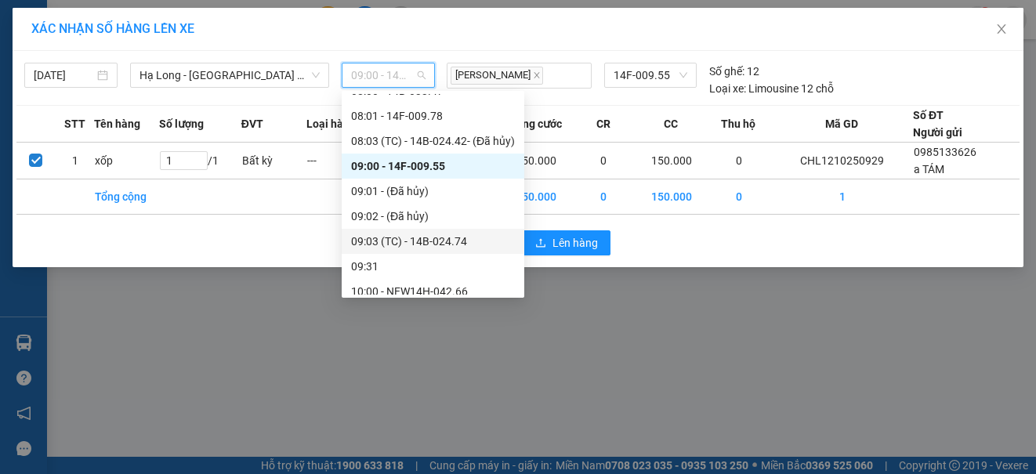
click at [440, 241] on div "09:03 (TC) - 14B-024.74" at bounding box center [433, 241] width 164 height 17
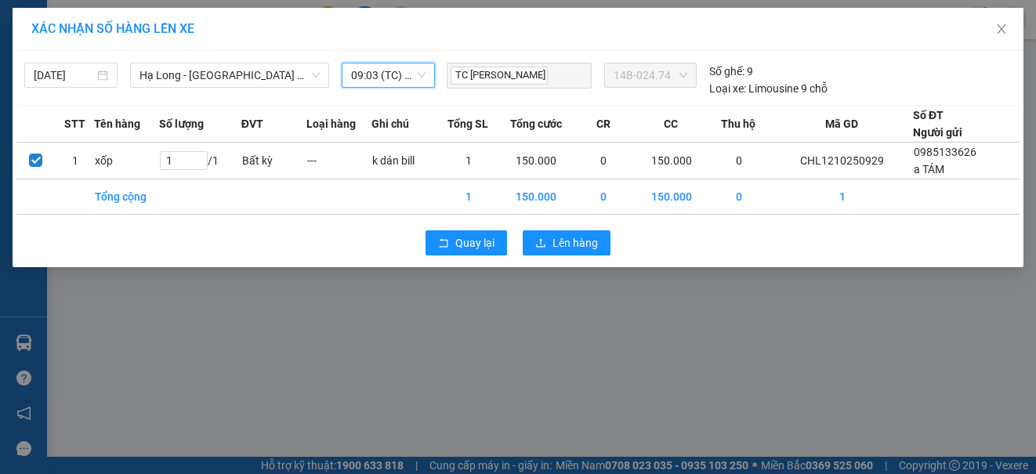
click at [408, 71] on span "09:03 (TC) - 14B-024.74" at bounding box center [388, 75] width 74 height 24
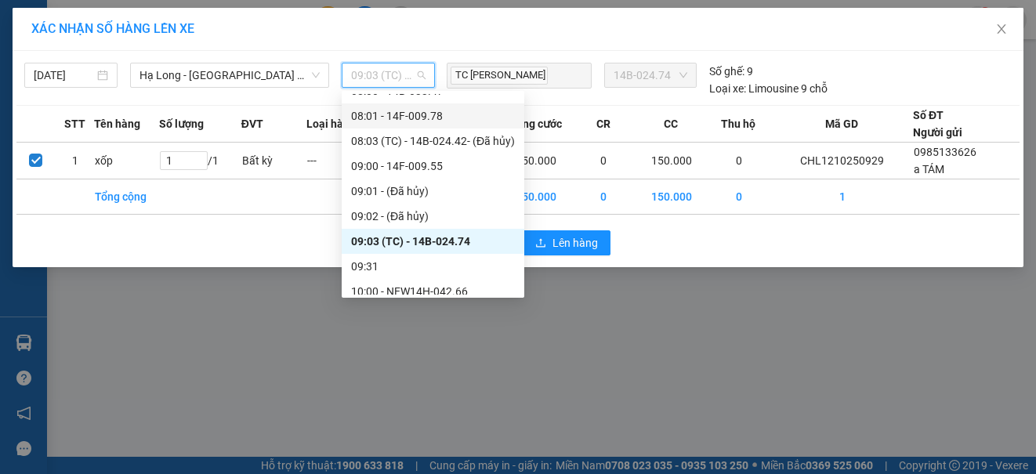
click at [415, 118] on div "08:01 - 14F-009.78" at bounding box center [433, 115] width 164 height 17
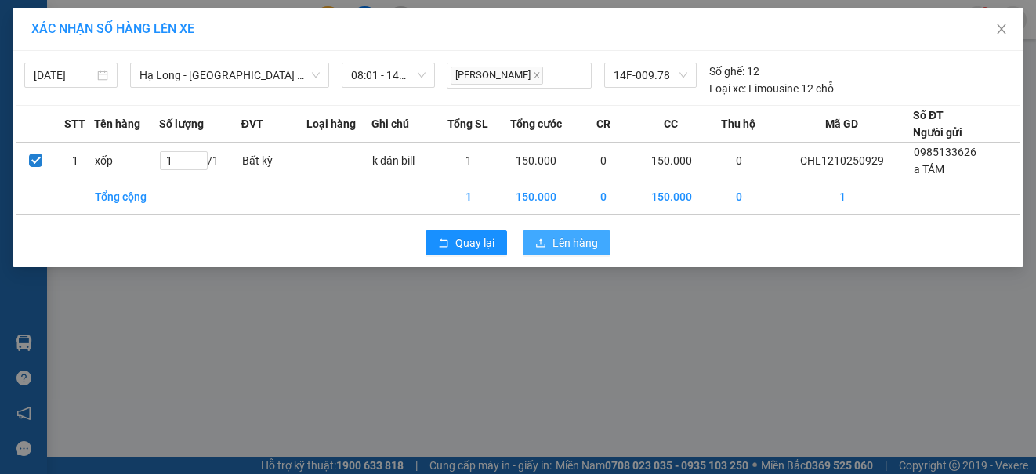
click at [550, 247] on button "Lên hàng" at bounding box center [567, 242] width 88 height 25
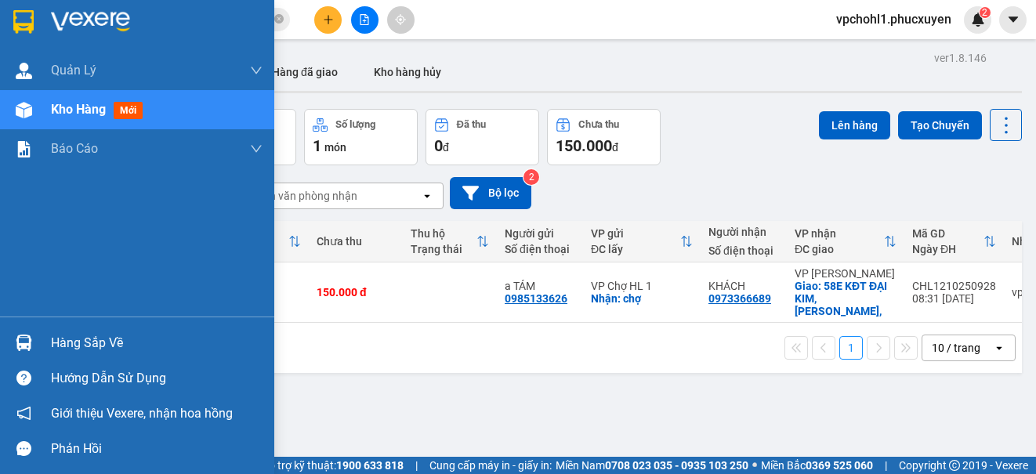
click at [53, 341] on div "Hàng sắp về" at bounding box center [157, 344] width 212 height 24
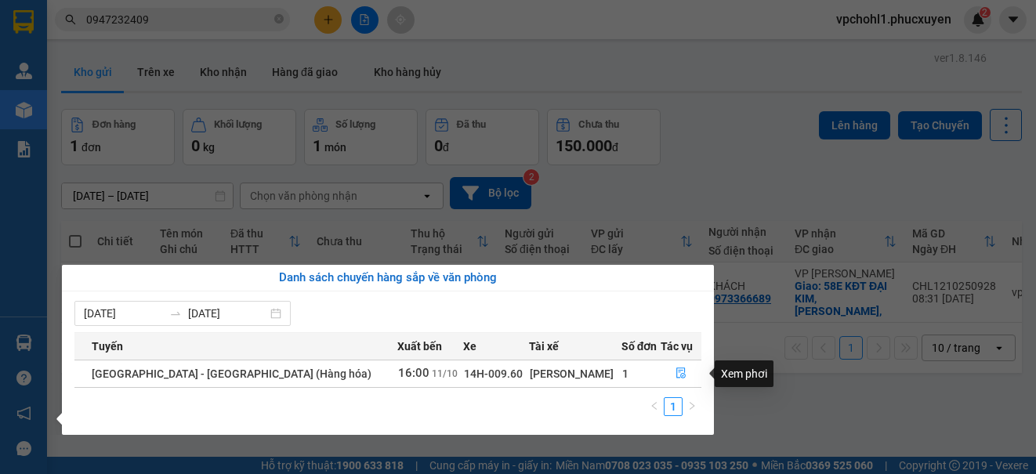
click at [790, 377] on section "Kết quả tìm kiếm ( 2 ) Bộ lọc Mã ĐH Trạng thái Món hàng Thu hộ Tổng cước Chưa c…" at bounding box center [518, 237] width 1036 height 474
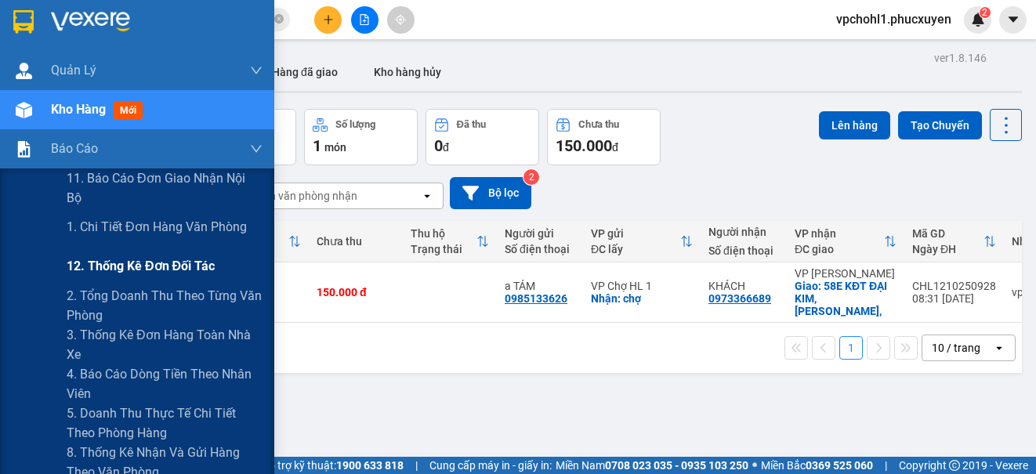
scroll to position [78, 0]
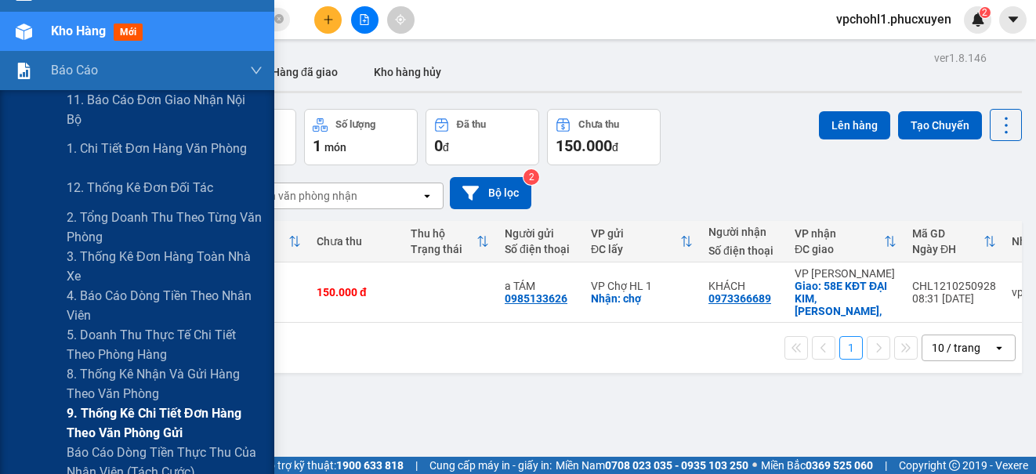
click at [86, 416] on span "9. Thống kê chi tiết đơn hàng theo văn phòng gửi" at bounding box center [165, 423] width 196 height 39
click at [85, 417] on span "9. Thống kê chi tiết đơn hàng theo văn phòng gửi" at bounding box center [165, 423] width 196 height 39
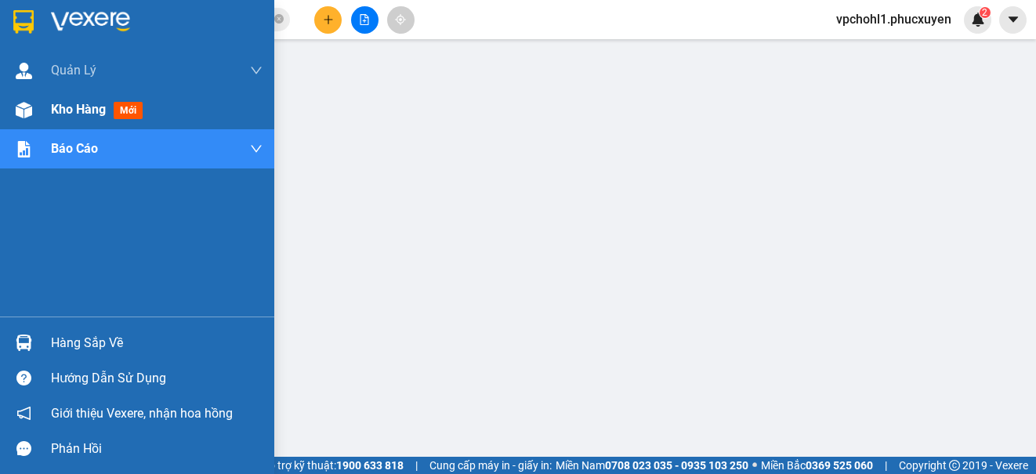
click at [69, 112] on span "Kho hàng" at bounding box center [78, 109] width 55 height 15
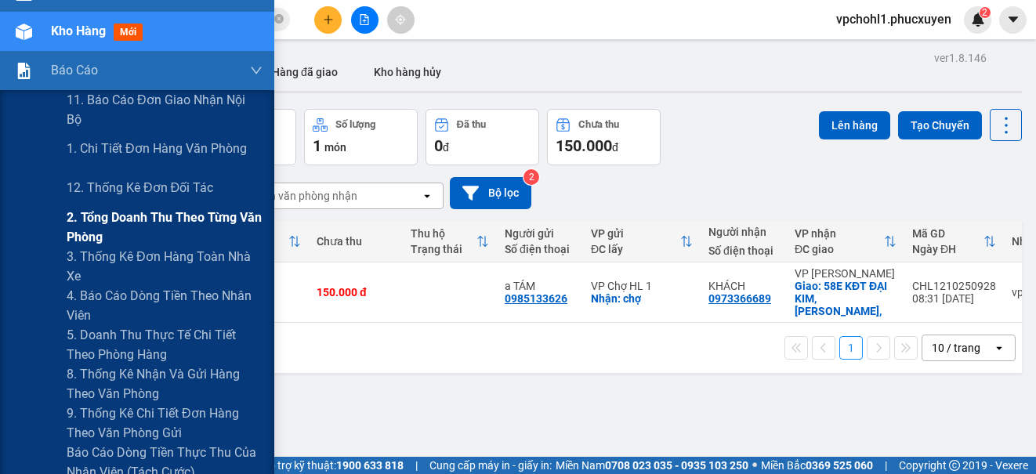
scroll to position [157, 0]
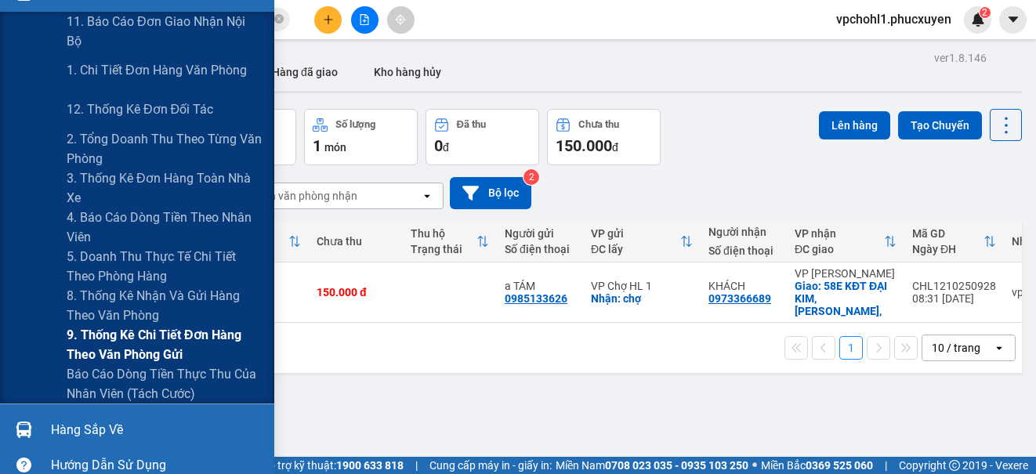
click at [136, 343] on span "9. Thống kê chi tiết đơn hàng theo văn phòng gửi" at bounding box center [165, 344] width 196 height 39
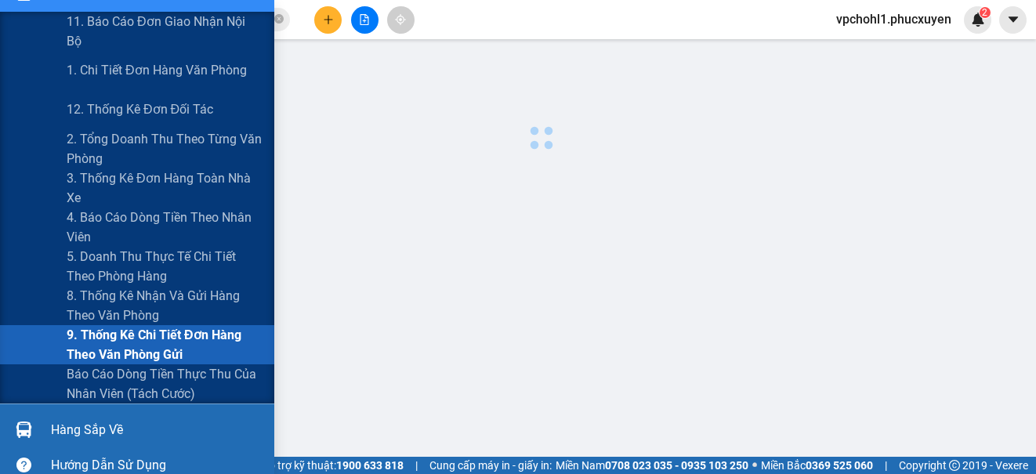
click at [136, 343] on span "9. Thống kê chi tiết đơn hàng theo văn phòng gửi" at bounding box center [165, 344] width 196 height 39
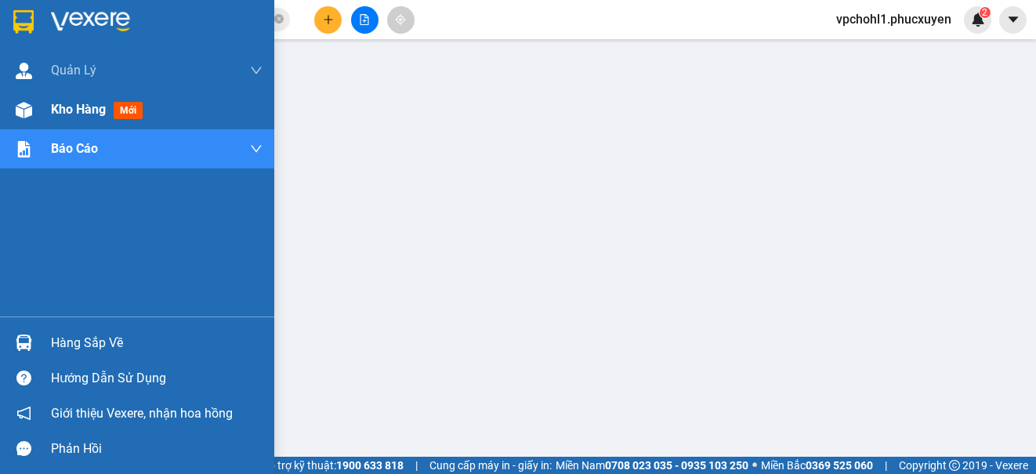
click at [60, 111] on span "Kho hàng" at bounding box center [78, 109] width 55 height 15
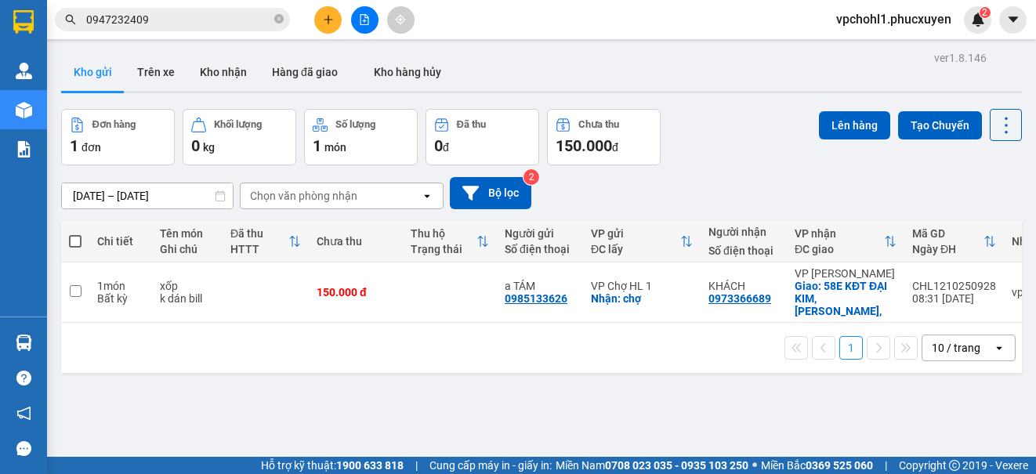
click at [66, 308] on td at bounding box center [75, 293] width 28 height 60
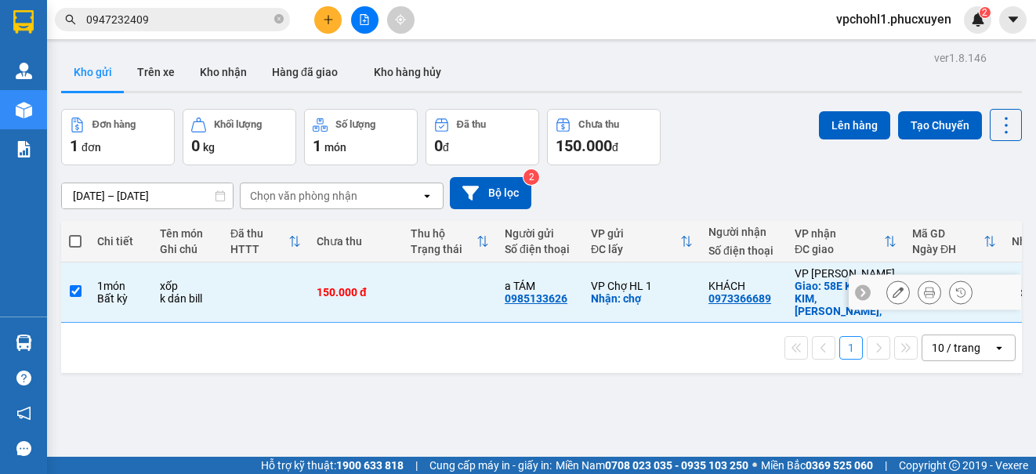
click at [66, 308] on td at bounding box center [75, 293] width 28 height 60
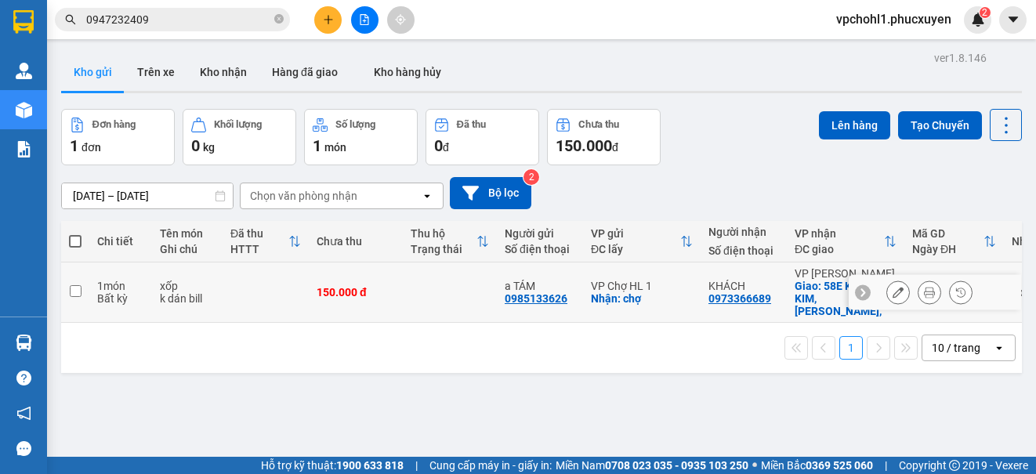
click at [66, 308] on td at bounding box center [75, 293] width 28 height 60
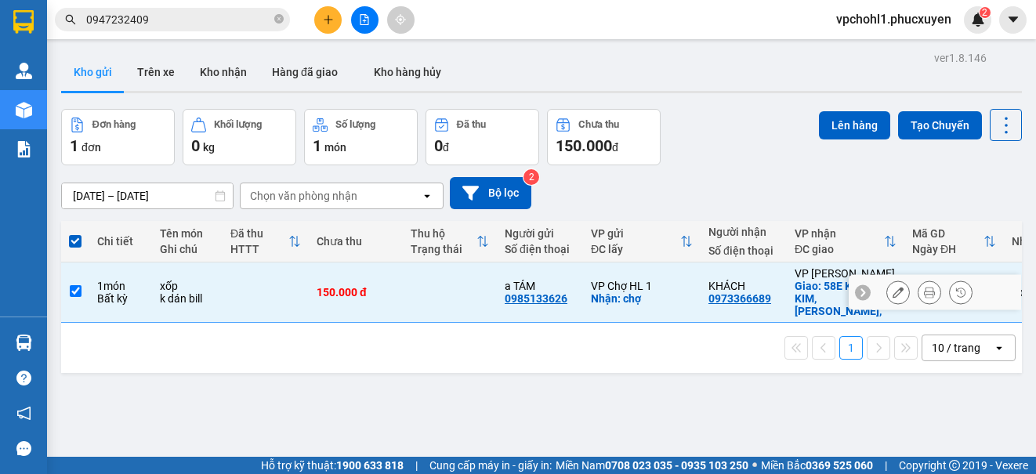
click at [66, 308] on td at bounding box center [75, 293] width 28 height 60
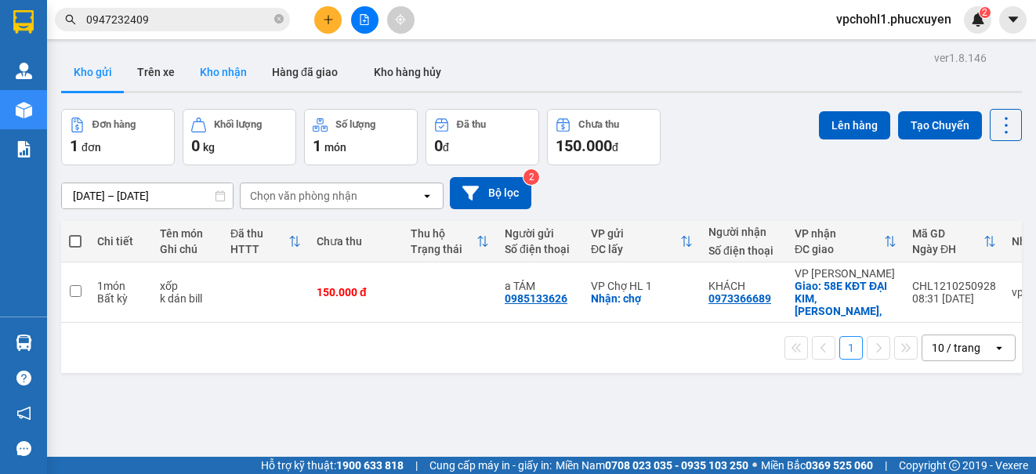
click at [210, 72] on button "Kho nhận" at bounding box center [223, 72] width 72 height 38
